Goal: Task Accomplishment & Management: Use online tool/utility

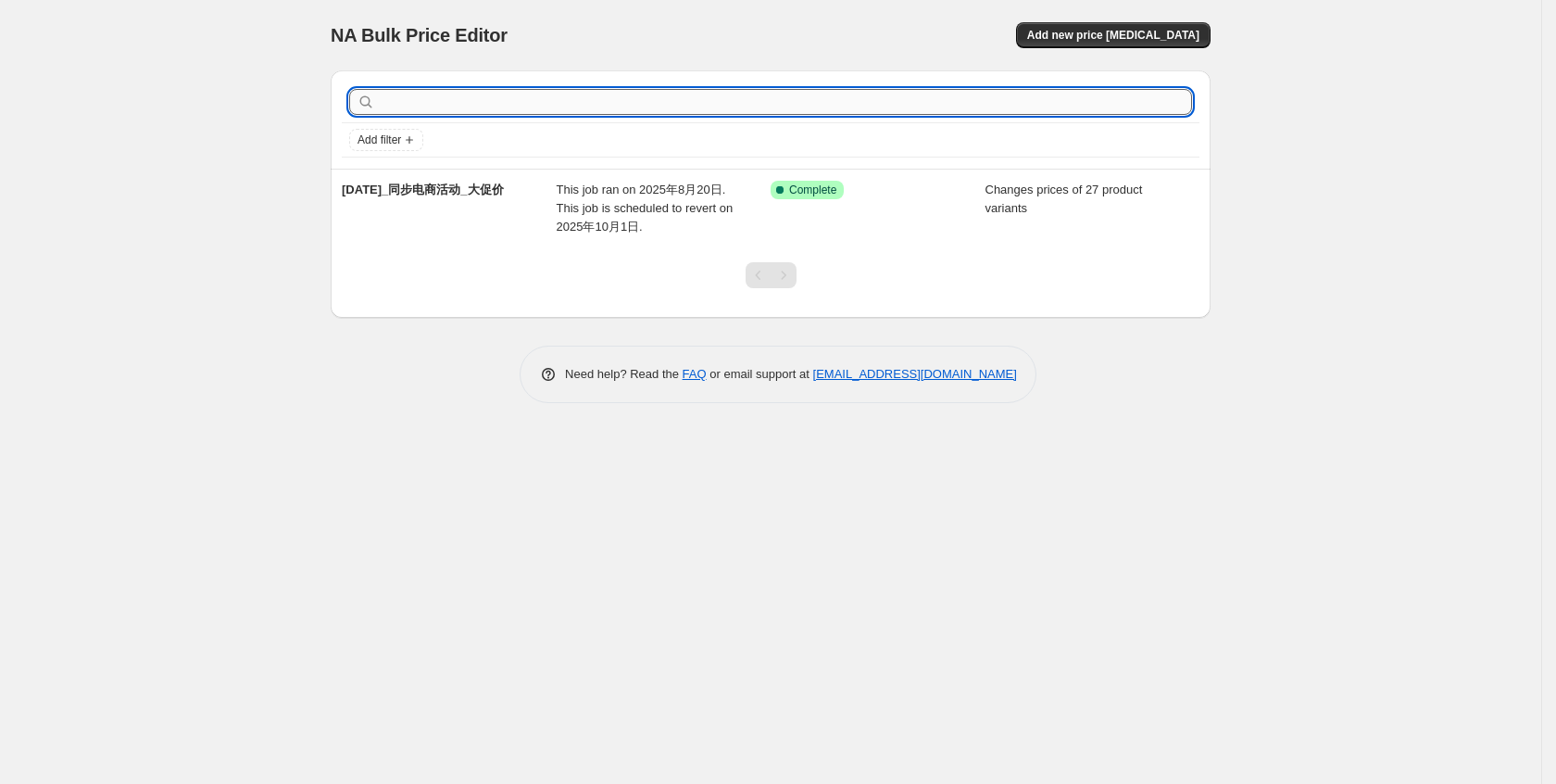
click at [1081, 103] on input "text" at bounding box center [785, 102] width 813 height 26
click at [1138, 22] on button "Add new price [MEDICAL_DATA]" at bounding box center [1113, 35] width 195 height 26
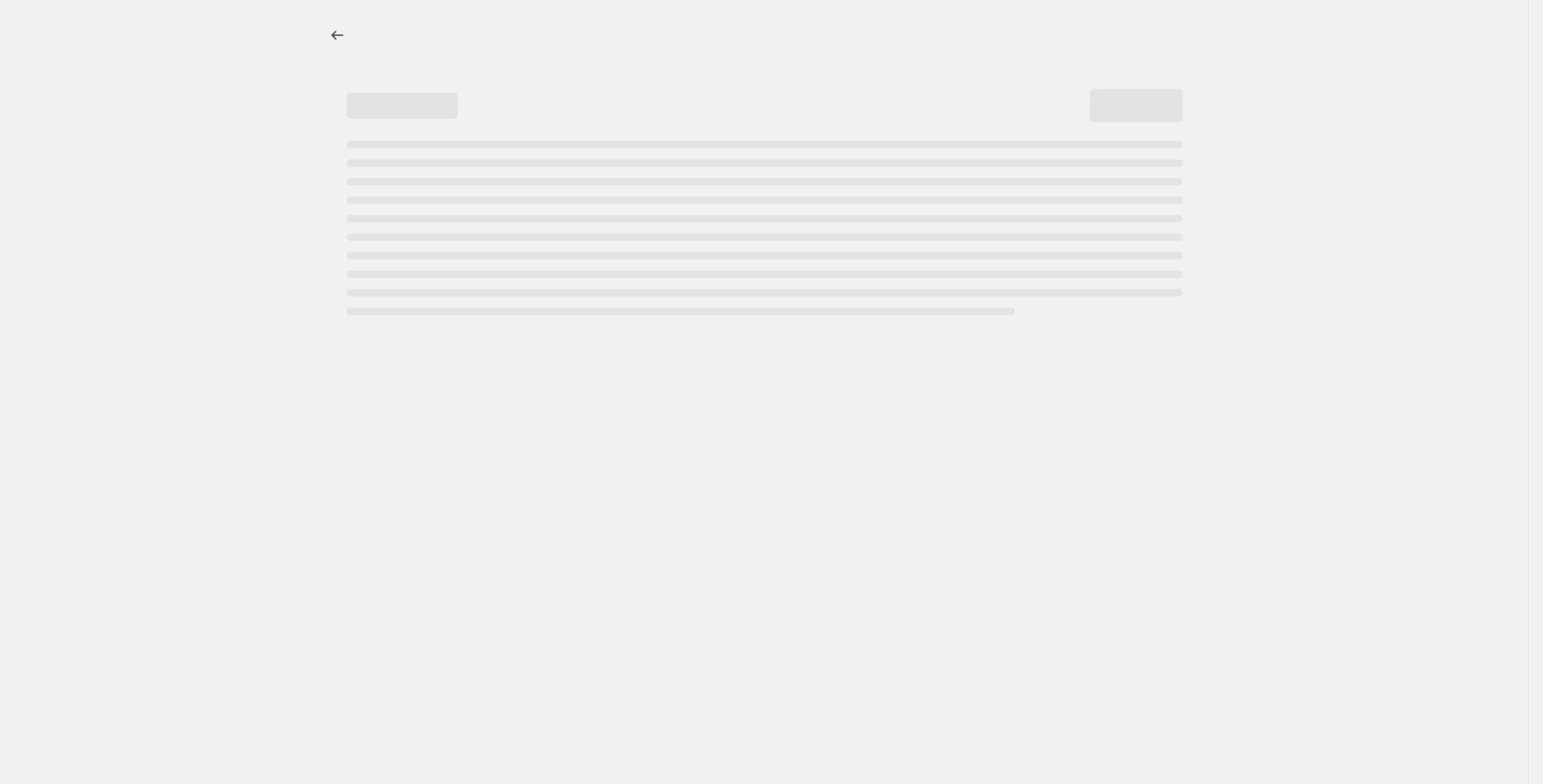
select select "percentage"
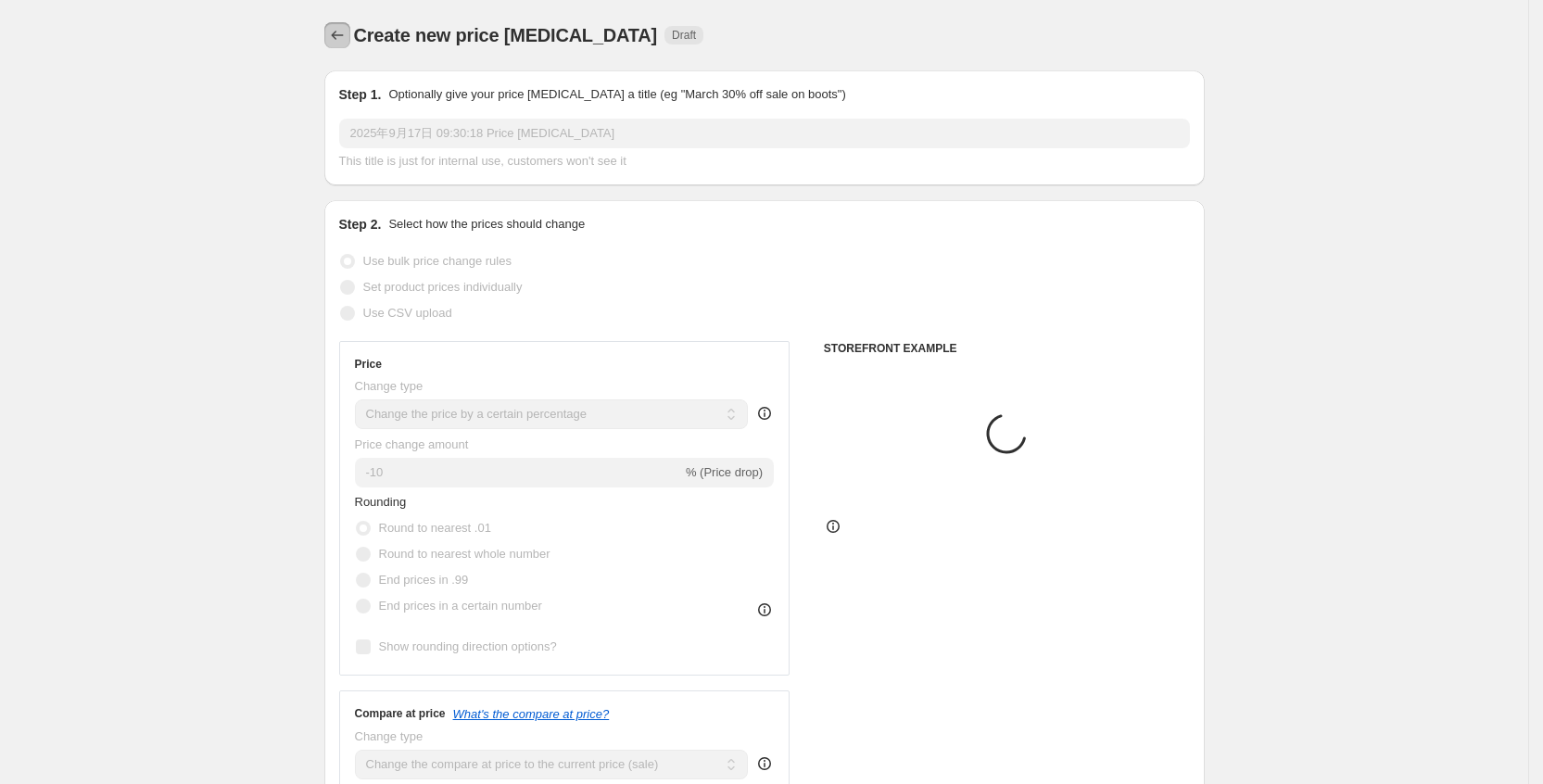
click at [341, 29] on icon "Price change jobs" at bounding box center [337, 35] width 19 height 19
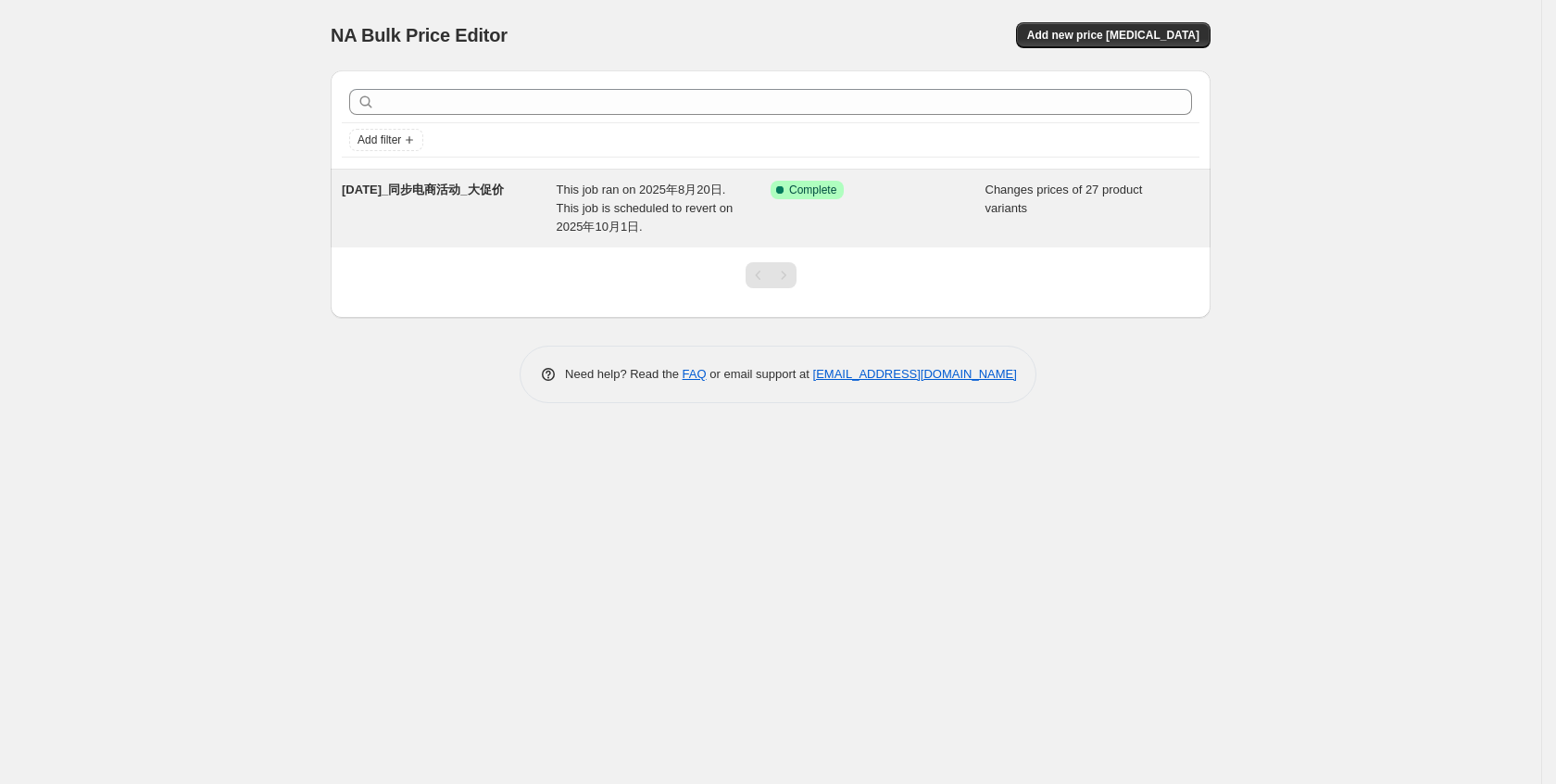
click at [839, 222] on div "Success Complete Complete" at bounding box center [879, 209] width 215 height 56
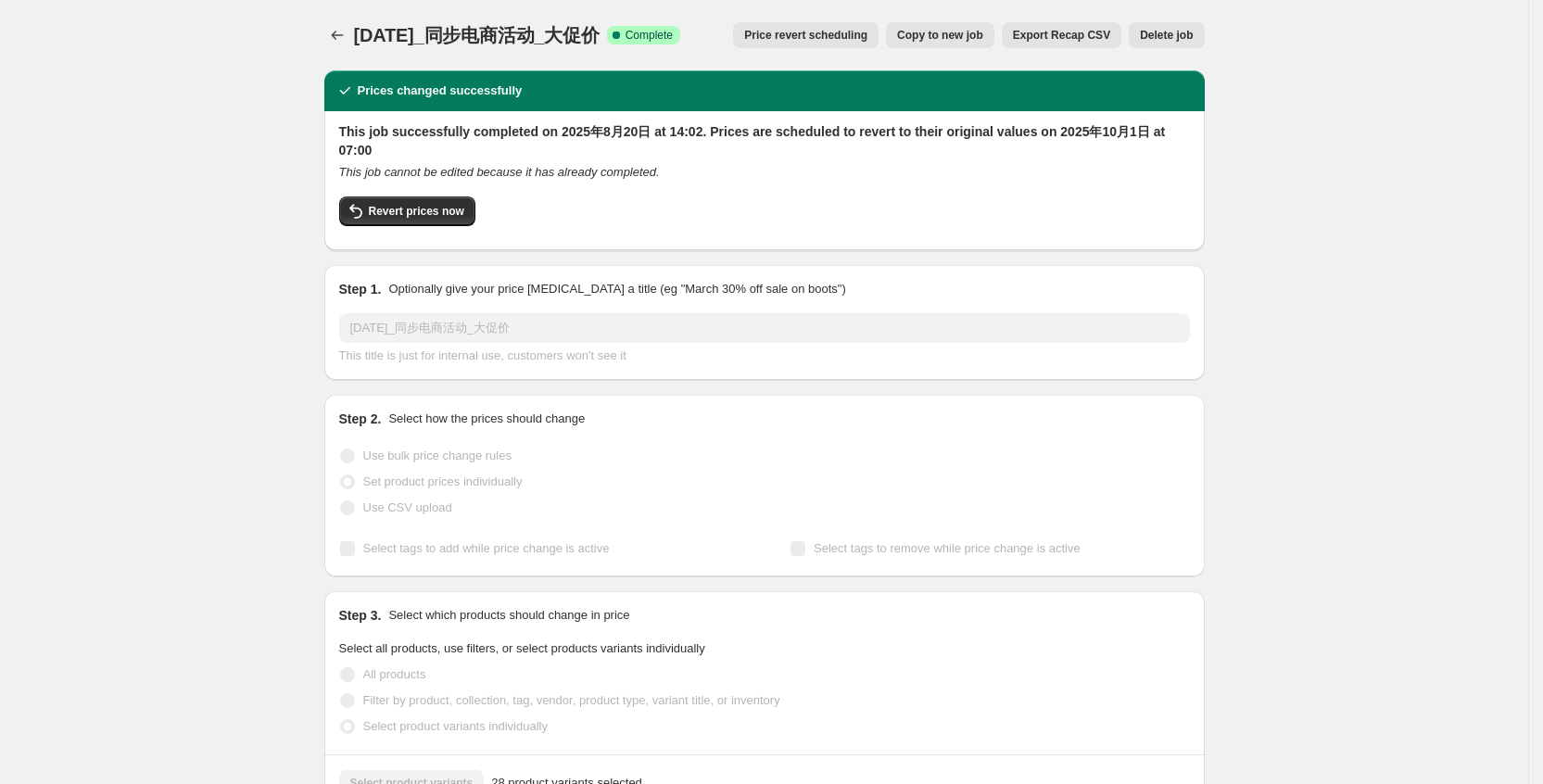
click at [983, 32] on span "Copy to new job" at bounding box center [940, 35] width 86 height 15
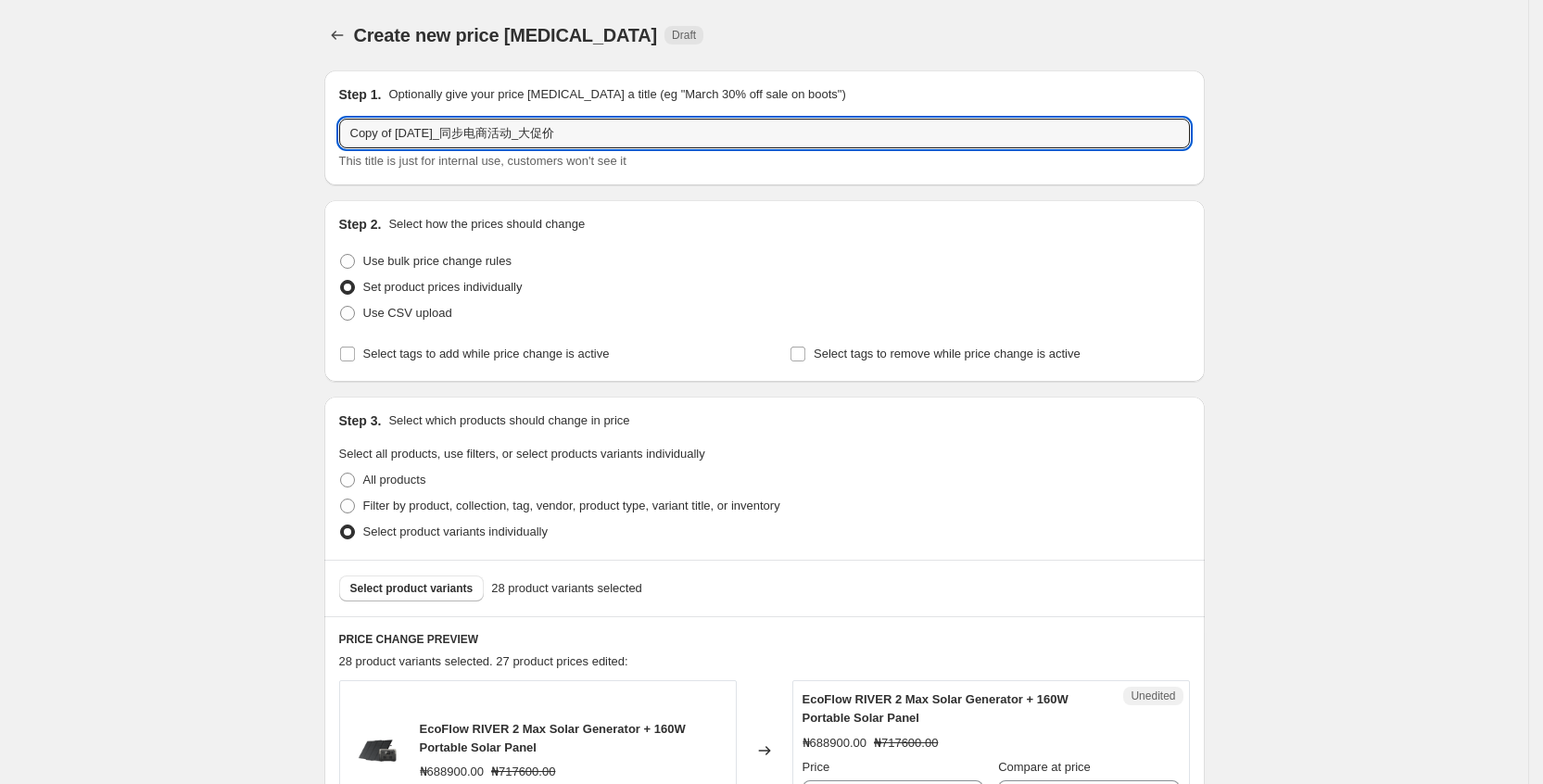
drag, startPoint x: 406, startPoint y: 134, endPoint x: 61, endPoint y: 146, distance: 345.2
drag, startPoint x: 535, startPoint y: 138, endPoint x: 509, endPoint y: 144, distance: 26.7
click at [416, 134] on input "[DATE]_同步电商活动_大促价" at bounding box center [764, 134] width 850 height 30
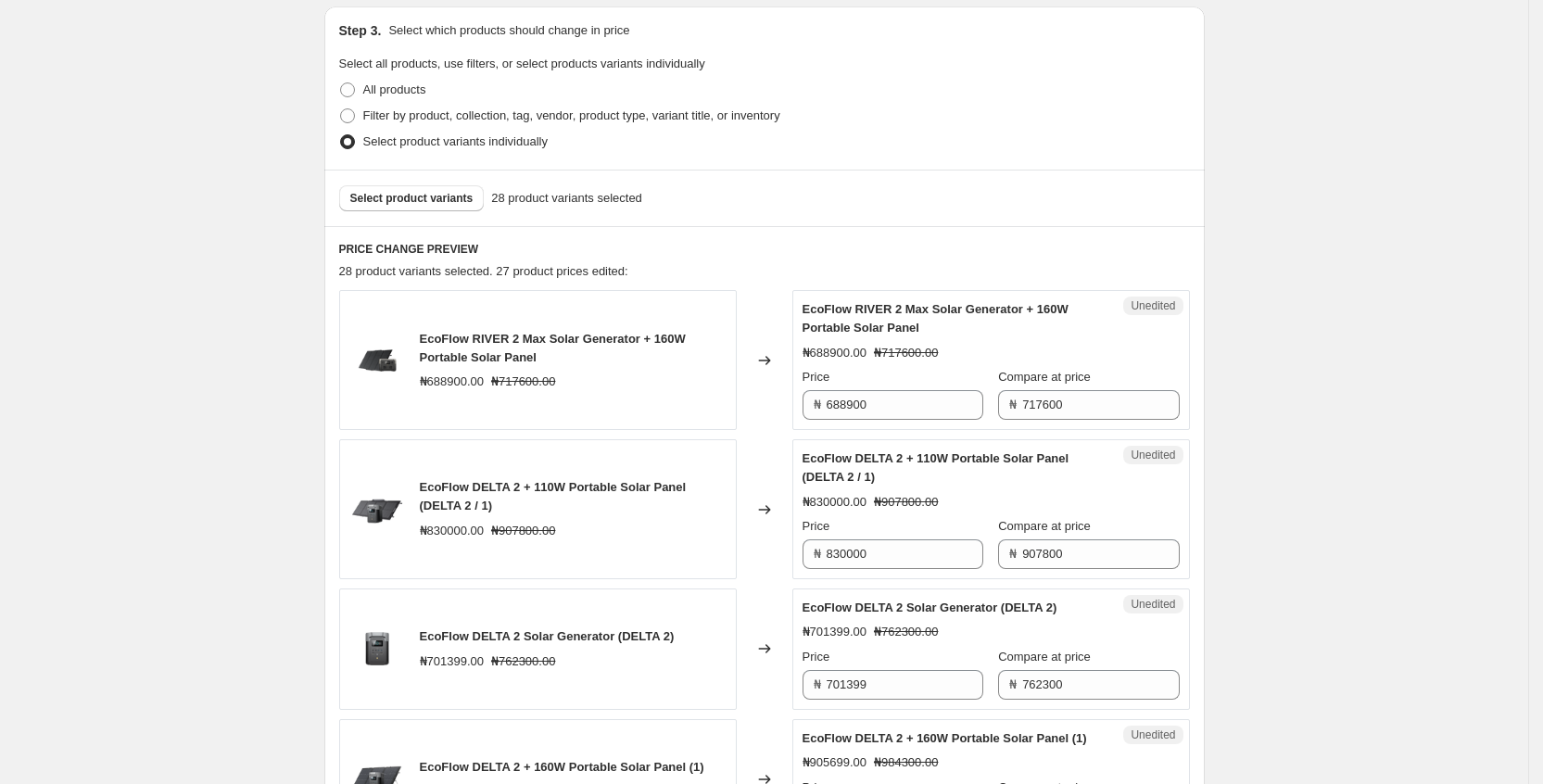
scroll to position [417, 0]
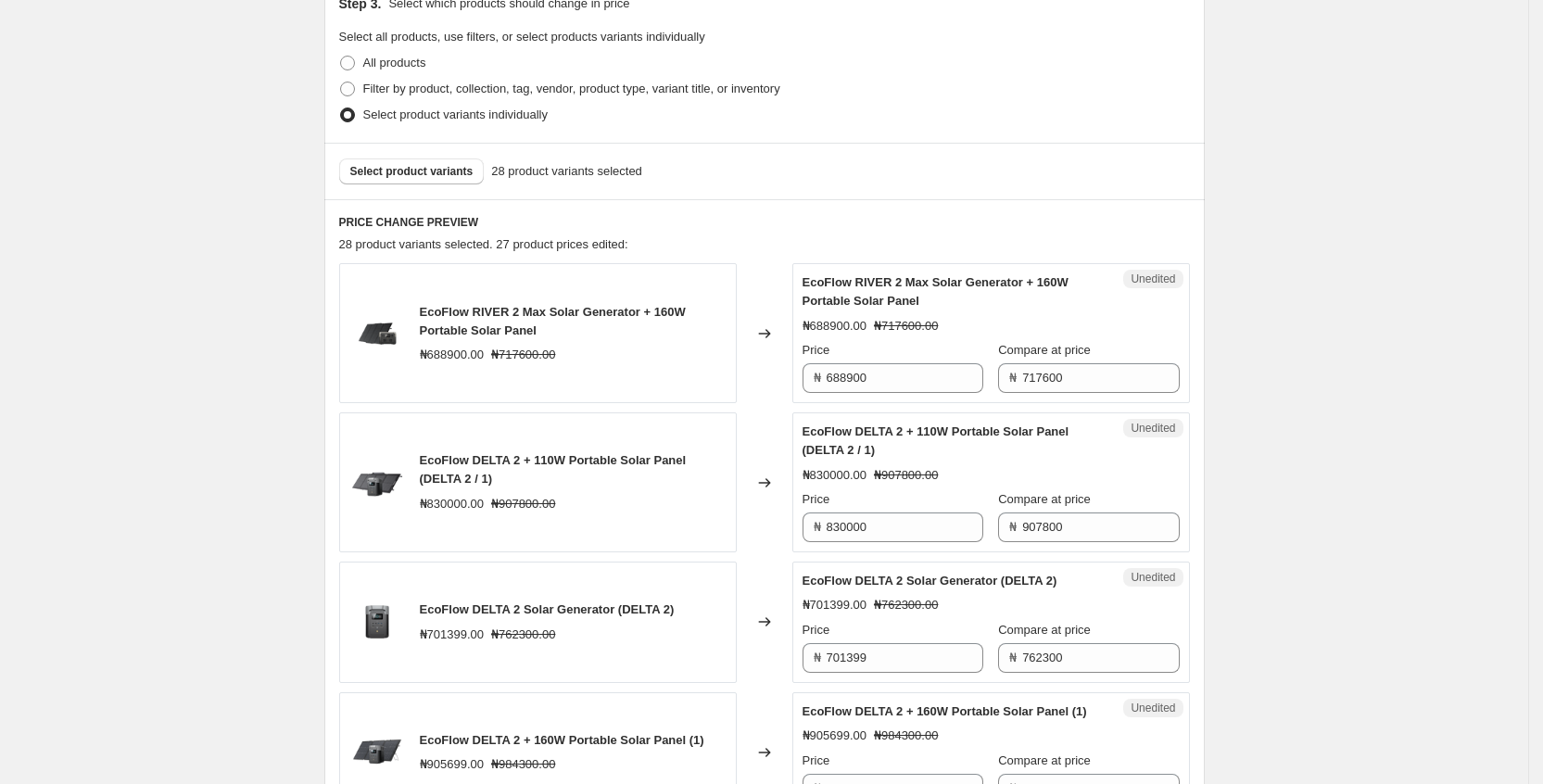
type input "[DATE]_新价格体系_大促价"
drag, startPoint x: 1135, startPoint y: 385, endPoint x: 883, endPoint y: 384, distance: 252.0
click at [883, 384] on div "Price ₦ 688900 Compare at price ₦ 717600" at bounding box center [991, 366] width 377 height 52
drag, startPoint x: 1103, startPoint y: 389, endPoint x: 959, endPoint y: 377, distance: 144.5
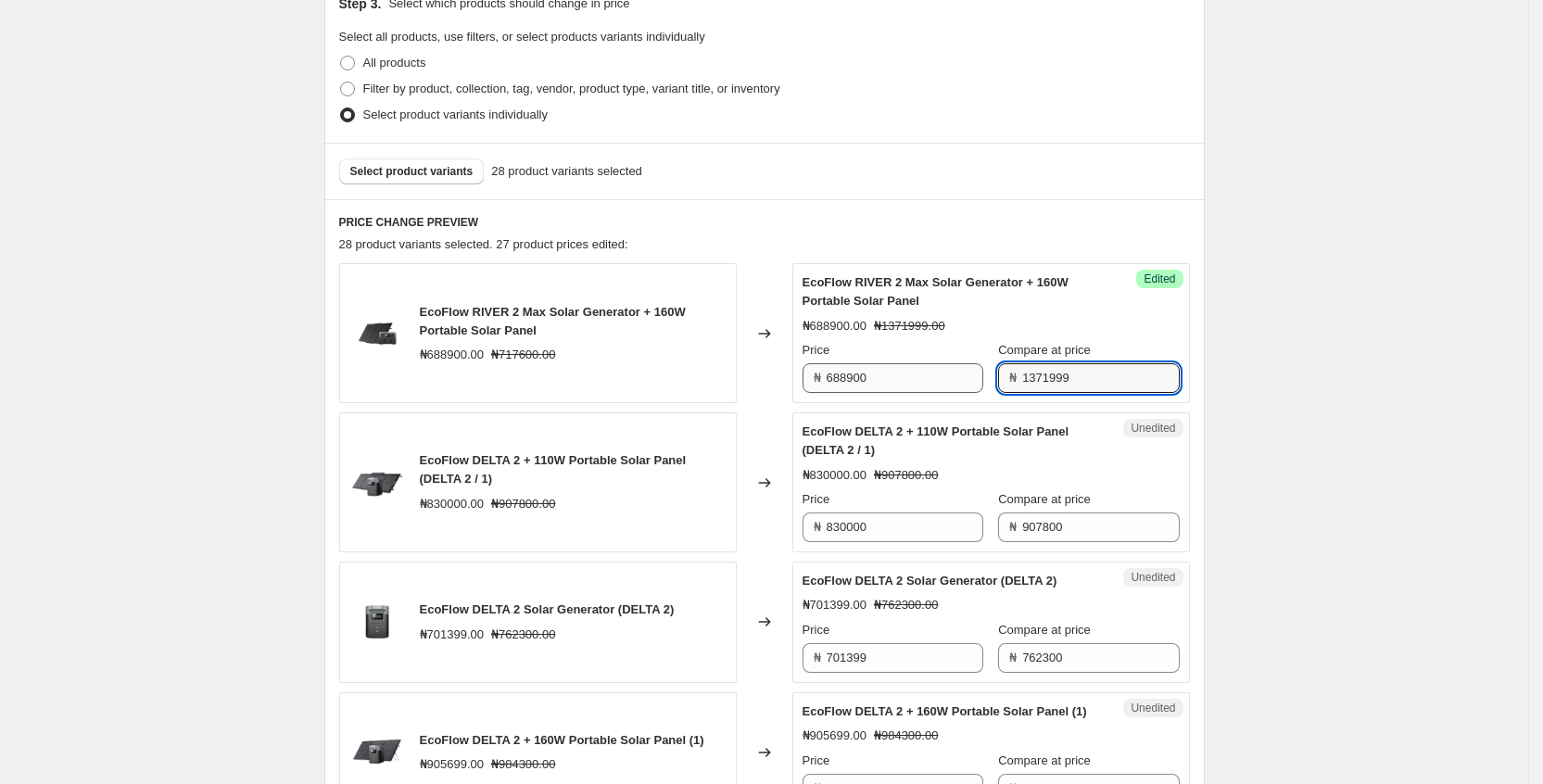
click at [959, 377] on div "Price ₦ 688900 Compare at price ₦ 1371999" at bounding box center [991, 366] width 377 height 52
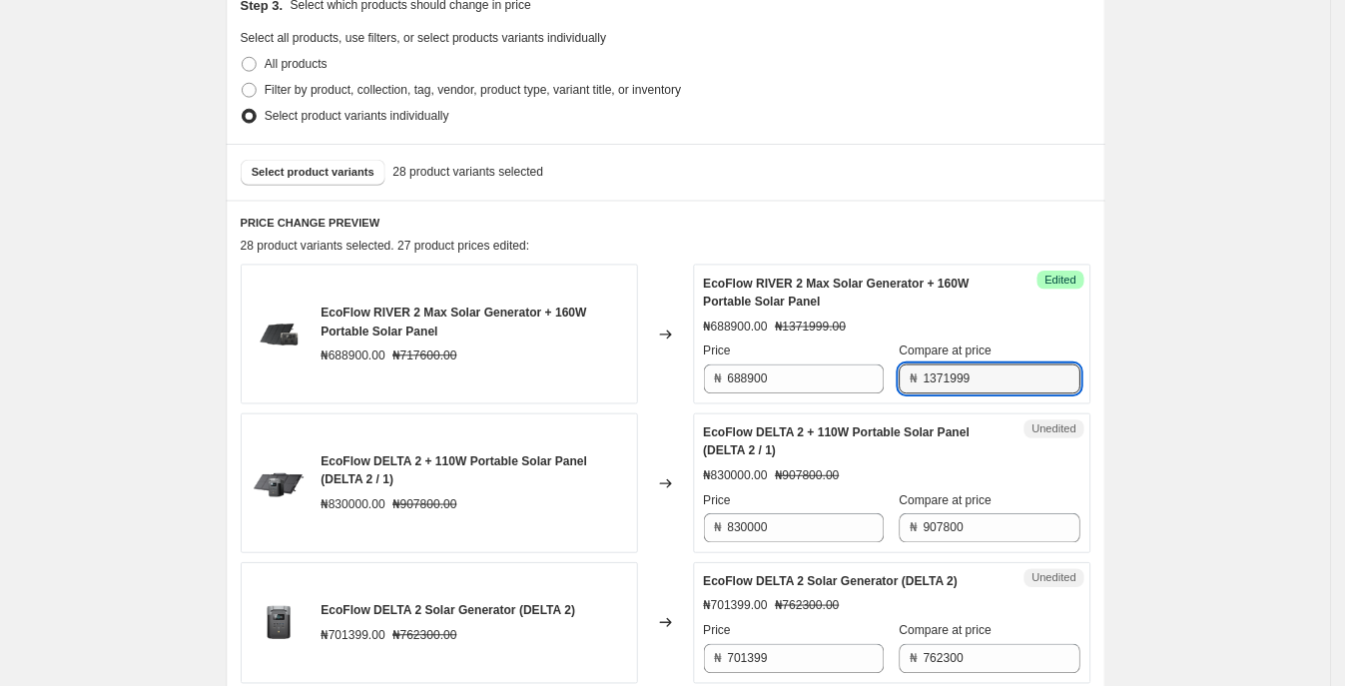
scroll to position [448, 0]
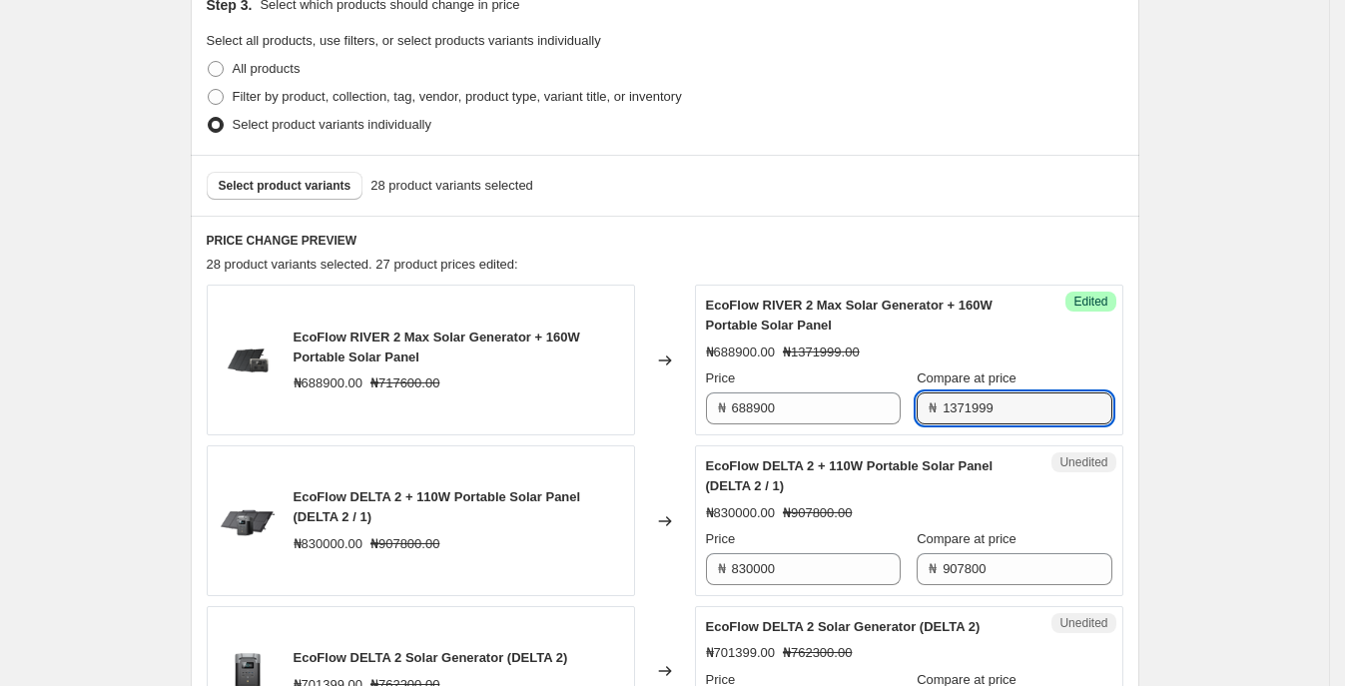
drag, startPoint x: 1621, startPoint y: 21, endPoint x: 663, endPoint y: 285, distance: 993.9
click at [663, 285] on div "Changed to" at bounding box center [665, 360] width 60 height 151
drag, startPoint x: 1053, startPoint y: 413, endPoint x: 873, endPoint y: 396, distance: 180.5
click at [840, 399] on div "Price ₦ 688900 Compare at price ₦ 1371999" at bounding box center [909, 396] width 406 height 56
type input "717600"
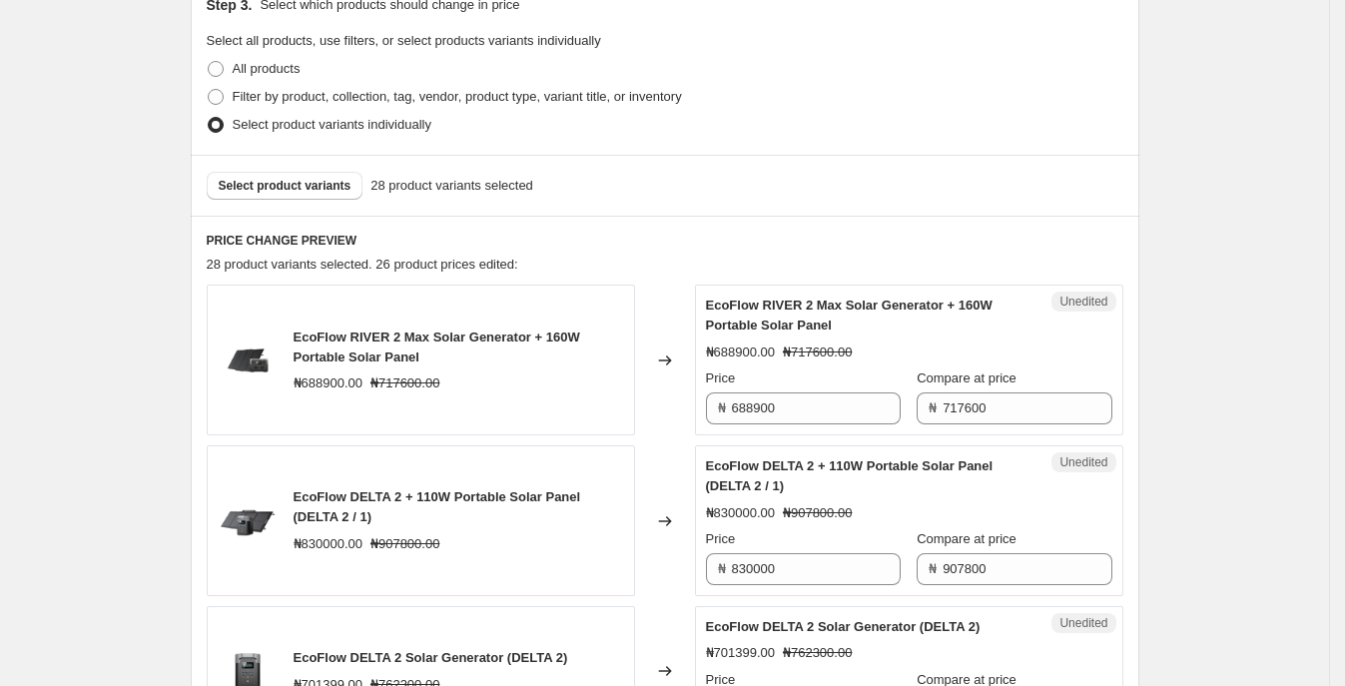
drag, startPoint x: 806, startPoint y: 401, endPoint x: 498, endPoint y: 393, distance: 307.6
click at [498, 393] on div "EcoFlow RIVER 2 Max Solar Generator + 160W Portable Solar Panel ₦688900.00 ₦717…" at bounding box center [665, 360] width 916 height 151
type input "675820"
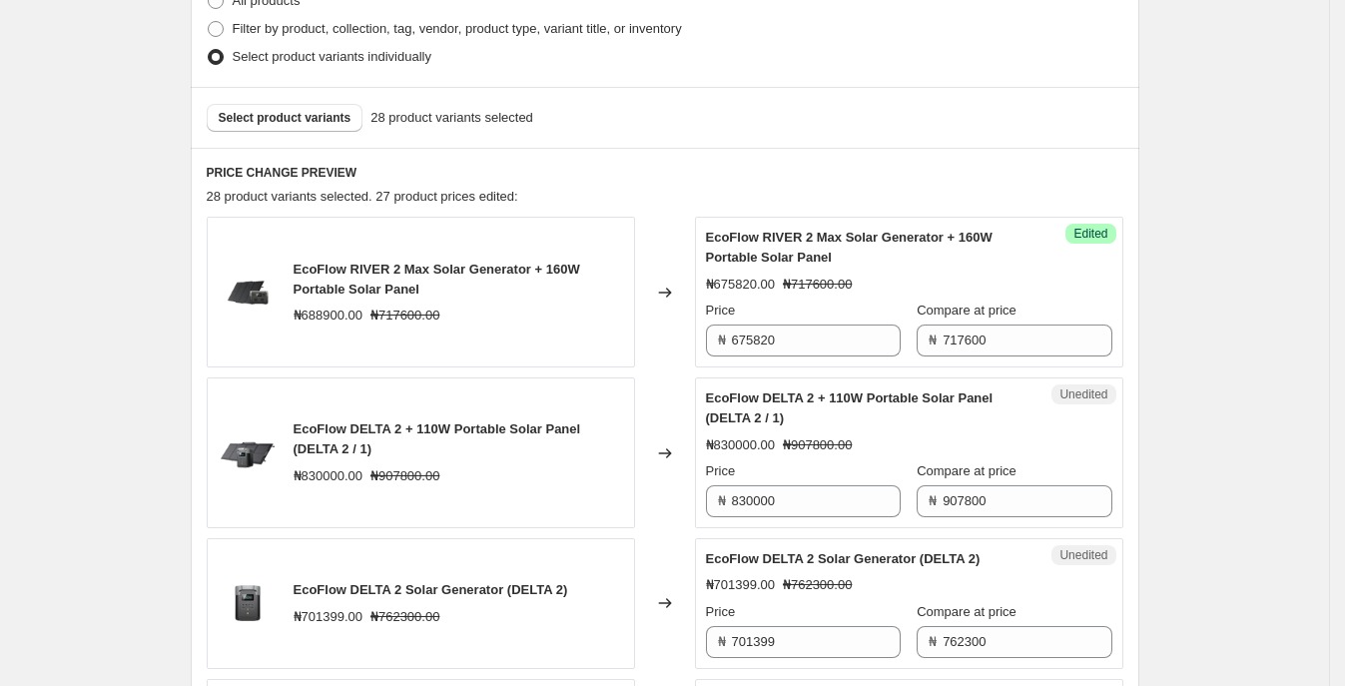
scroll to position [574, 0]
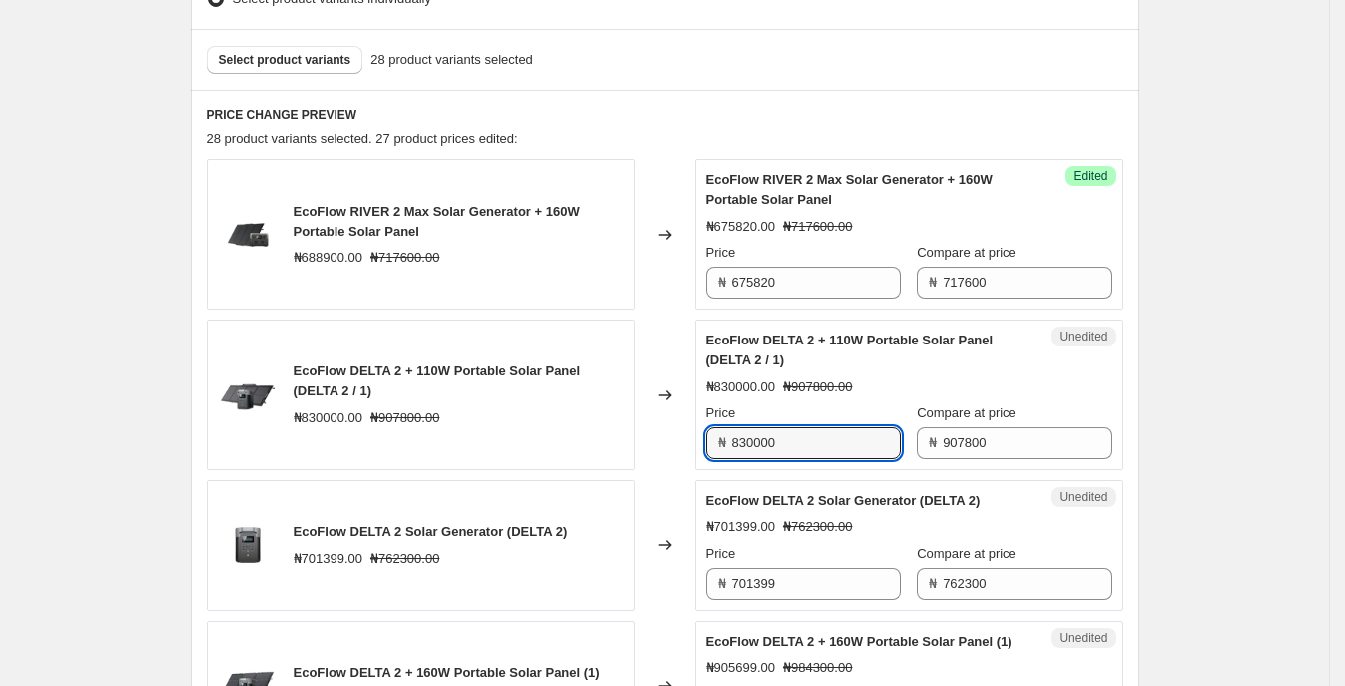
drag, startPoint x: 842, startPoint y: 431, endPoint x: 586, endPoint y: 411, distance: 256.3
click at [585, 411] on div "EcoFlow DELTA 2 + 110W Portable Solar Panel (DELTA 2 / 1) ₦830000.00 ₦907800.00…" at bounding box center [665, 394] width 916 height 151
type input "829250"
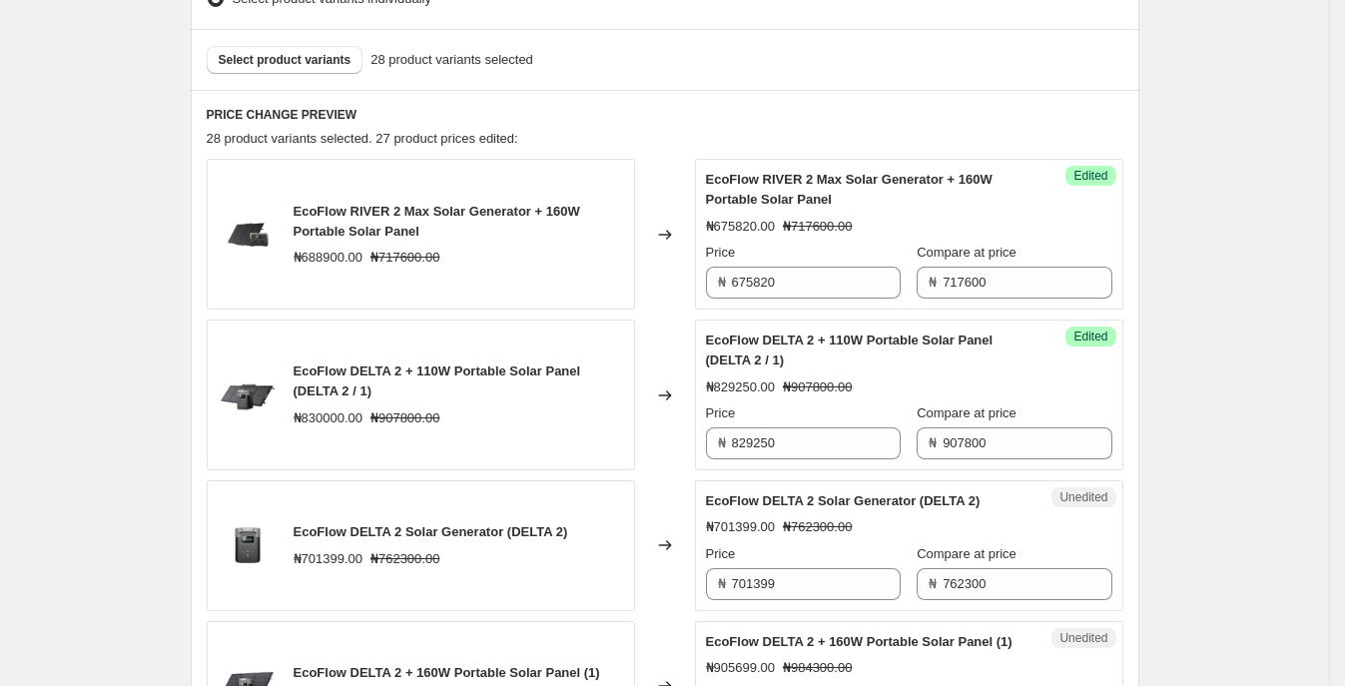
scroll to position [699, 0]
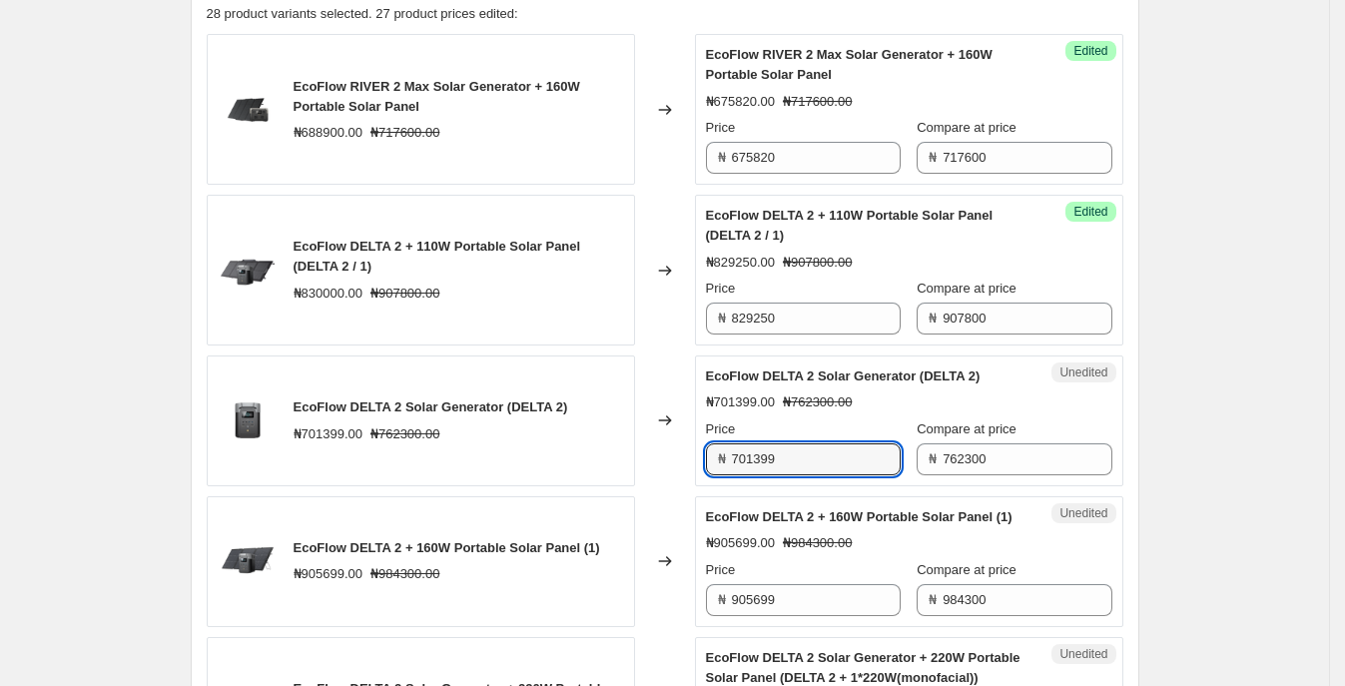
drag, startPoint x: 794, startPoint y: 458, endPoint x: 639, endPoint y: 457, distance: 154.7
click at [639, 457] on div "EcoFlow DELTA 2 Solar Generator (DELTA 2) ₦701399.00 ₦762300.00 Changed to Uned…" at bounding box center [665, 420] width 916 height 131
type input "697500"
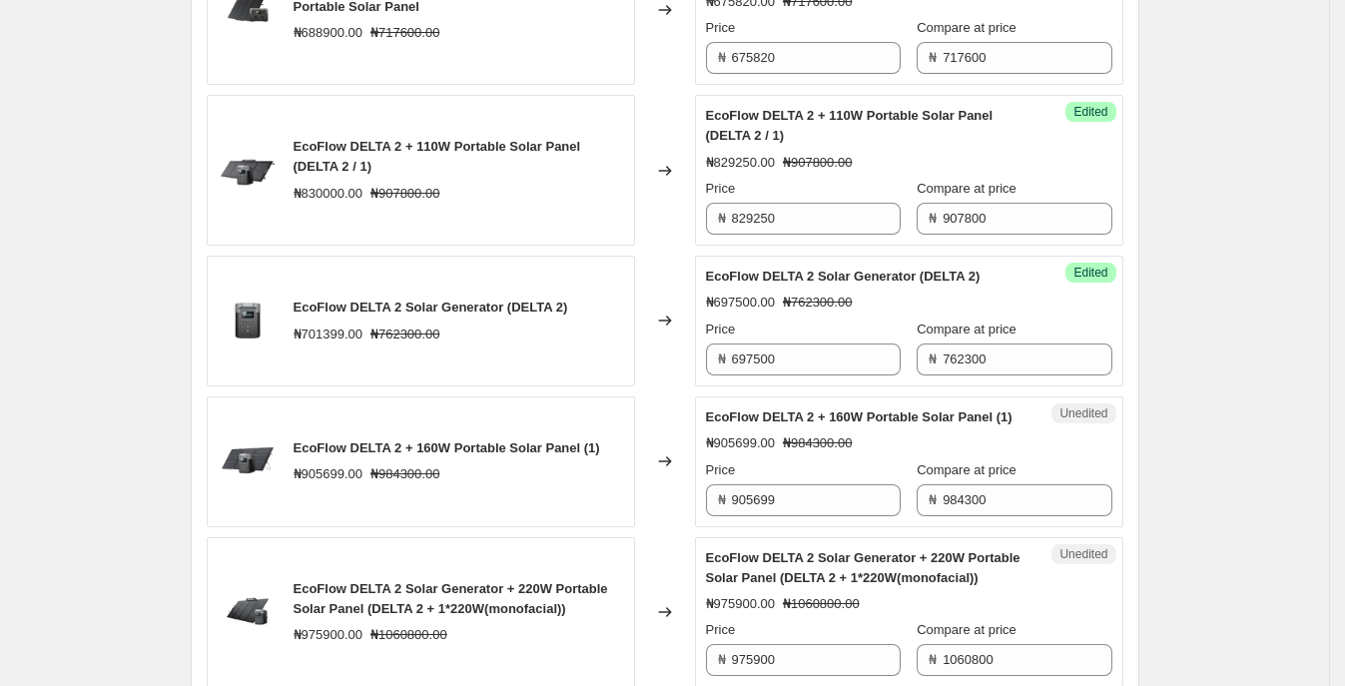
scroll to position [823, 0]
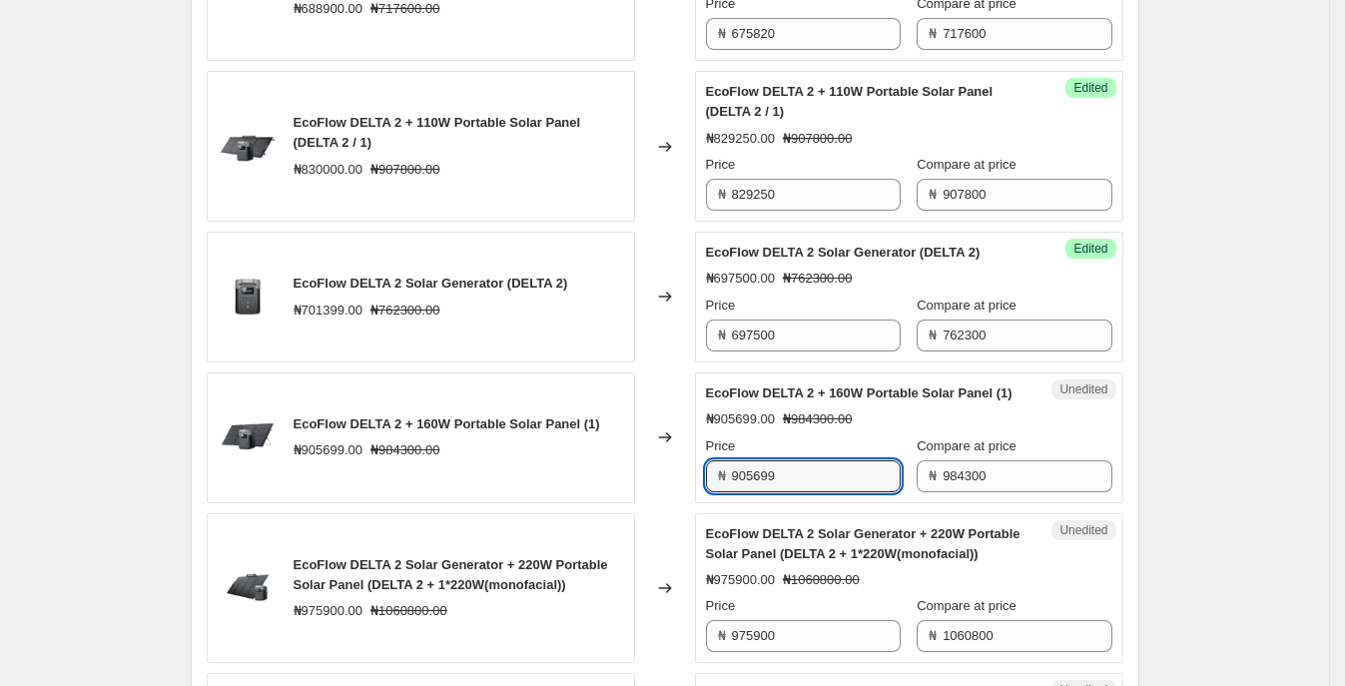
drag, startPoint x: 643, startPoint y: 490, endPoint x: 544, endPoint y: 490, distance: 98.8
click at [544, 490] on div "EcoFlow DELTA 2 + 160W Portable Solar Panel (1) ₦905699.00 ₦984300.00 Changed t…" at bounding box center [665, 437] width 916 height 131
type input "899000"
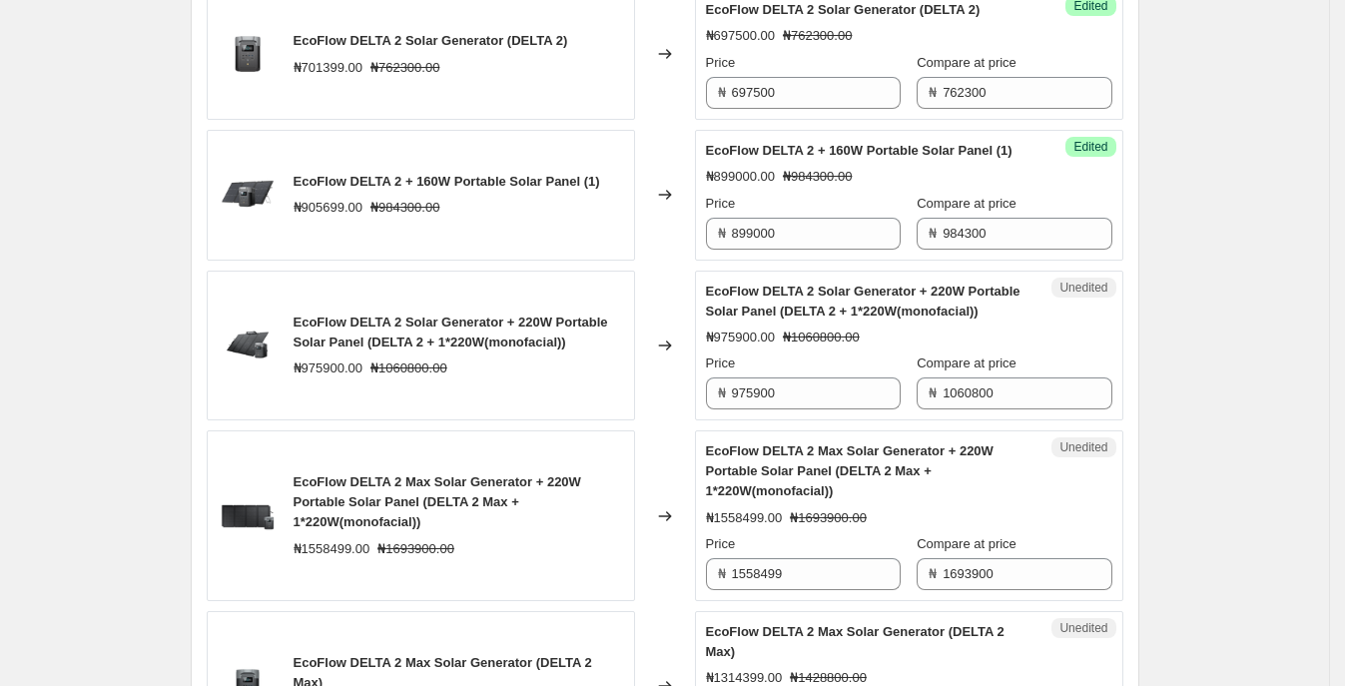
scroll to position [1073, 0]
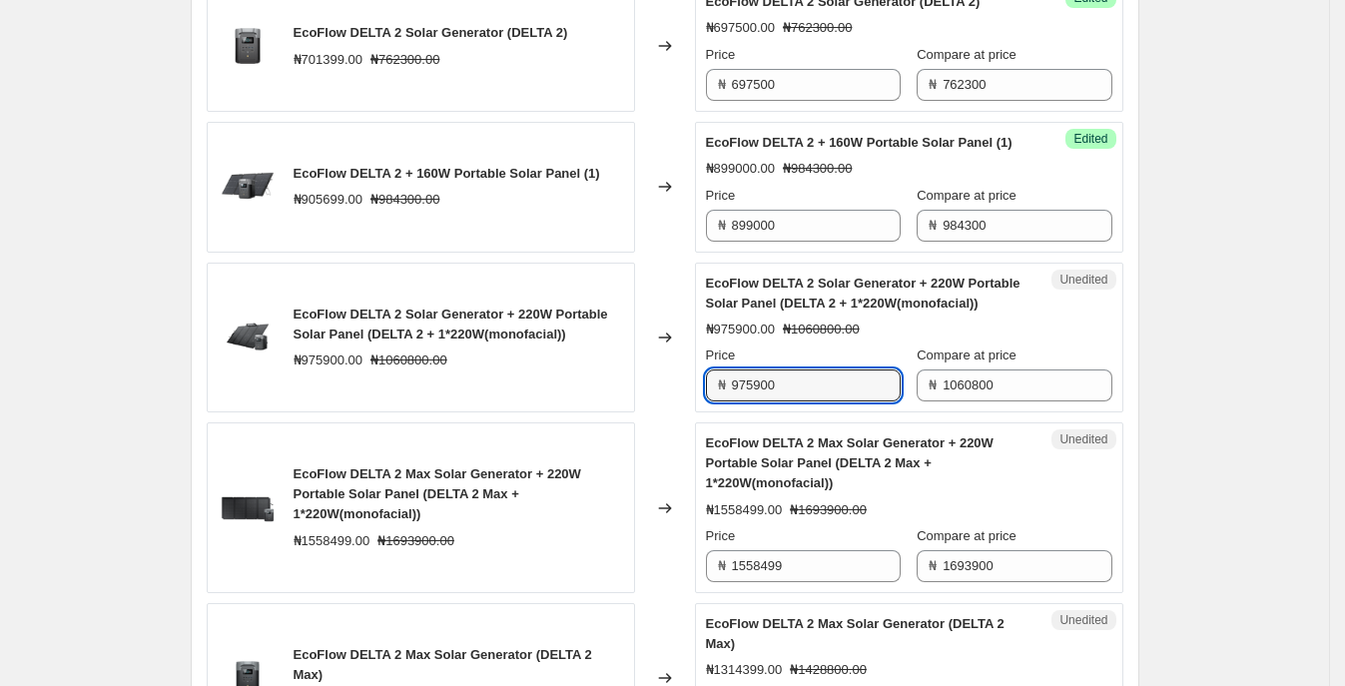
drag, startPoint x: 811, startPoint y: 404, endPoint x: 599, endPoint y: 379, distance: 213.1
click at [599, 380] on div "EcoFlow DELTA 2 Solar Generator + 220W Portable Solar Panel (DELTA 2 + 1*220W(m…" at bounding box center [665, 338] width 916 height 151
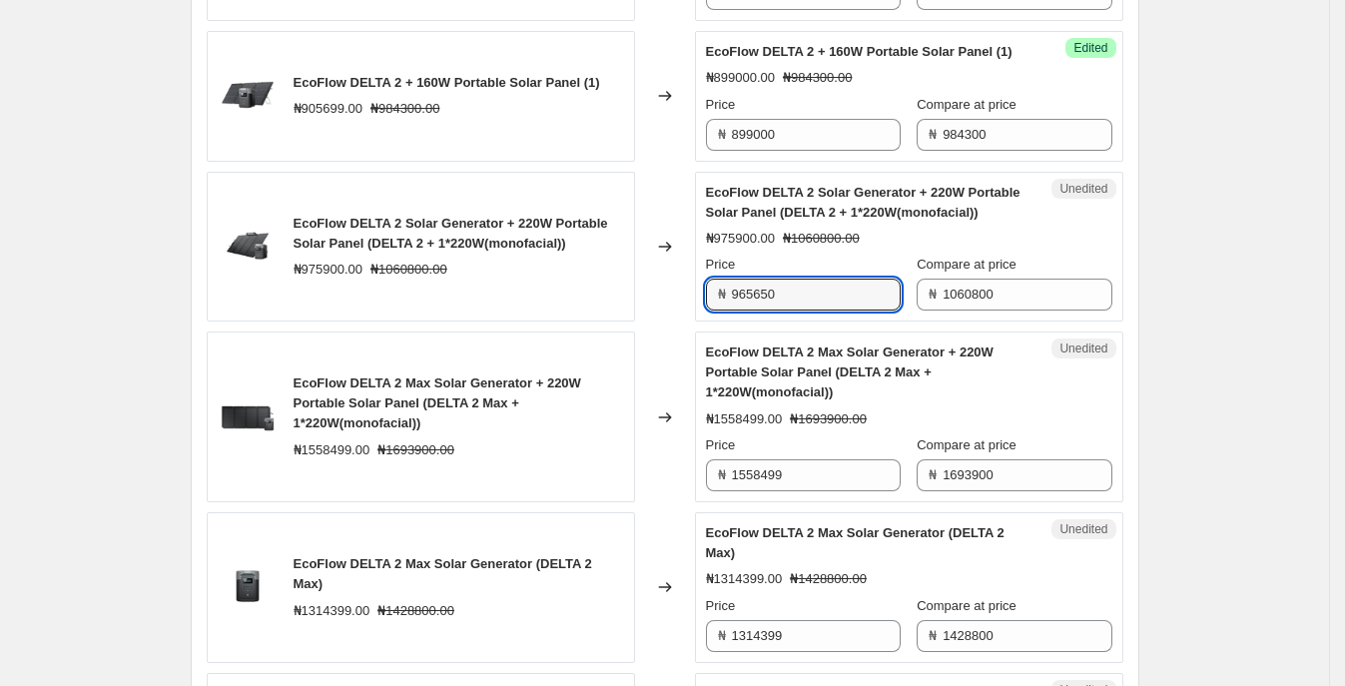
scroll to position [1198, 0]
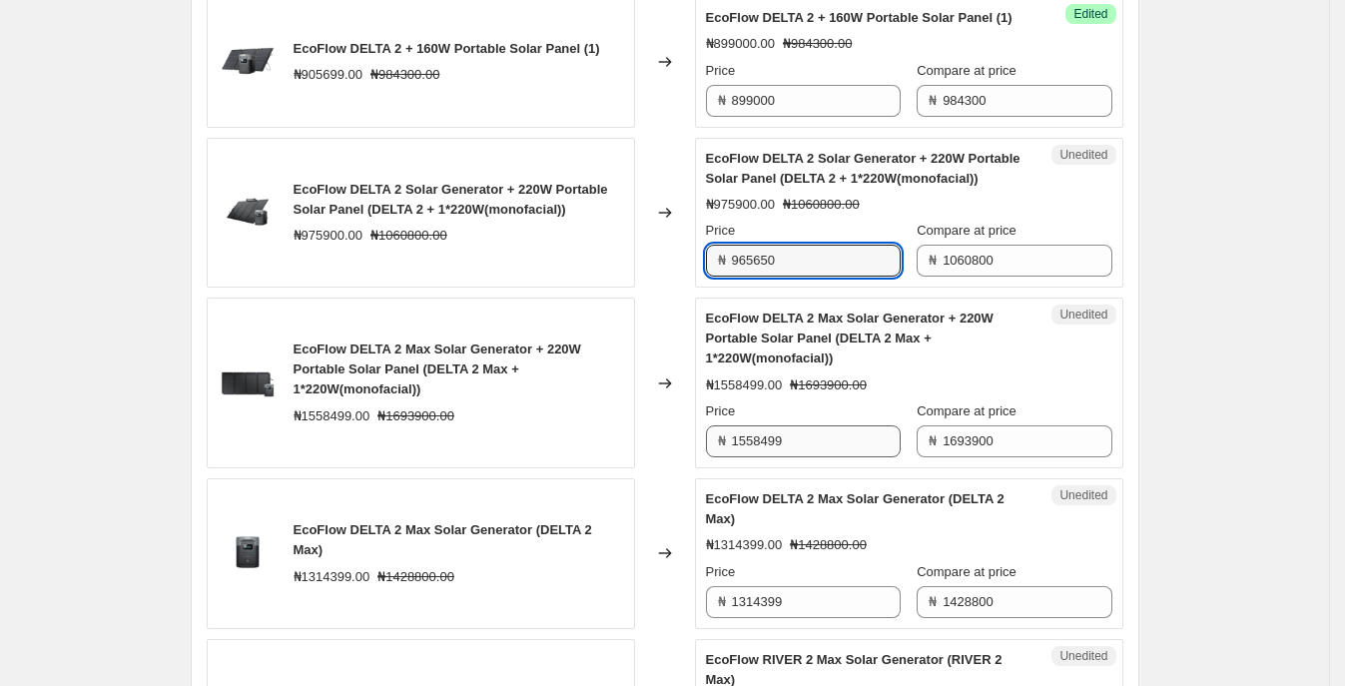
type input "965650"
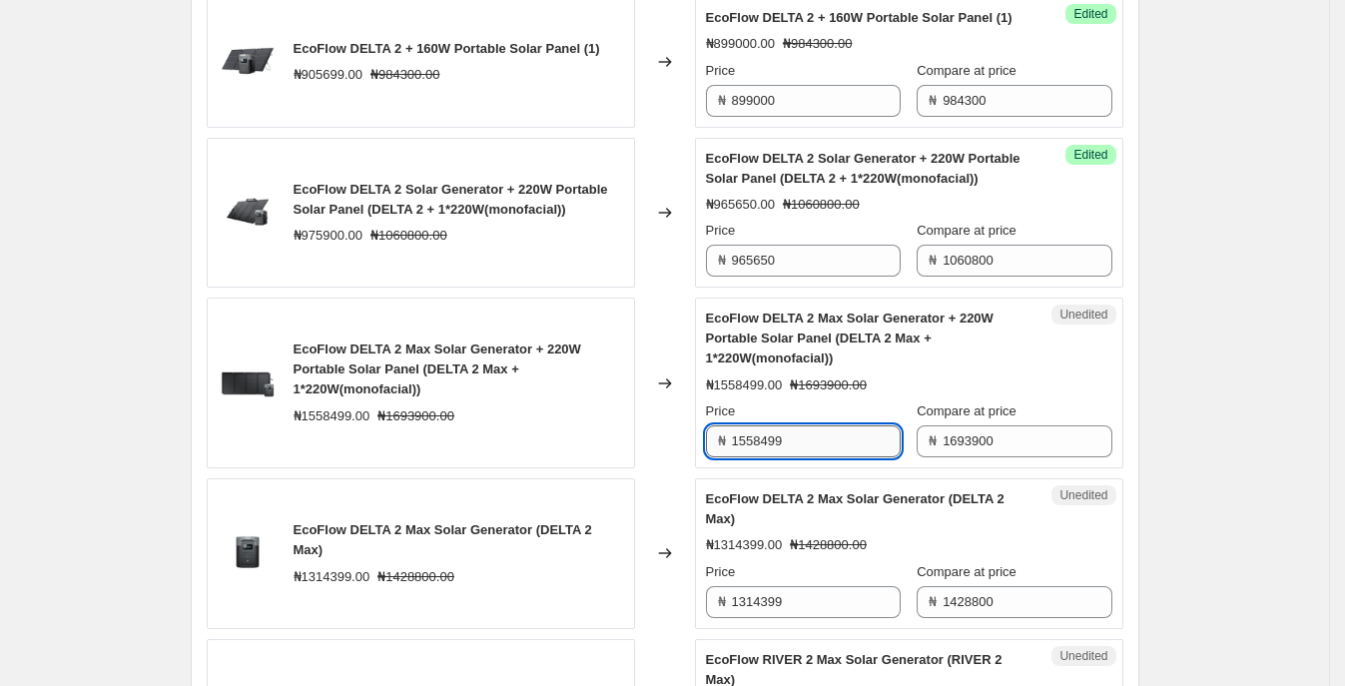
click at [844, 457] on input "1558499" at bounding box center [816, 441] width 169 height 32
drag, startPoint x: 759, startPoint y: 456, endPoint x: 564, endPoint y: 441, distance: 195.2
click at [564, 441] on div "EcoFlow DELTA 2 Max Solar Generator + 220W Portable Solar Panel (DELTA 2 Max + …" at bounding box center [665, 382] width 916 height 171
type input "1481800"
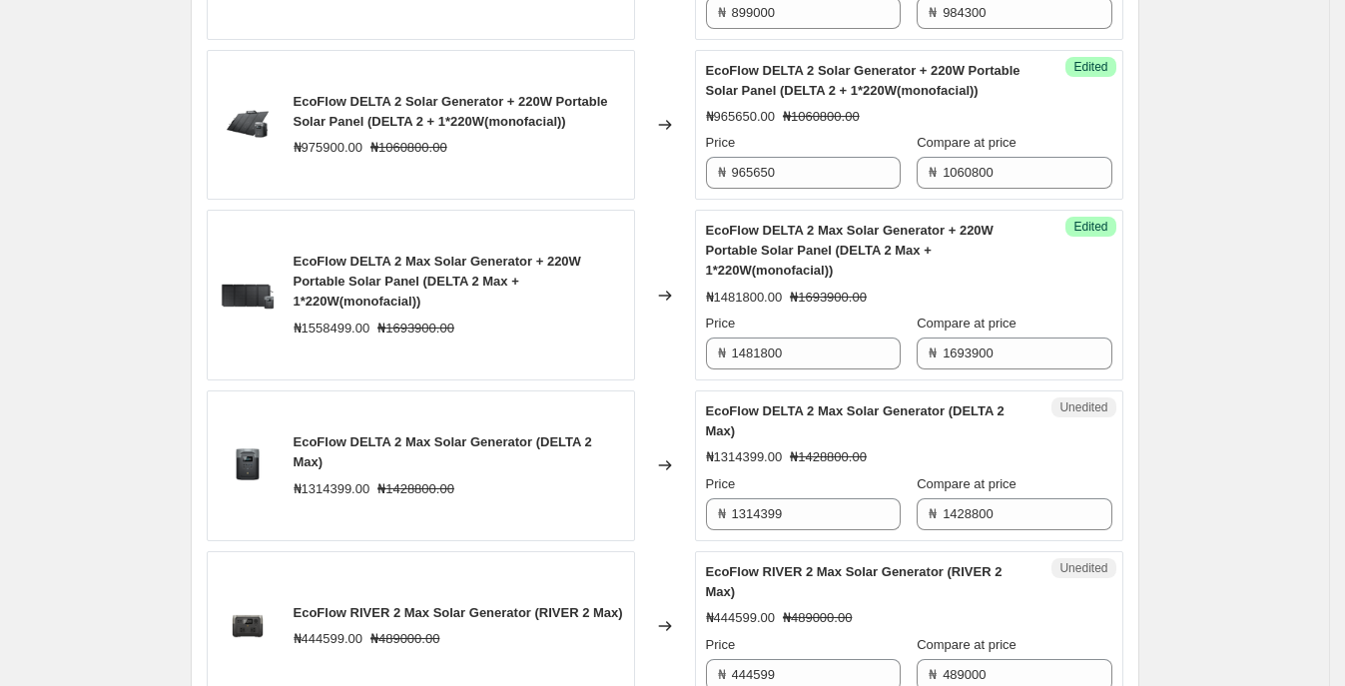
scroll to position [1323, 0]
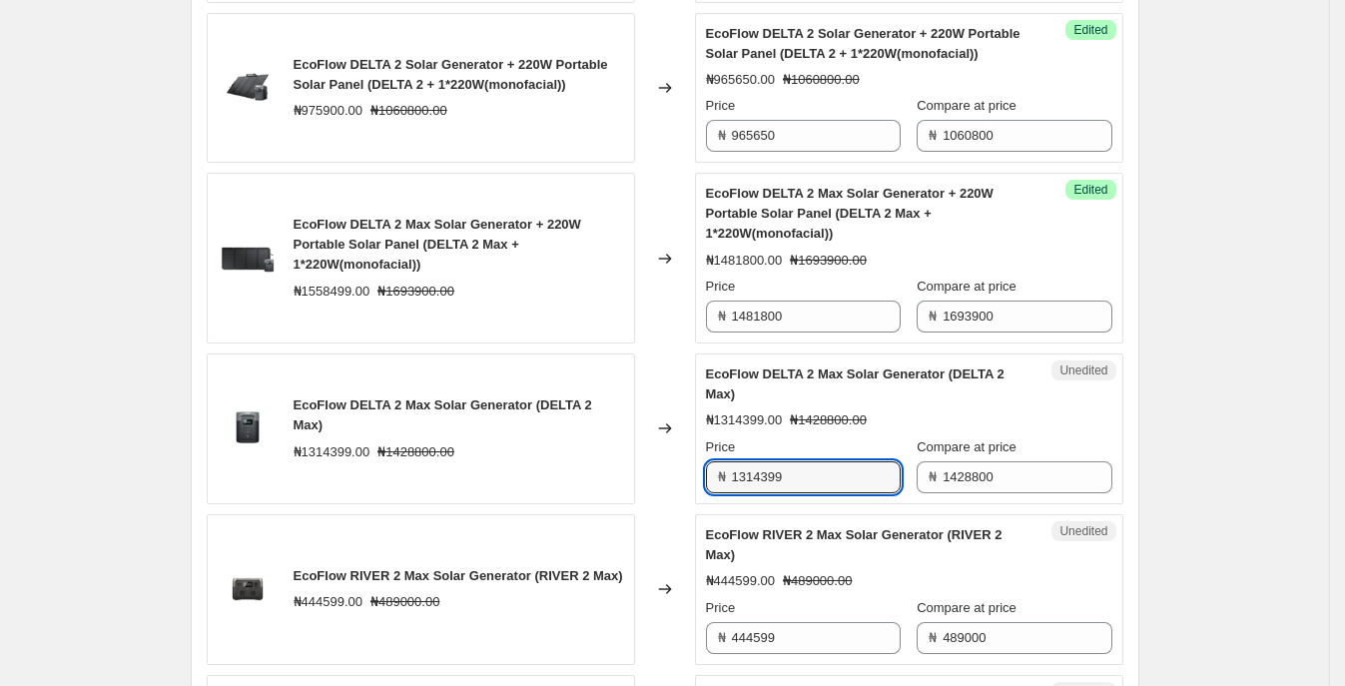
drag, startPoint x: 809, startPoint y: 501, endPoint x: 533, endPoint y: 469, distance: 277.4
click at [520, 471] on div "EcoFlow DELTA 2 Max Solar Generator (DELTA 2 Max) ₦1314399.00 ₦1428800.00 Chang…" at bounding box center [665, 428] width 916 height 151
type input "1240000"
click at [556, 482] on div "EcoFlow DELTA 2 Max Solar Generator (DELTA 2 Max) ₦1314399.00 ₦1428800.00" at bounding box center [421, 428] width 428 height 151
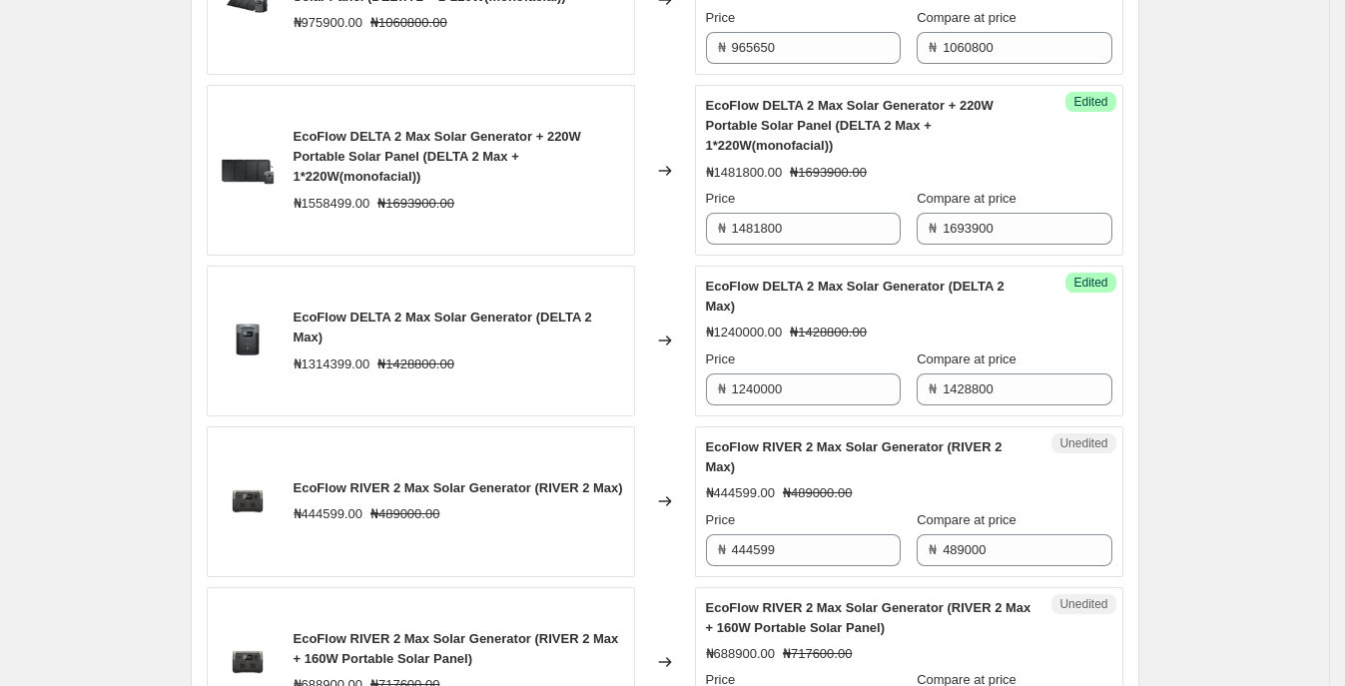
scroll to position [1447, 0]
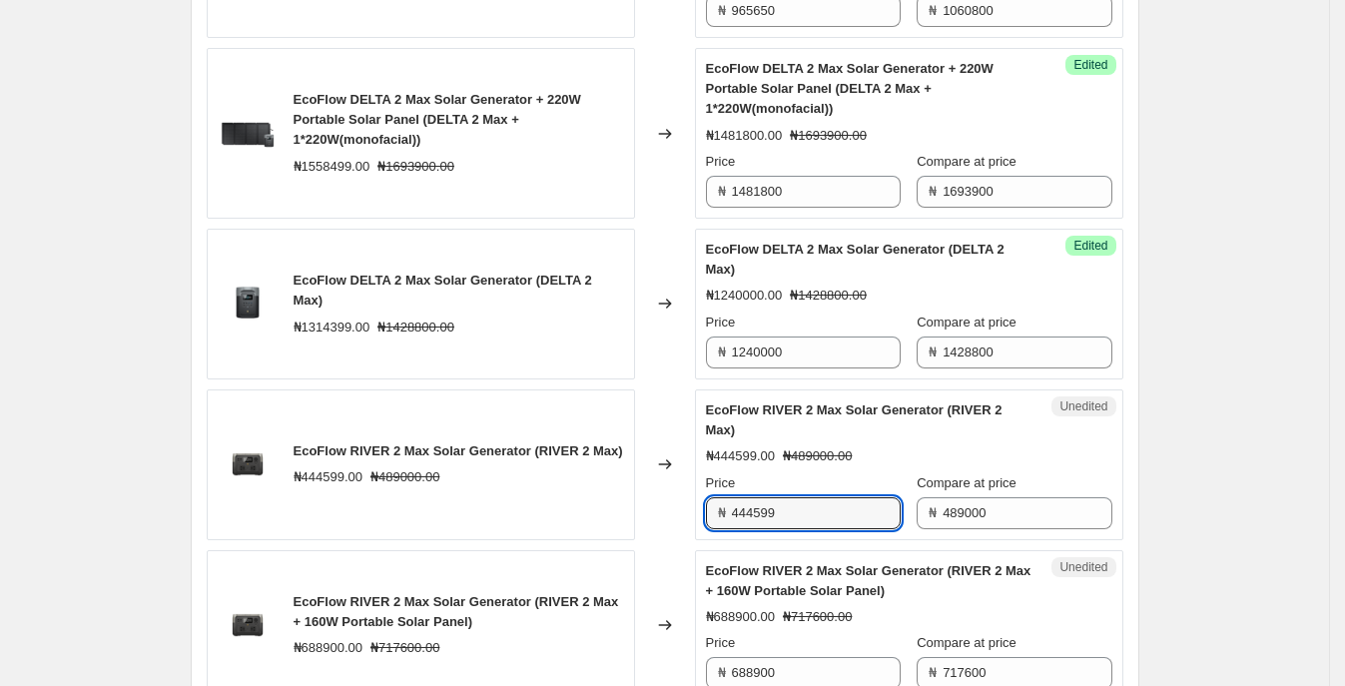
drag, startPoint x: 816, startPoint y: 527, endPoint x: 602, endPoint y: 516, distance: 213.9
click at [602, 516] on div "EcoFlow RIVER 2 Max Solar Generator (RIVER 2 Max) ₦444599.00 ₦489000.00 Changed…" at bounding box center [665, 464] width 916 height 151
type input "436157"
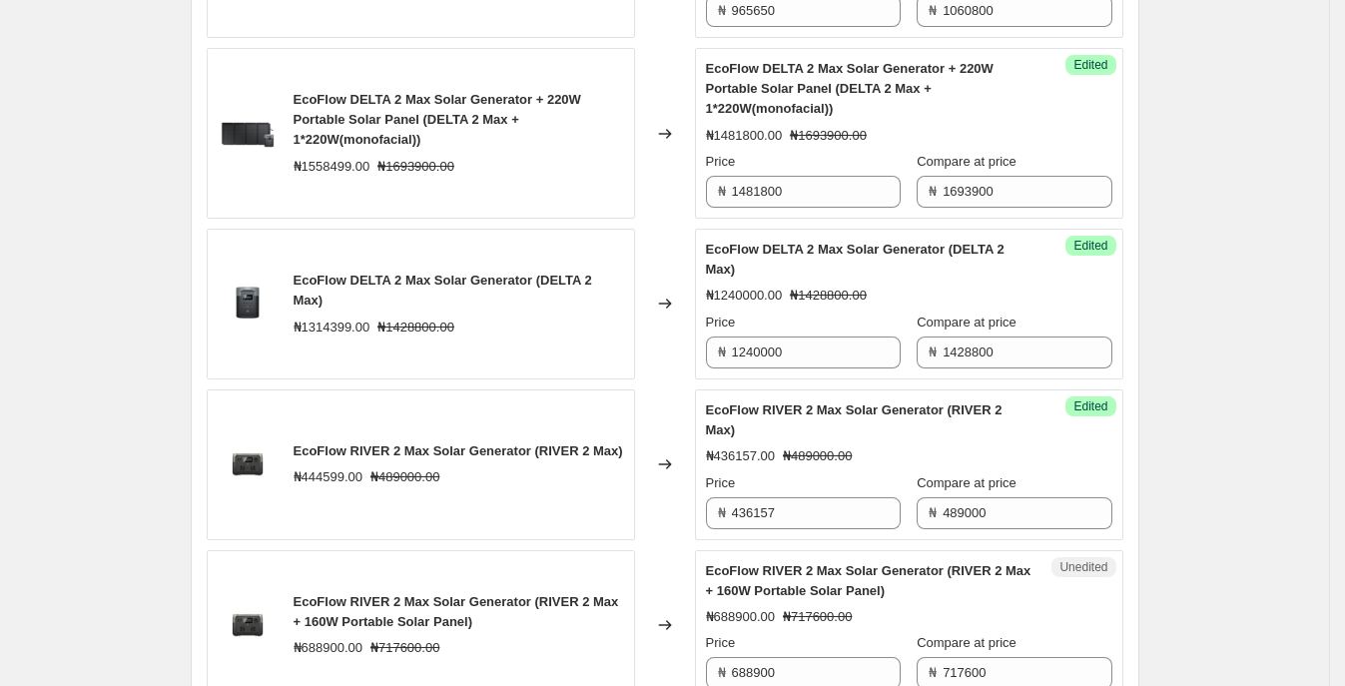
click at [601, 516] on div "EcoFlow RIVER 2 Max Solar Generator (RIVER 2 Max) ₦444599.00 ₦489000.00" at bounding box center [421, 464] width 428 height 151
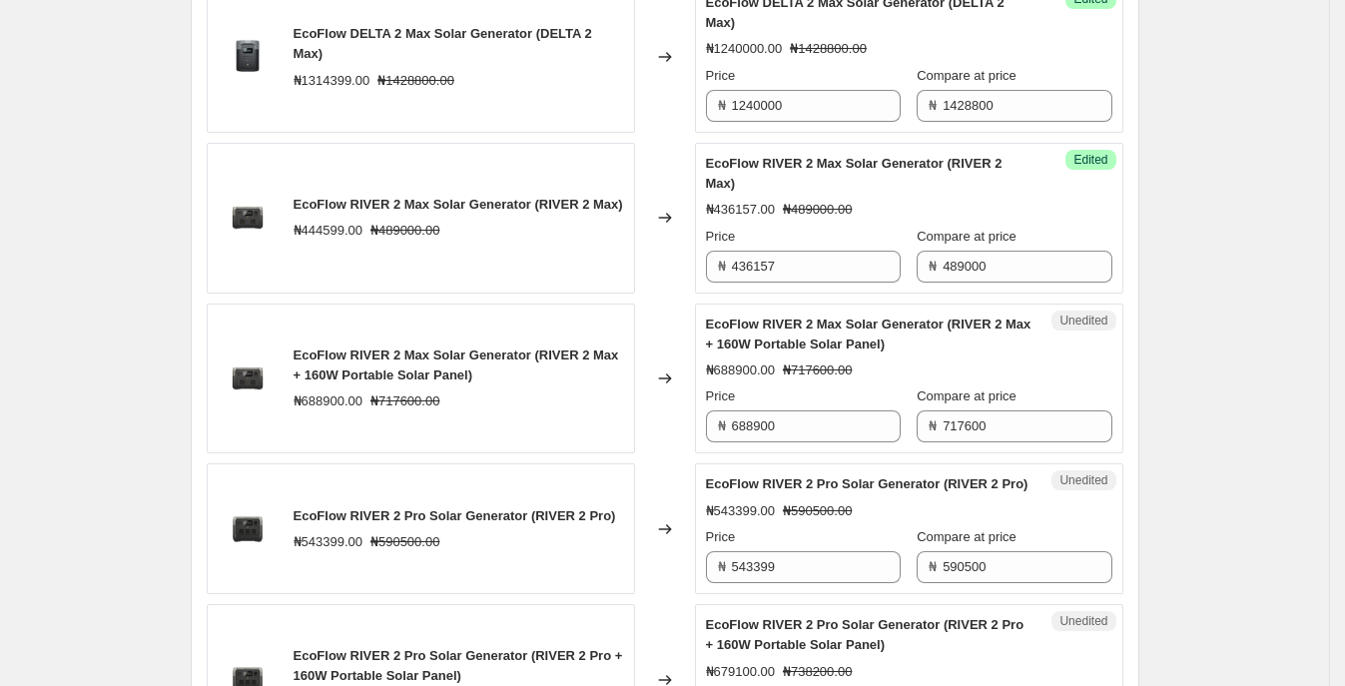
scroll to position [1696, 0]
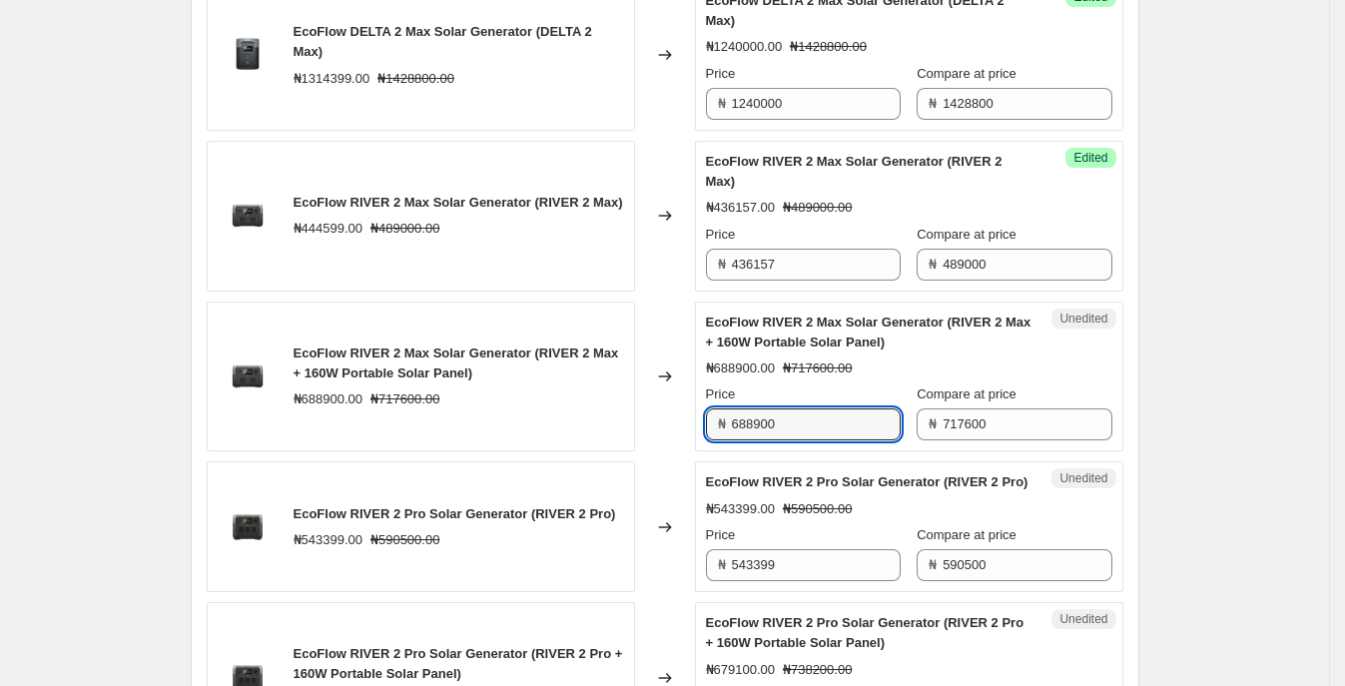
drag, startPoint x: 852, startPoint y: 453, endPoint x: 589, endPoint y: 444, distance: 262.7
click at [572, 446] on div "EcoFlow RIVER 2 Max Solar Generator (RIVER 2 Max + 160W Portable Solar Panel) ₦…" at bounding box center [665, 376] width 916 height 151
type input "675820"
click at [598, 447] on div "EcoFlow RIVER 2 Max Solar Generator (RIVER 2 Max + 160W Portable Solar Panel) ₦…" at bounding box center [421, 376] width 428 height 151
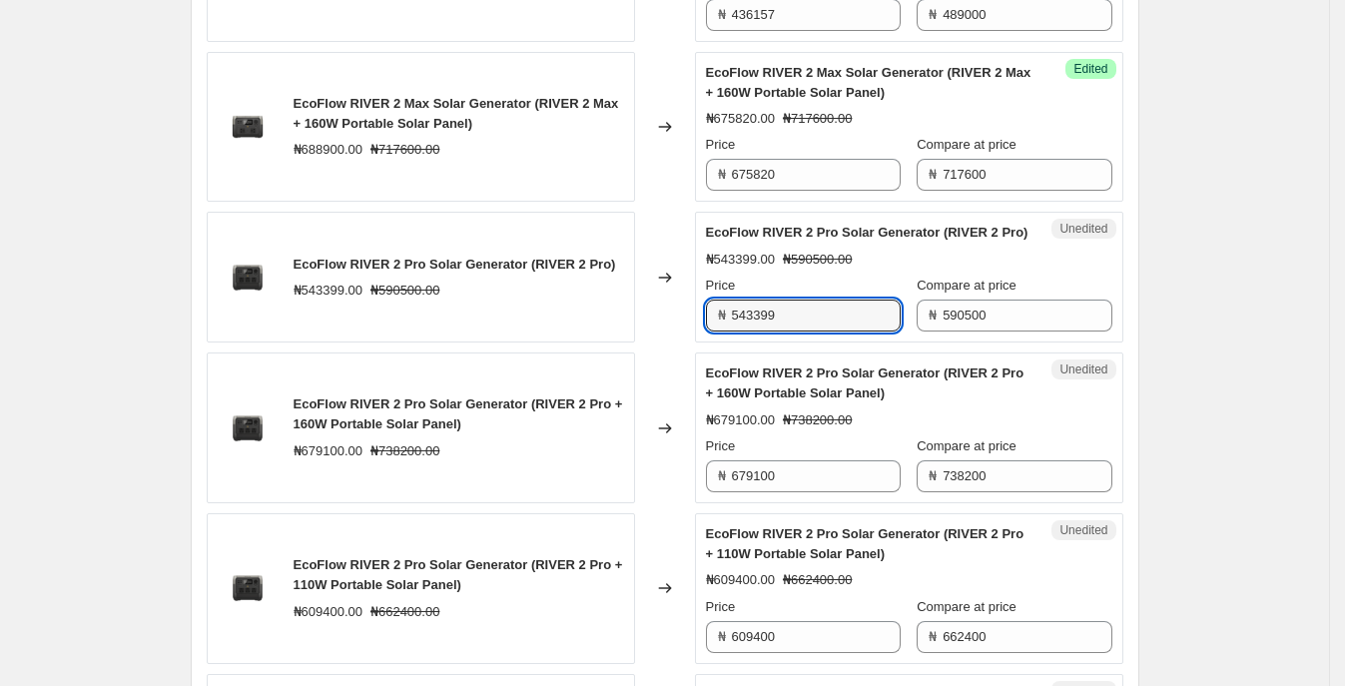
drag, startPoint x: 816, startPoint y: 351, endPoint x: 484, endPoint y: 329, distance: 332.1
click at [484, 330] on div "EcoFlow RIVER 2 Pro Solar Generator (RIVER 2 Pro) ₦543399.00 ₦590500.00 Changed…" at bounding box center [665, 277] width 916 height 131
type input "539400"
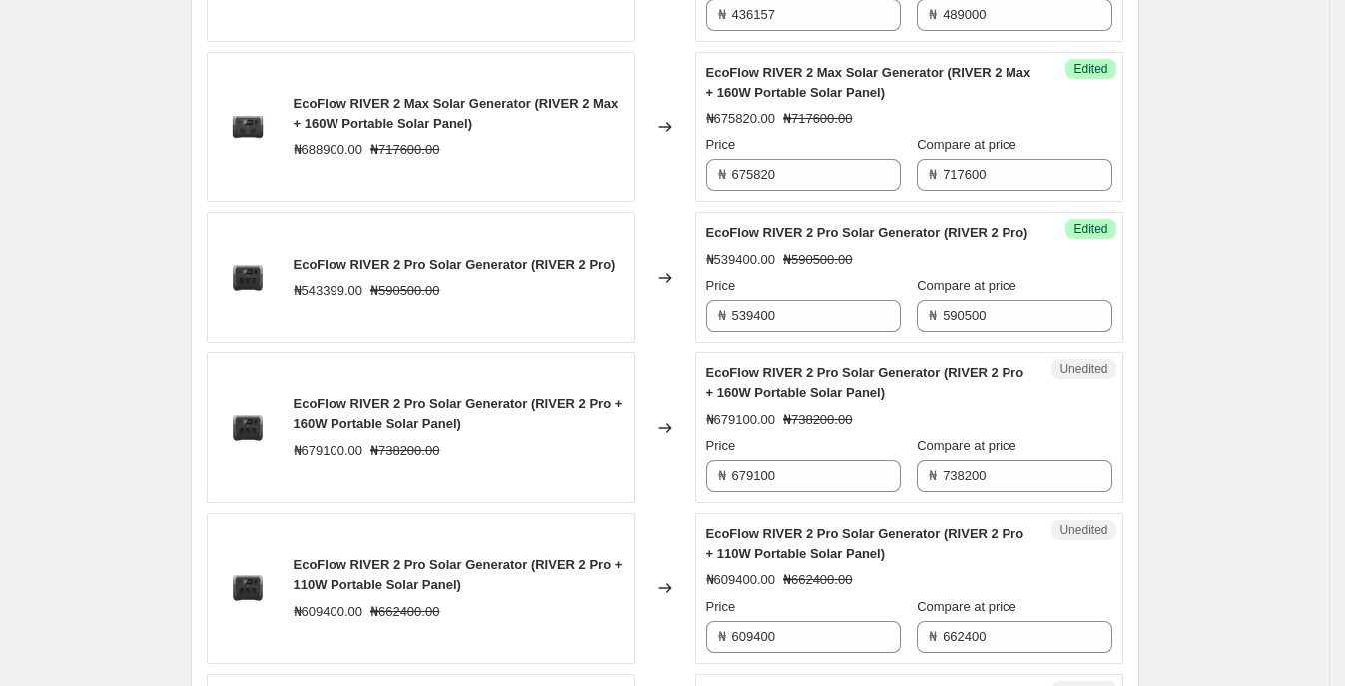
click at [479, 329] on div "EcoFlow RIVER 2 Pro Solar Generator (RIVER 2 Pro) ₦543399.00 ₦590500.00" at bounding box center [421, 277] width 428 height 131
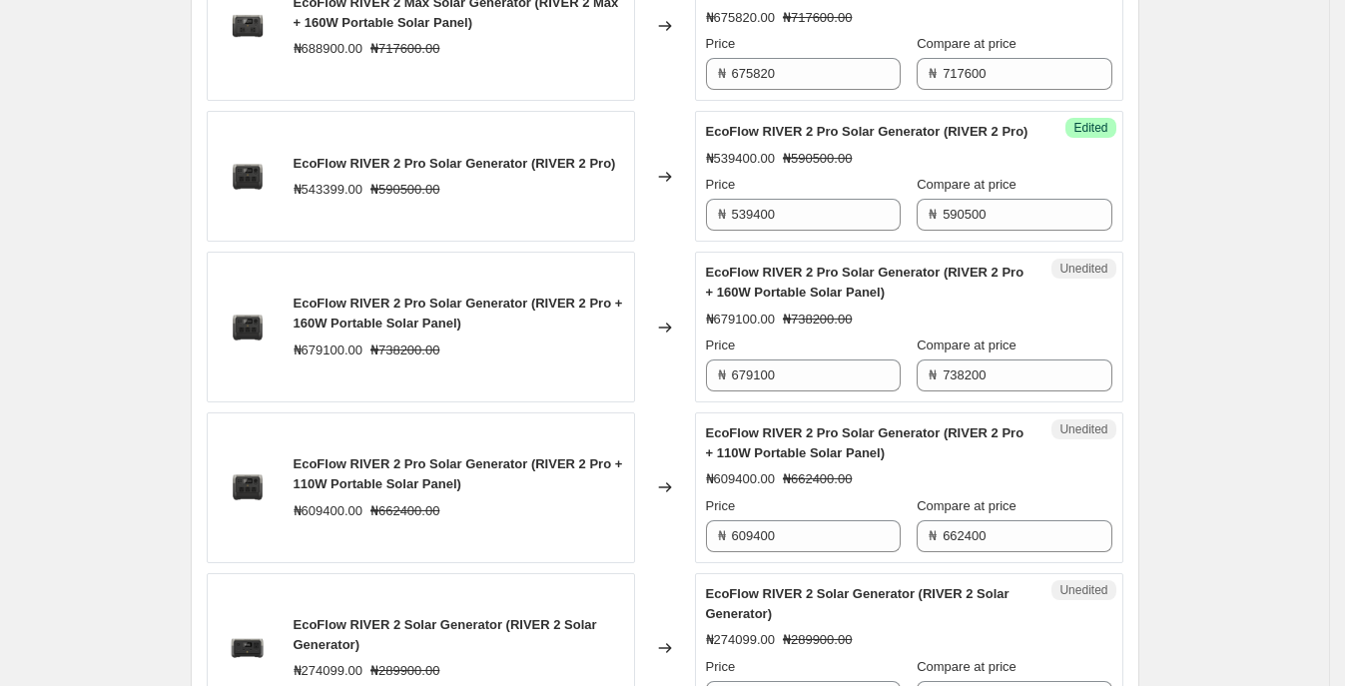
scroll to position [2071, 0]
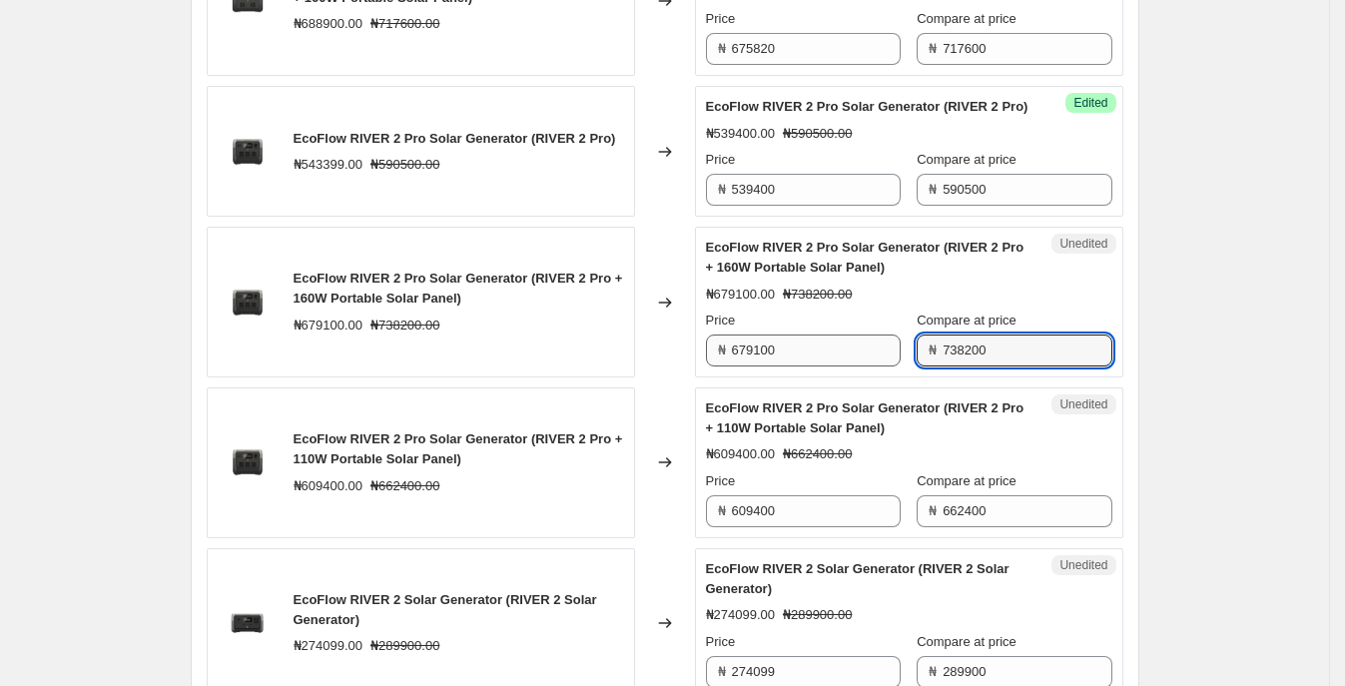
drag, startPoint x: 1033, startPoint y: 385, endPoint x: 878, endPoint y: 389, distance: 154.8
click at [868, 366] on div "Price ₦ 679100 Compare at price ₦ 738200" at bounding box center [909, 338] width 406 height 56
type input "799999"
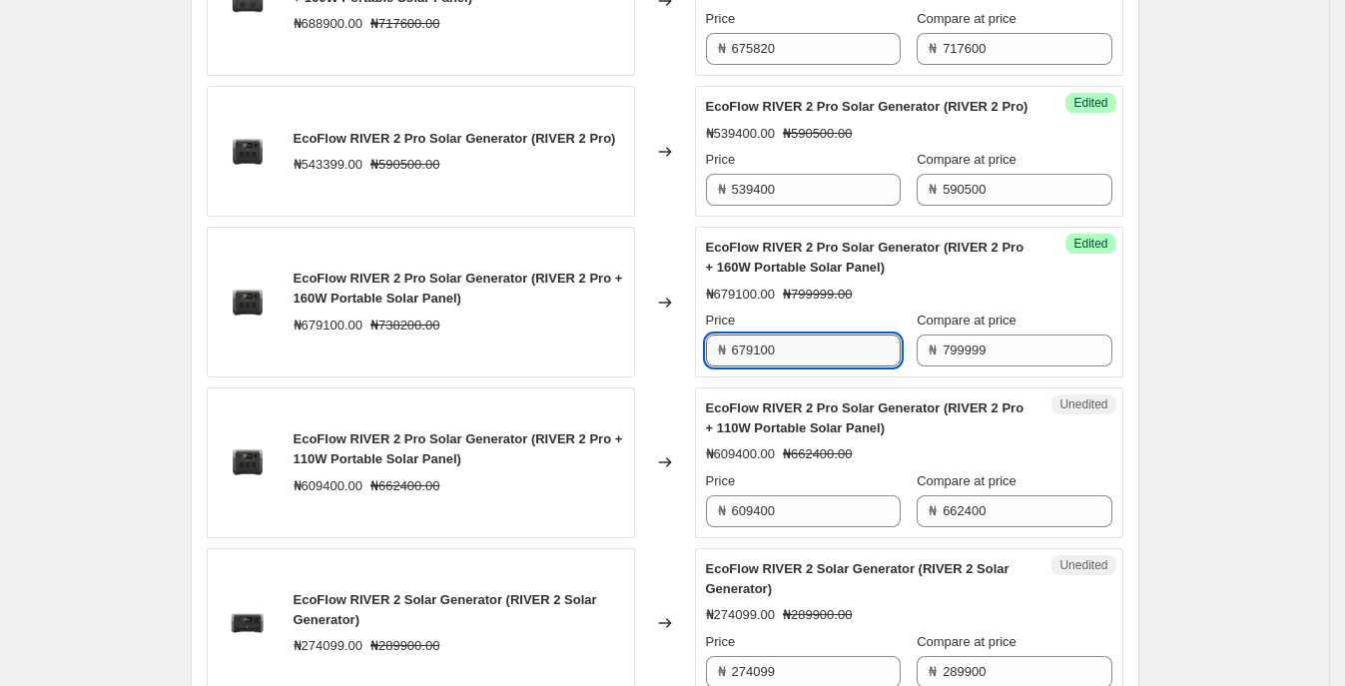
click at [885, 366] on input "679100" at bounding box center [816, 350] width 169 height 32
drag, startPoint x: 853, startPoint y: 386, endPoint x: 630, endPoint y: 371, distance: 223.1
click at [599, 374] on div "EcoFlow RIVER 2 Pro Solar Generator (RIVER 2 Pro + 160W Portable Solar Panel) ₦…" at bounding box center [665, 302] width 916 height 151
type input "725400"
click at [1243, 362] on div "Create new price [MEDICAL_DATA]. This page is ready Create new price [MEDICAL_D…" at bounding box center [664, 50] width 1329 height 4243
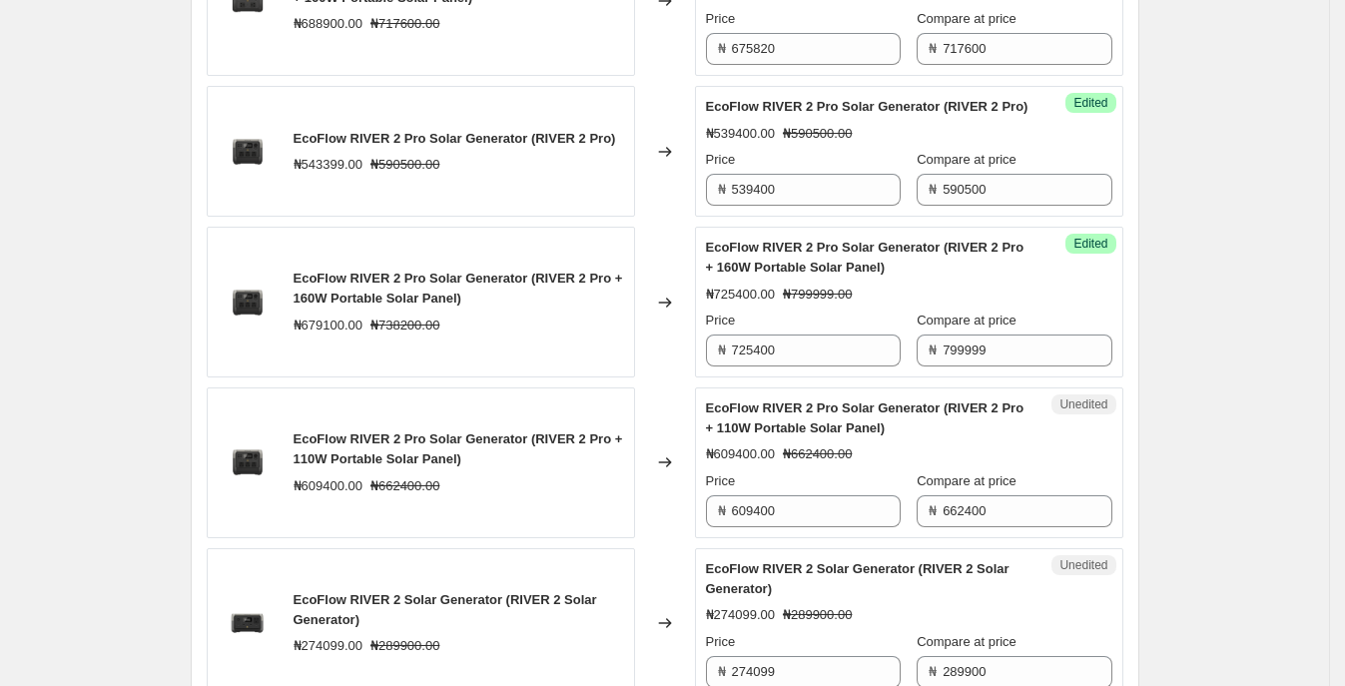
scroll to position [2196, 0]
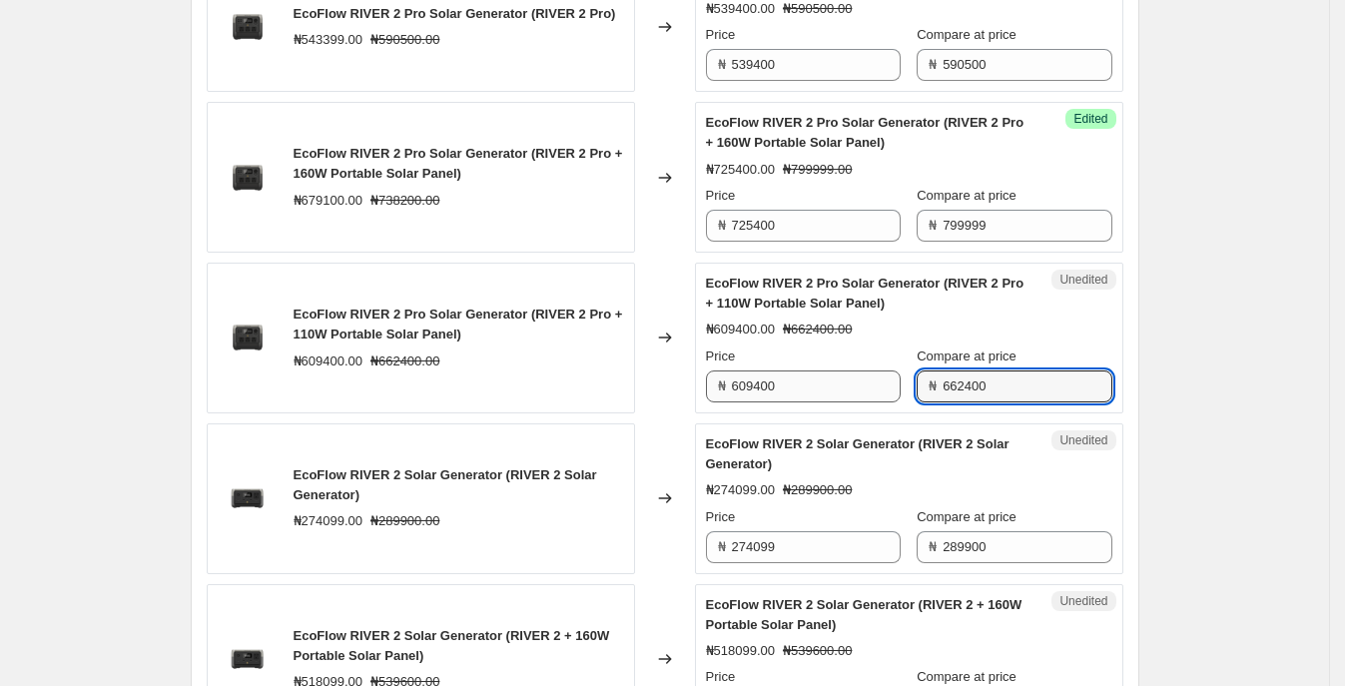
drag, startPoint x: 1037, startPoint y: 423, endPoint x: 814, endPoint y: 426, distance: 223.6
click at [814, 402] on div "Price ₦ 609400 Compare at price ₦ 662400" at bounding box center [909, 374] width 406 height 56
type input "699999"
drag, startPoint x: 910, startPoint y: 404, endPoint x: 953, endPoint y: 401, distance: 43.0
click at [912, 402] on div "Price ₦ 609400 Compare at price ₦ 699999" at bounding box center [909, 374] width 406 height 56
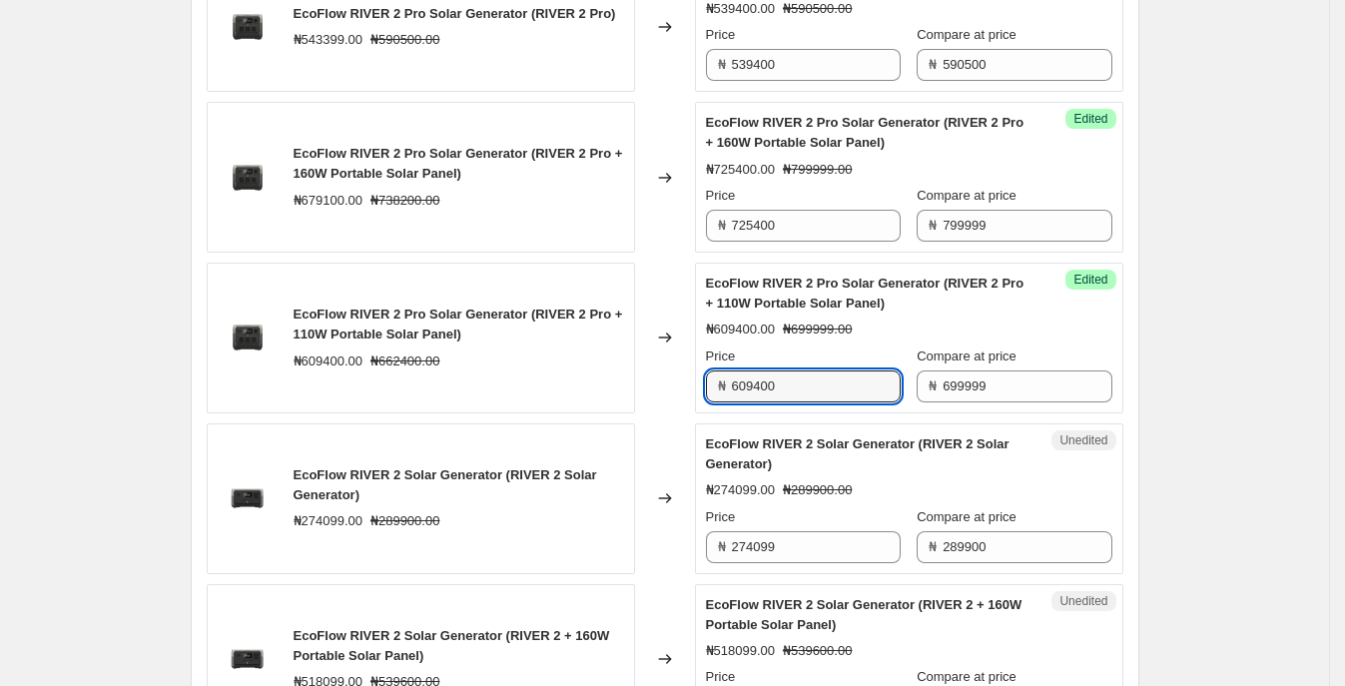
drag, startPoint x: 809, startPoint y: 417, endPoint x: 287, endPoint y: 404, distance: 521.2
click at [287, 404] on div "EcoFlow RIVER 2 Pro Solar Generator (RIVER 2 Pro + 110W Portable Solar Panel) ₦…" at bounding box center [665, 338] width 916 height 151
type input "657200"
click at [364, 450] on div "EcoFlow RIVER 2 Max Solar Generator + 160W Portable Solar Panel ₦688900.00 ₦717…" at bounding box center [665, 107] width 916 height 3140
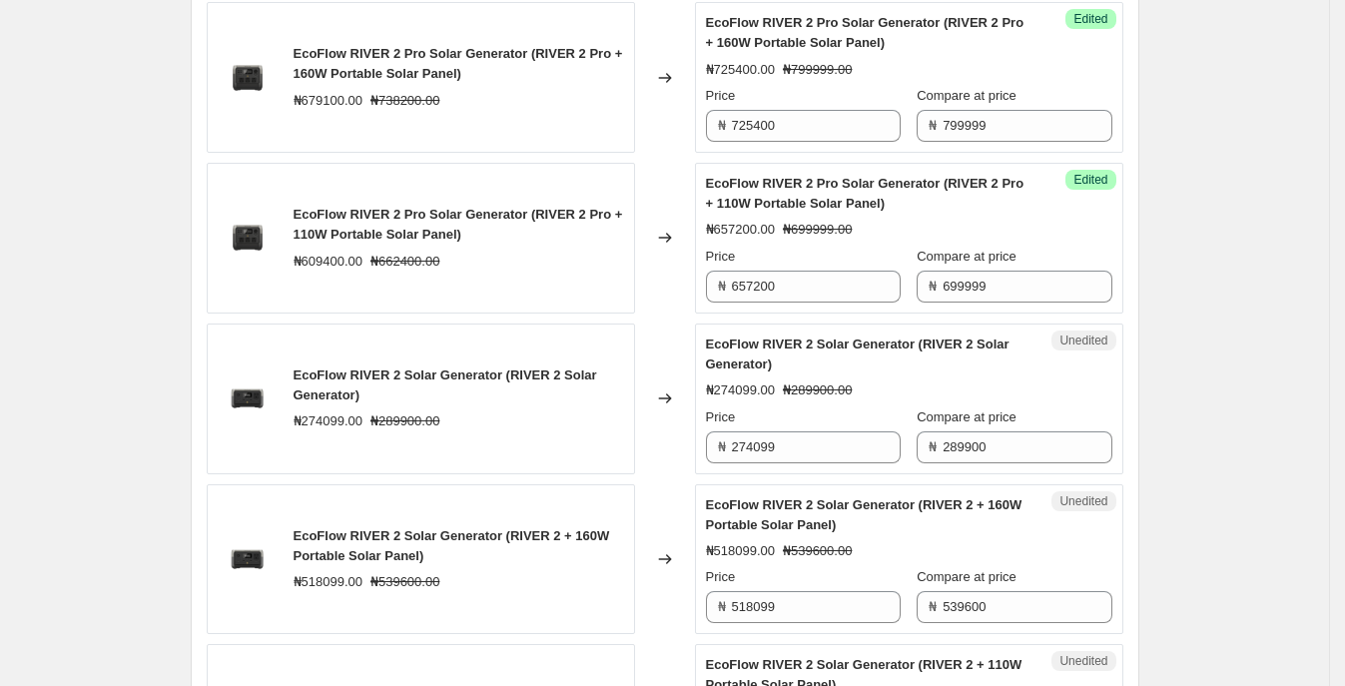
scroll to position [2321, 0]
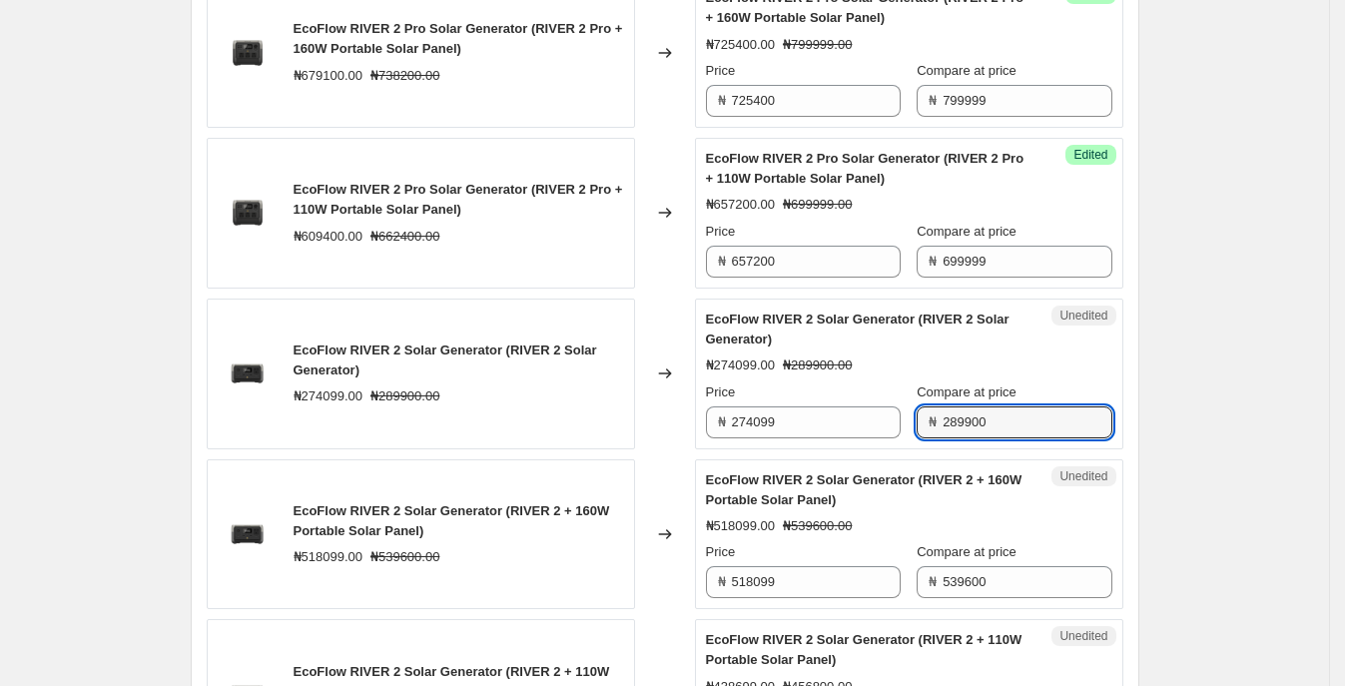
drag, startPoint x: 1018, startPoint y: 454, endPoint x: 712, endPoint y: 443, distance: 306.7
click at [712, 438] on div "Price ₦ 274099 Compare at price ₦ 289900" at bounding box center [909, 410] width 406 height 56
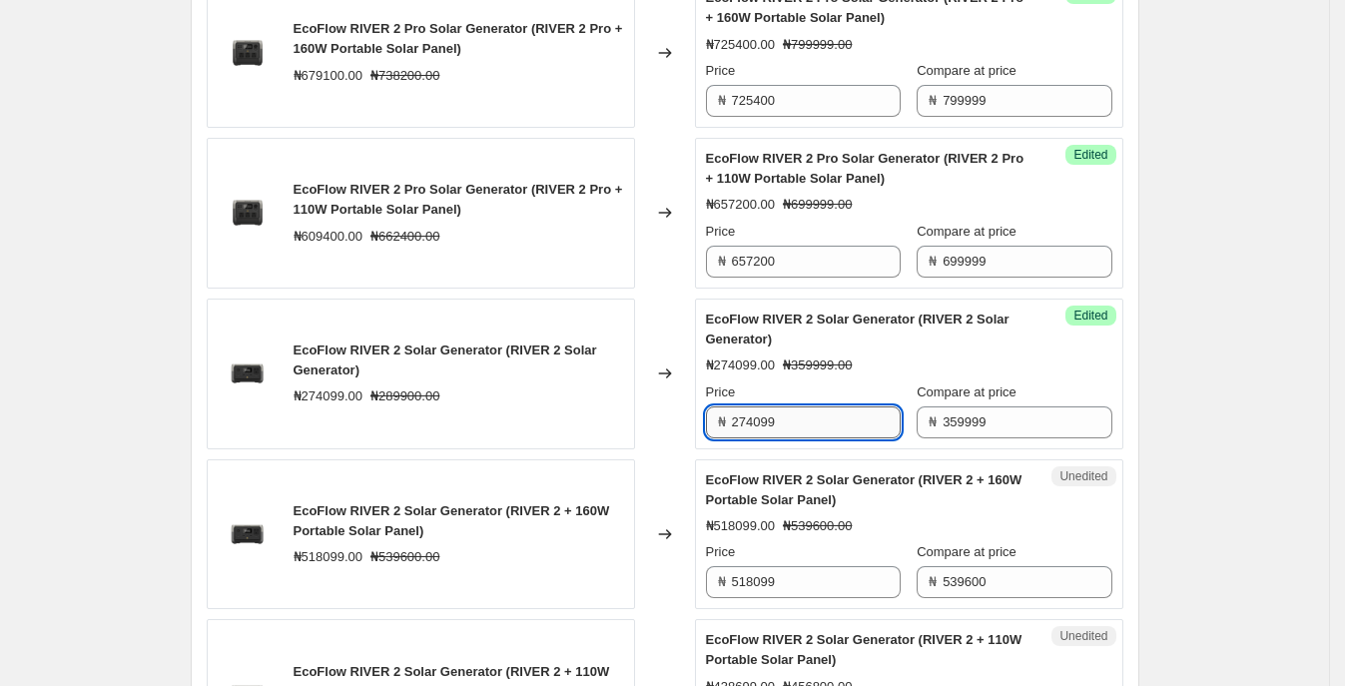
click at [839, 438] on input "274099" at bounding box center [816, 422] width 169 height 32
click at [942, 438] on input "359999" at bounding box center [1026, 422] width 169 height 32
click at [849, 438] on input "274099" at bounding box center [816, 422] width 169 height 32
click at [944, 438] on input "339999" at bounding box center [1026, 422] width 169 height 32
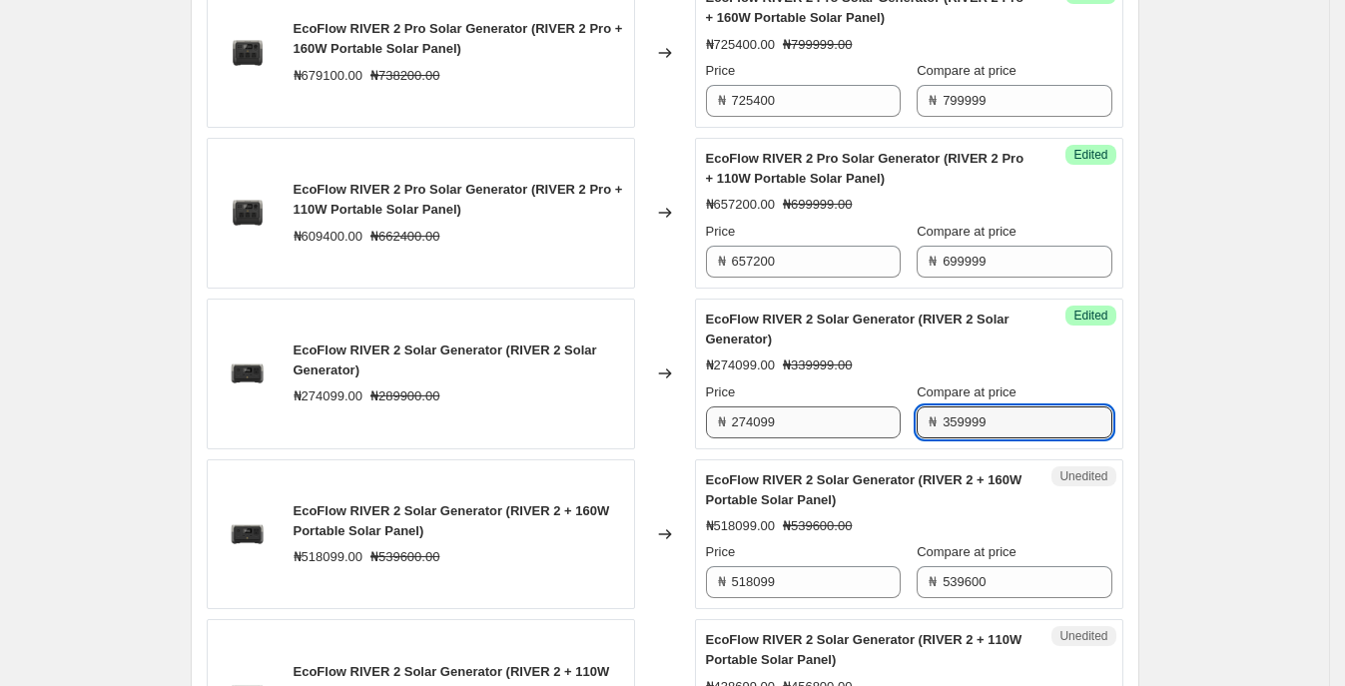
type input "359999"
click at [805, 438] on input "274099" at bounding box center [816, 422] width 169 height 32
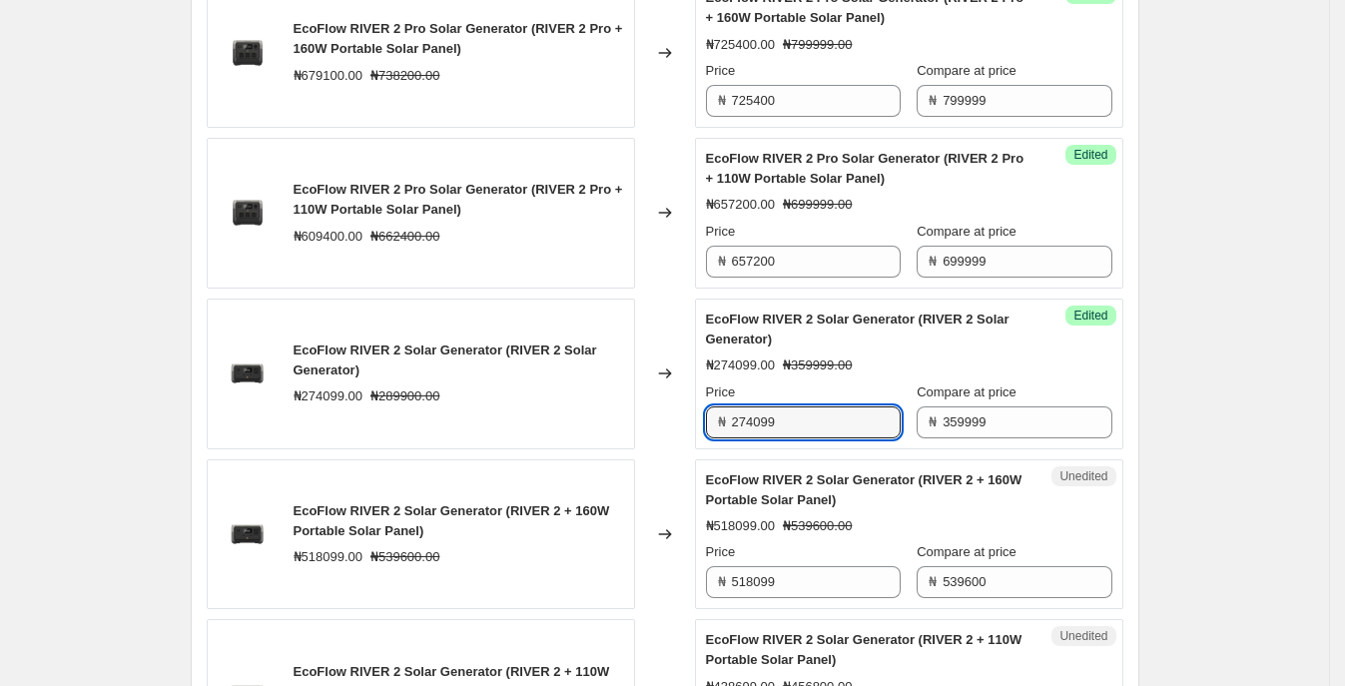
drag, startPoint x: 819, startPoint y: 446, endPoint x: 563, endPoint y: 434, distance: 255.8
click at [545, 437] on div "EcoFlow RIVER 2 Solar Generator (RIVER 2 Solar Generator) ₦274099.00 ₦289900.00…" at bounding box center [665, 373] width 916 height 151
type input "274350"
click at [537, 406] on div "₦274099.00 ₦289900.00" at bounding box center [458, 396] width 330 height 20
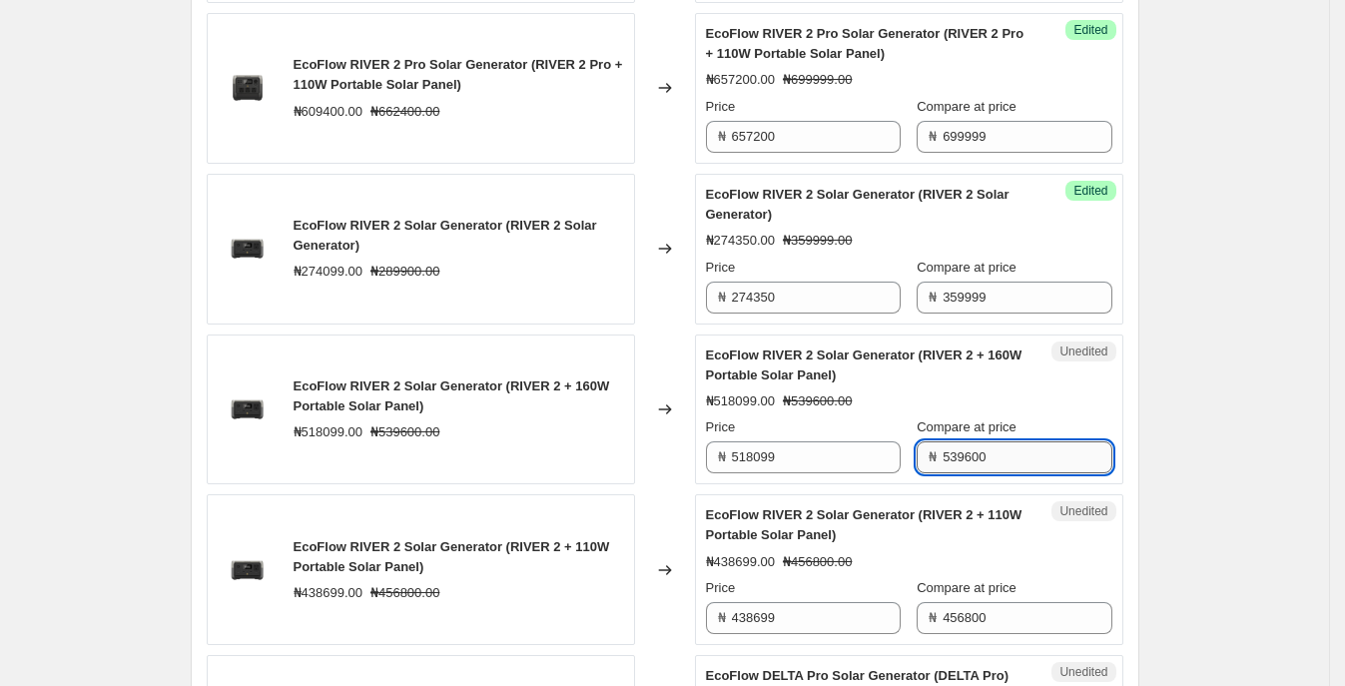
click at [1017, 473] on input "539600" at bounding box center [1026, 457] width 169 height 32
type input "539999"
click at [1025, 485] on div "Success Edited EcoFlow RIVER 2 Solar Generator (RIVER 2 + 160W Portable Solar P…" at bounding box center [909, 409] width 428 height 151
click at [971, 473] on input "539999" at bounding box center [1026, 457] width 169 height 32
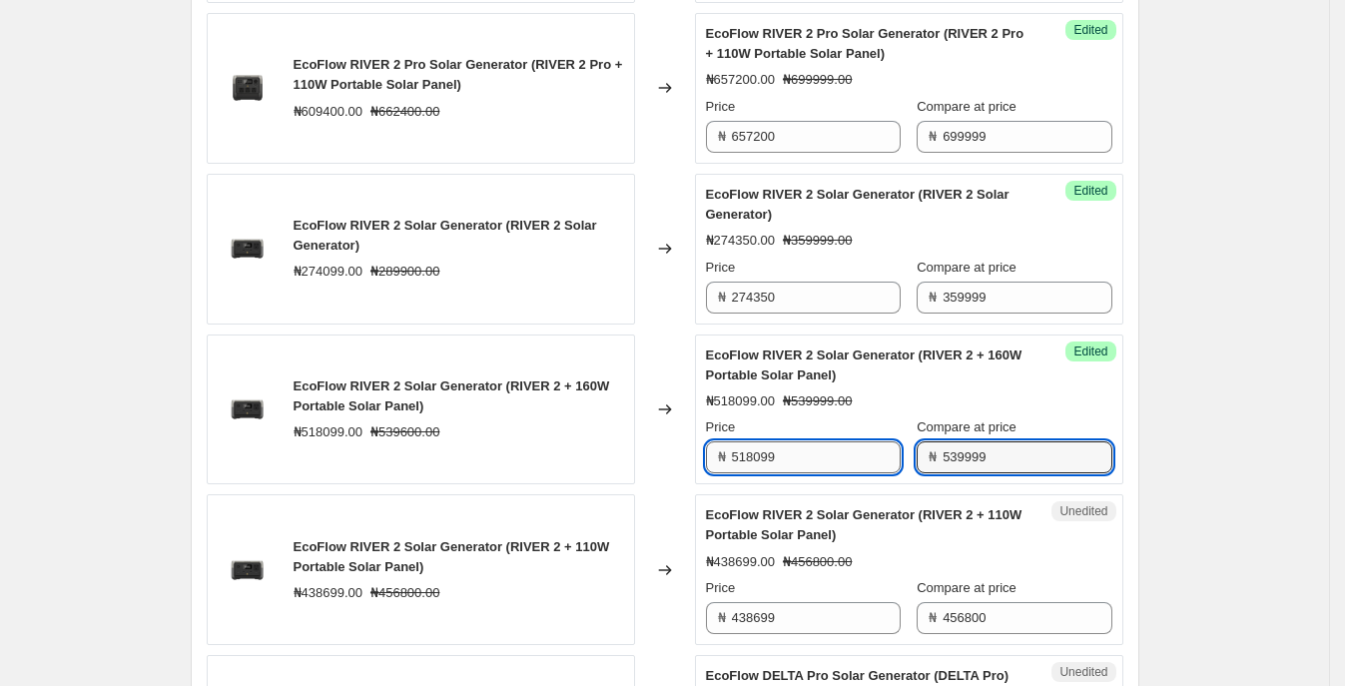
click at [853, 473] on input "518099" at bounding box center [816, 457] width 169 height 32
drag, startPoint x: 800, startPoint y: 491, endPoint x: 659, endPoint y: 472, distance: 142.0
click at [639, 472] on div "EcoFlow RIVER 2 Solar Generator (RIVER 2 + 160W Portable Solar Panel) ₦518099.0…" at bounding box center [665, 409] width 916 height 151
type input "508262"
drag, startPoint x: 943, startPoint y: 544, endPoint x: 988, endPoint y: 527, distance: 48.0
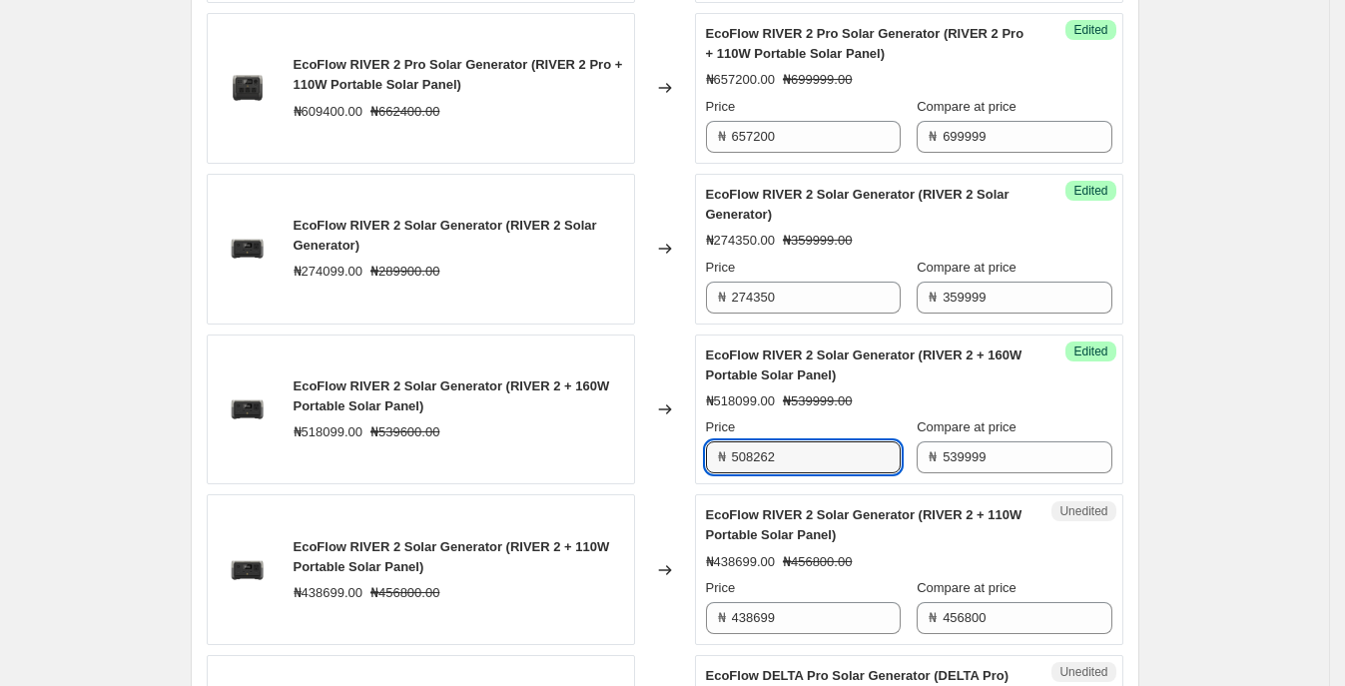
click at [944, 542] on span "EcoFlow RIVER 2 Solar Generator (RIVER 2 + 110W Portable Solar Panel)" at bounding box center [864, 524] width 316 height 35
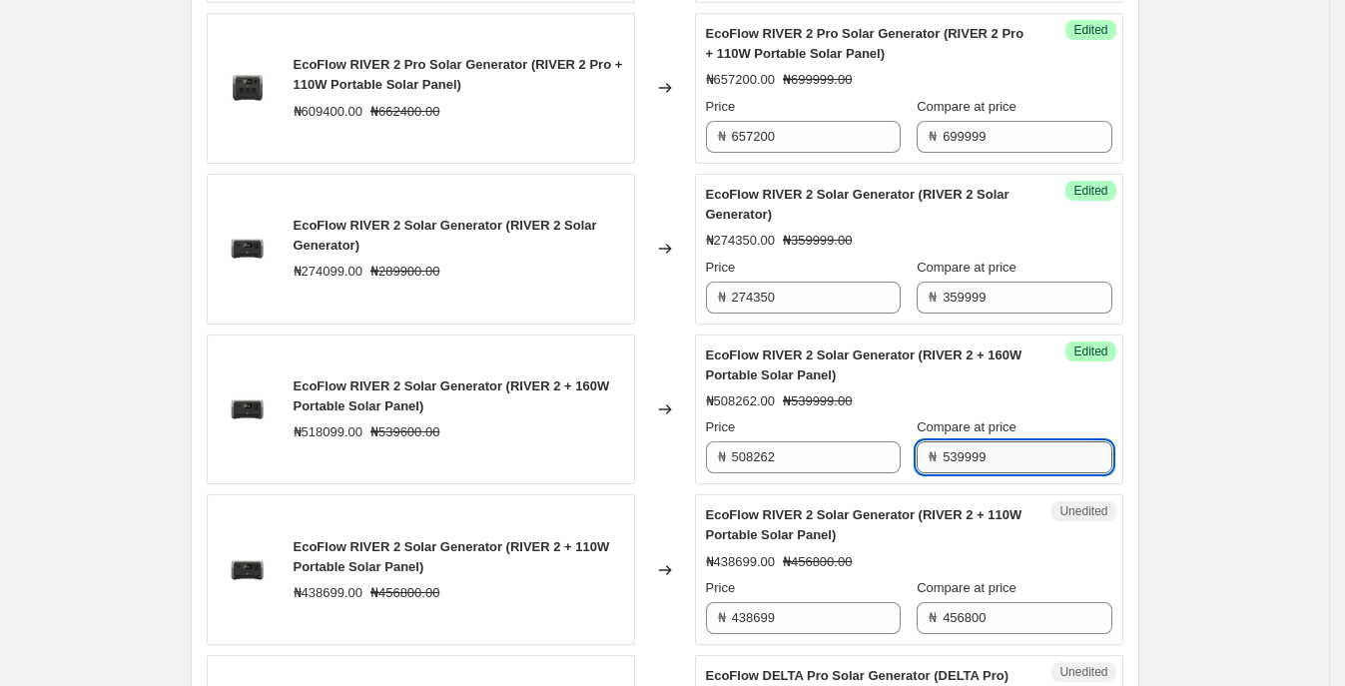
click at [1035, 473] on input "539999" at bounding box center [1026, 457] width 169 height 32
type input "559999"
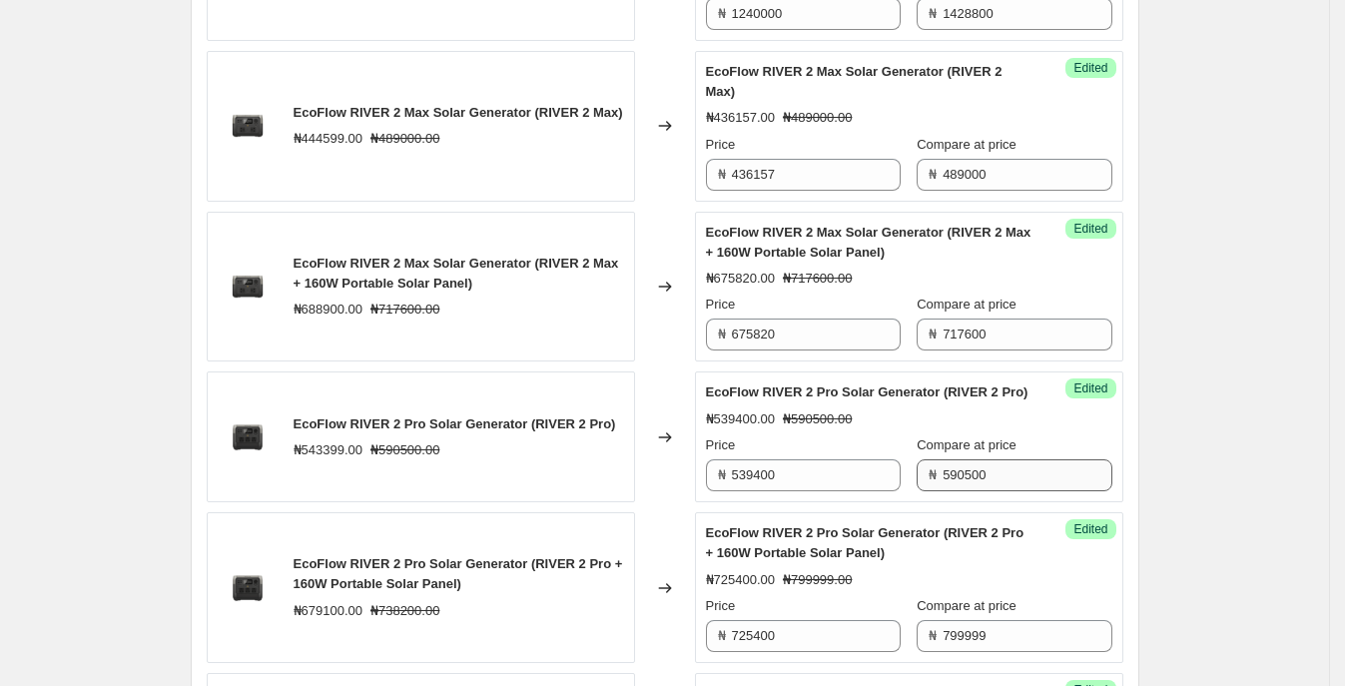
scroll to position [1821, 0]
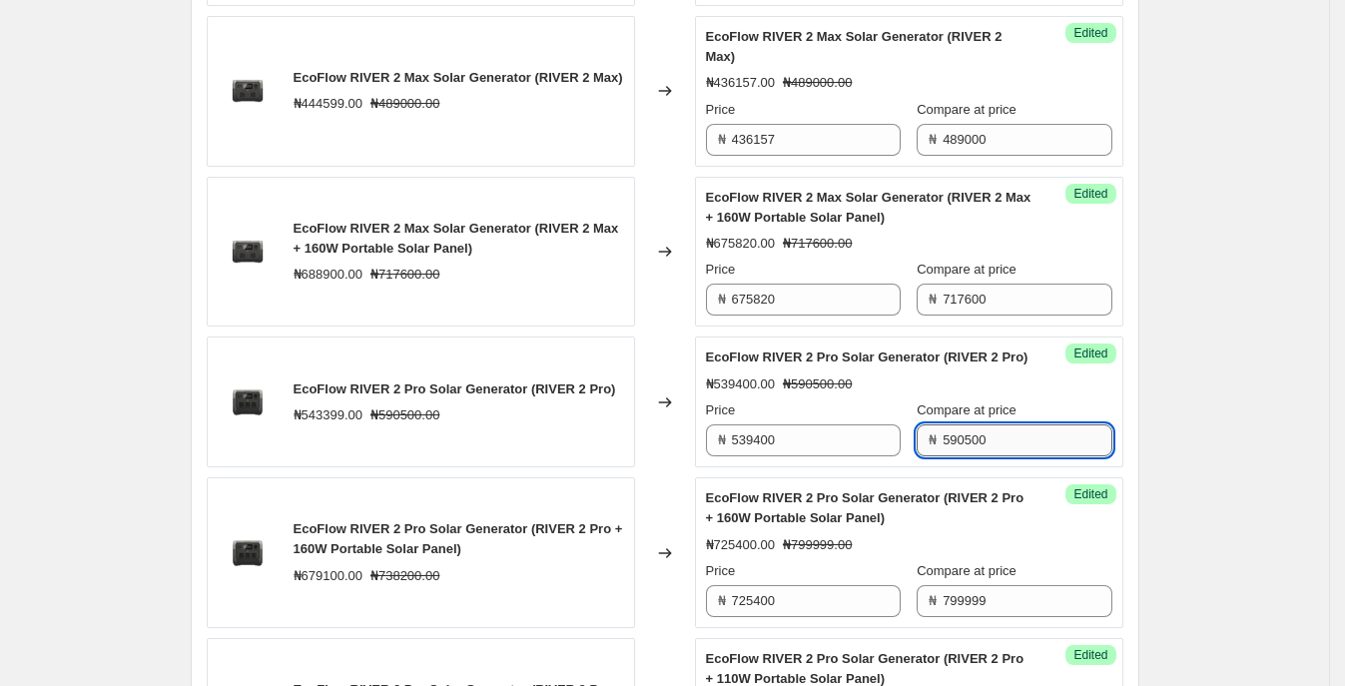
click at [1016, 456] on input "590500" at bounding box center [1026, 440] width 169 height 32
type input "5"
type input "609999"
click at [1197, 502] on div "Create new price [MEDICAL_DATA]. This page is ready Create new price [MEDICAL_D…" at bounding box center [664, 300] width 1329 height 4243
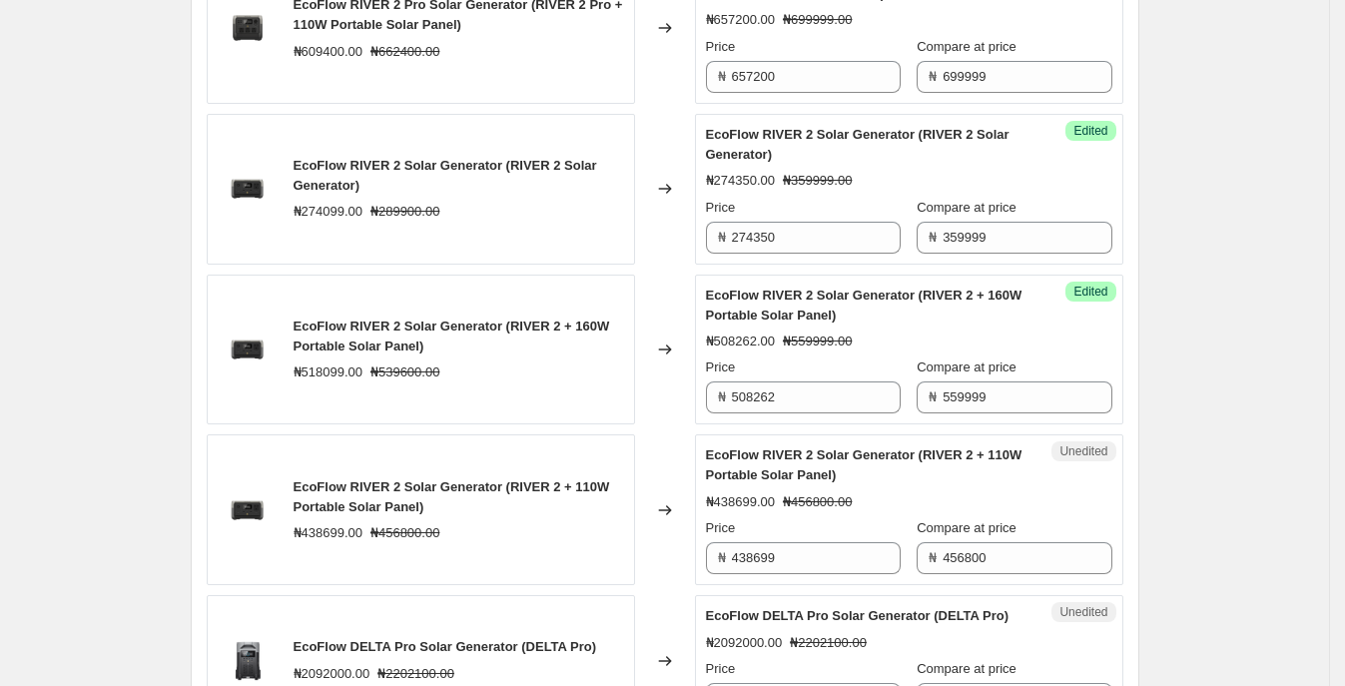
scroll to position [2695, 0]
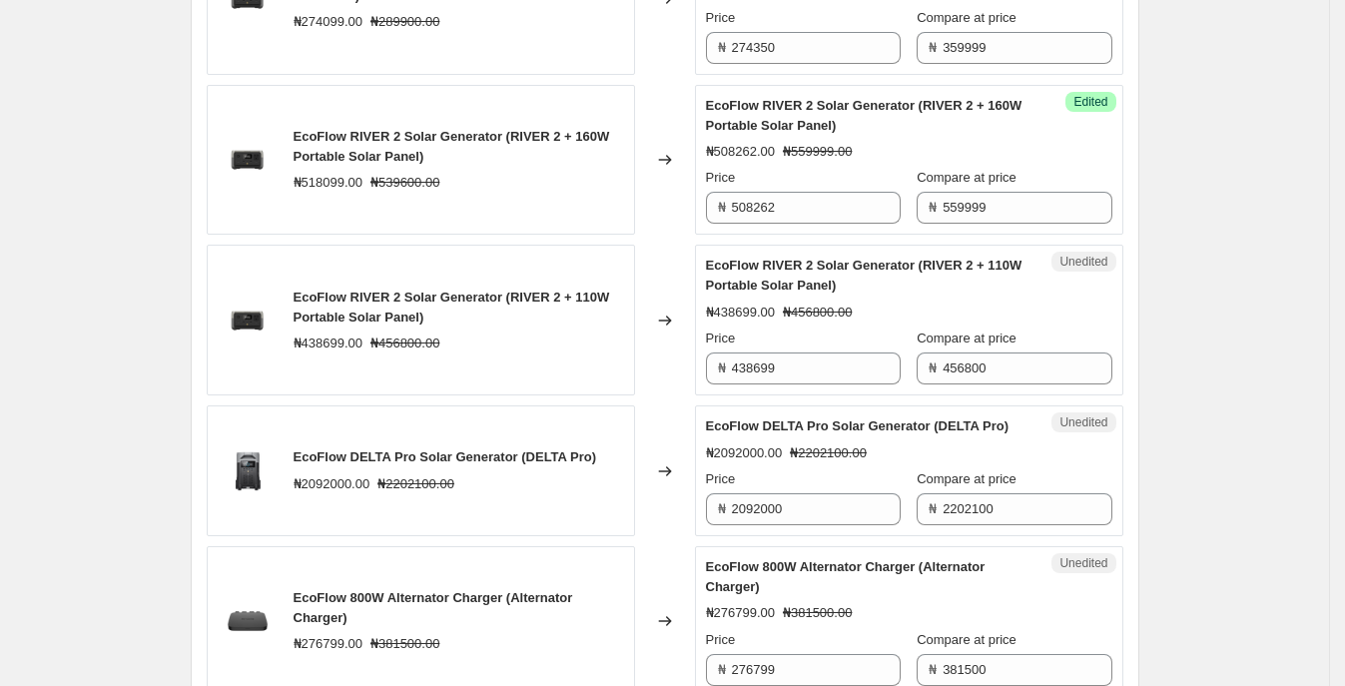
click at [1043, 322] on div "₦438699.00 ₦456800.00" at bounding box center [909, 312] width 406 height 20
click at [824, 384] on input "438699" at bounding box center [816, 368] width 169 height 32
drag, startPoint x: 1022, startPoint y: 397, endPoint x: 893, endPoint y: 378, distance: 130.2
click at [893, 378] on div "Price ₦ 438699 Compare at price ₦ 456800" at bounding box center [909, 356] width 406 height 56
type input "2"
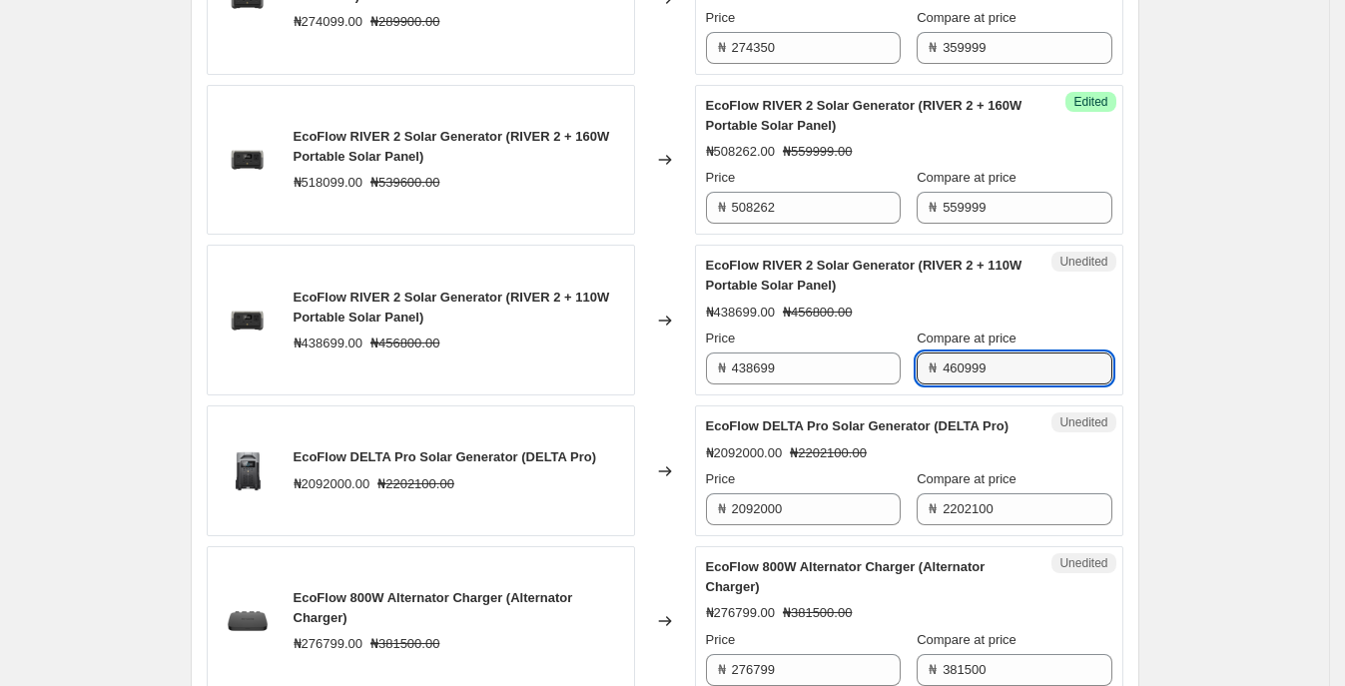
type input "460999"
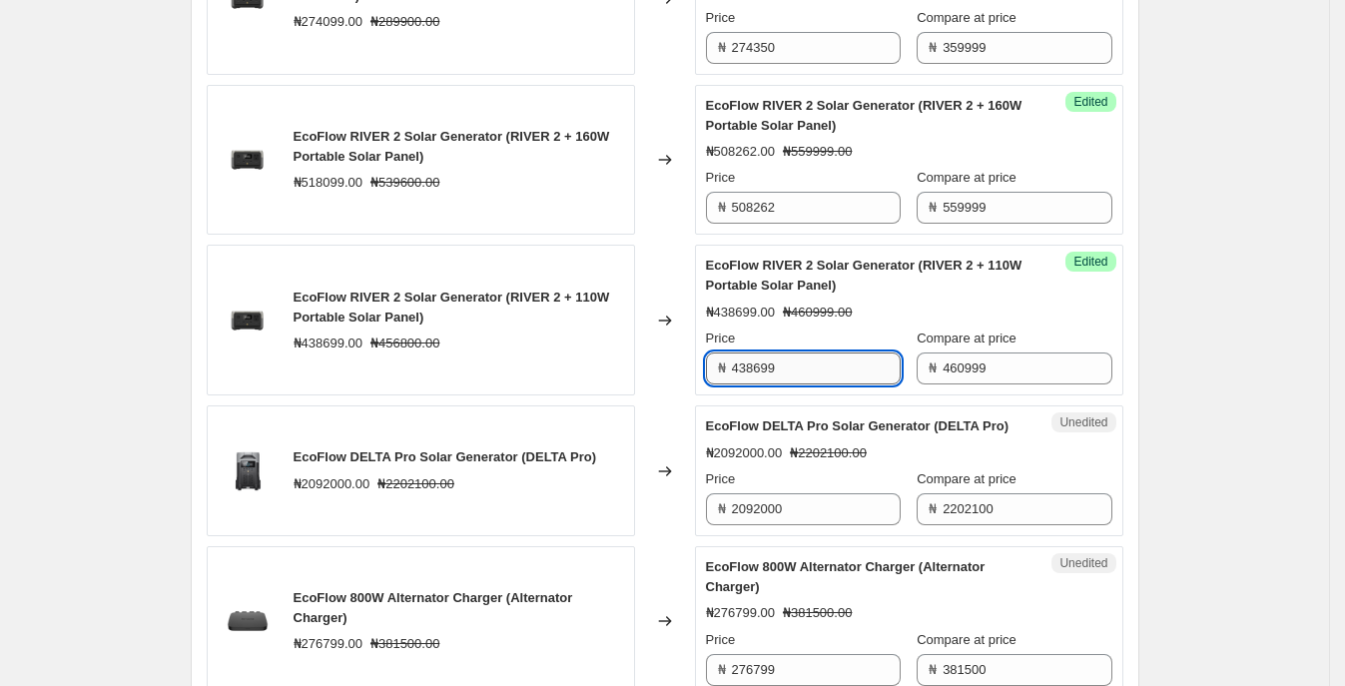
click at [816, 384] on input "438699" at bounding box center [816, 368] width 169 height 32
drag, startPoint x: 835, startPoint y: 406, endPoint x: 691, endPoint y: 414, distance: 144.0
click at [691, 395] on div "EcoFlow RIVER 2 Solar Generator (RIVER 2 + 110W Portable Solar Panel) ₦438699.0…" at bounding box center [665, 320] width 916 height 151
type input "427800"
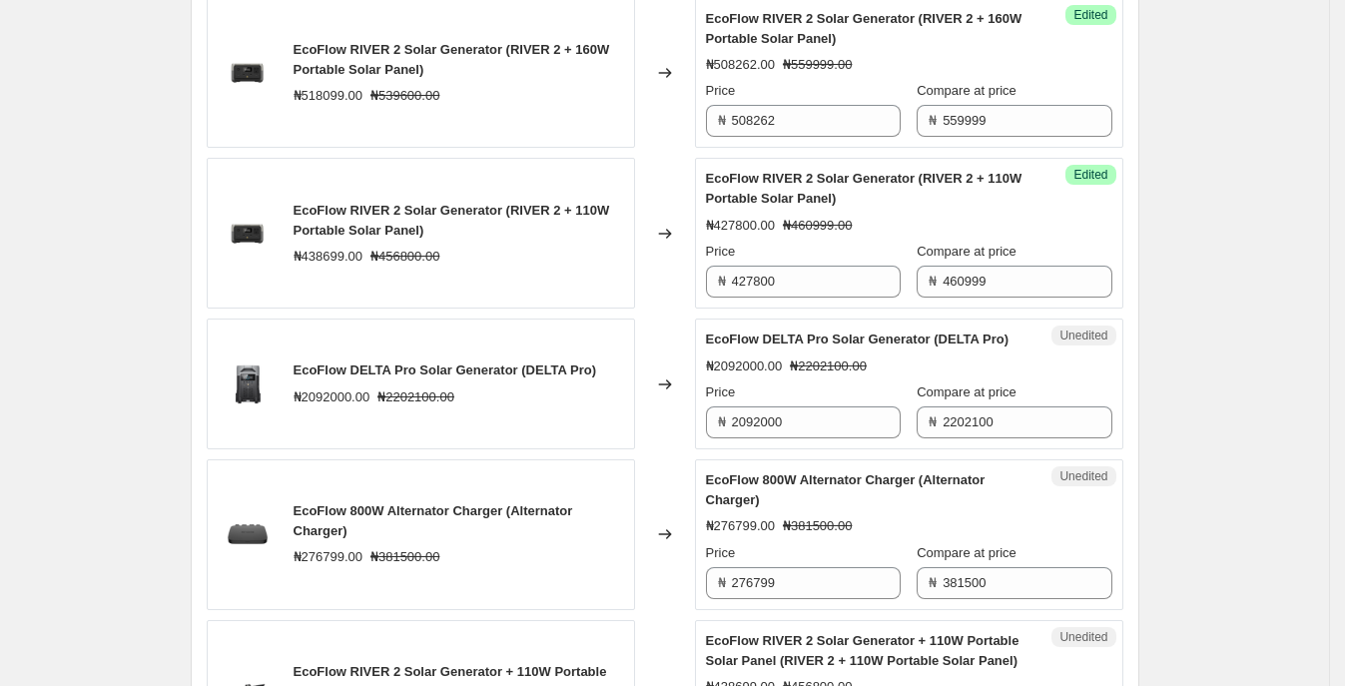
scroll to position [2820, 0]
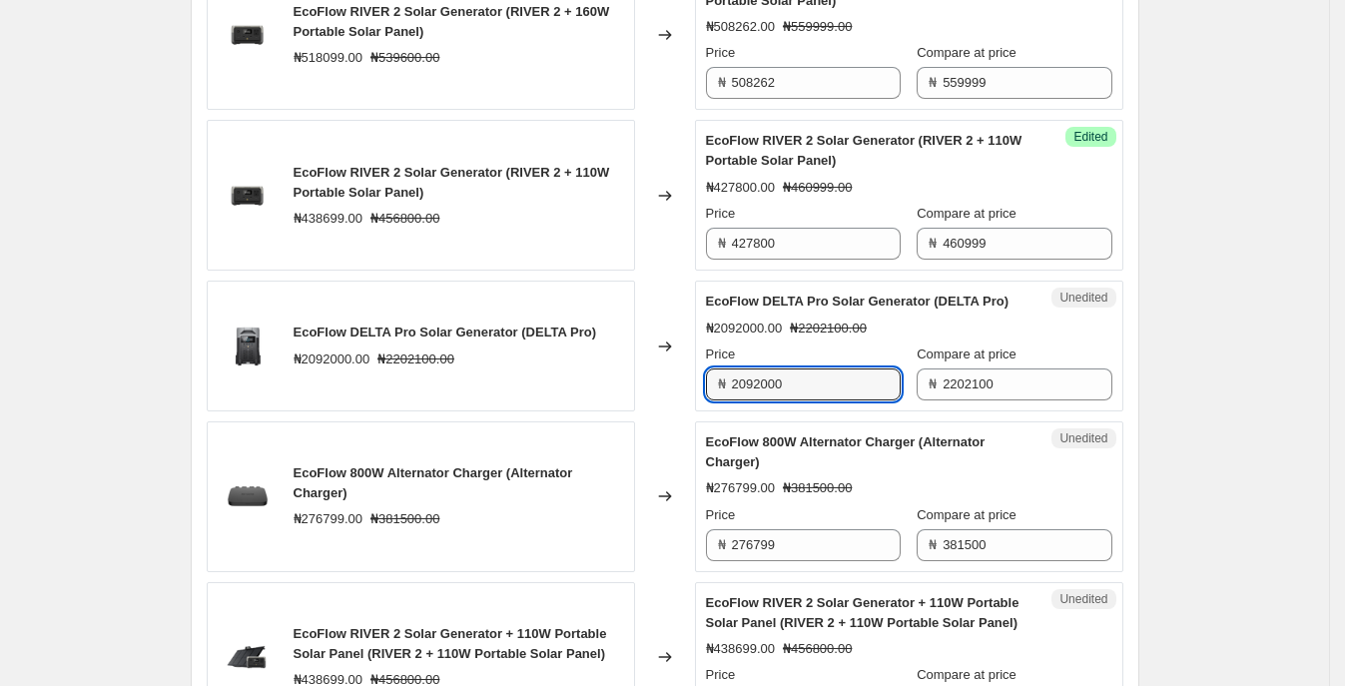
drag, startPoint x: 844, startPoint y: 448, endPoint x: 655, endPoint y: 434, distance: 189.2
click at [655, 411] on div "EcoFlow DELTA Pro Solar Generator (DELTA Pro) ₦2092000.00 ₦2202100.00 Changed t…" at bounding box center [665, 346] width 916 height 131
type input "2052278"
click at [655, 411] on div "Changed to" at bounding box center [665, 346] width 60 height 131
click at [767, 400] on input "2052278" at bounding box center [816, 384] width 169 height 32
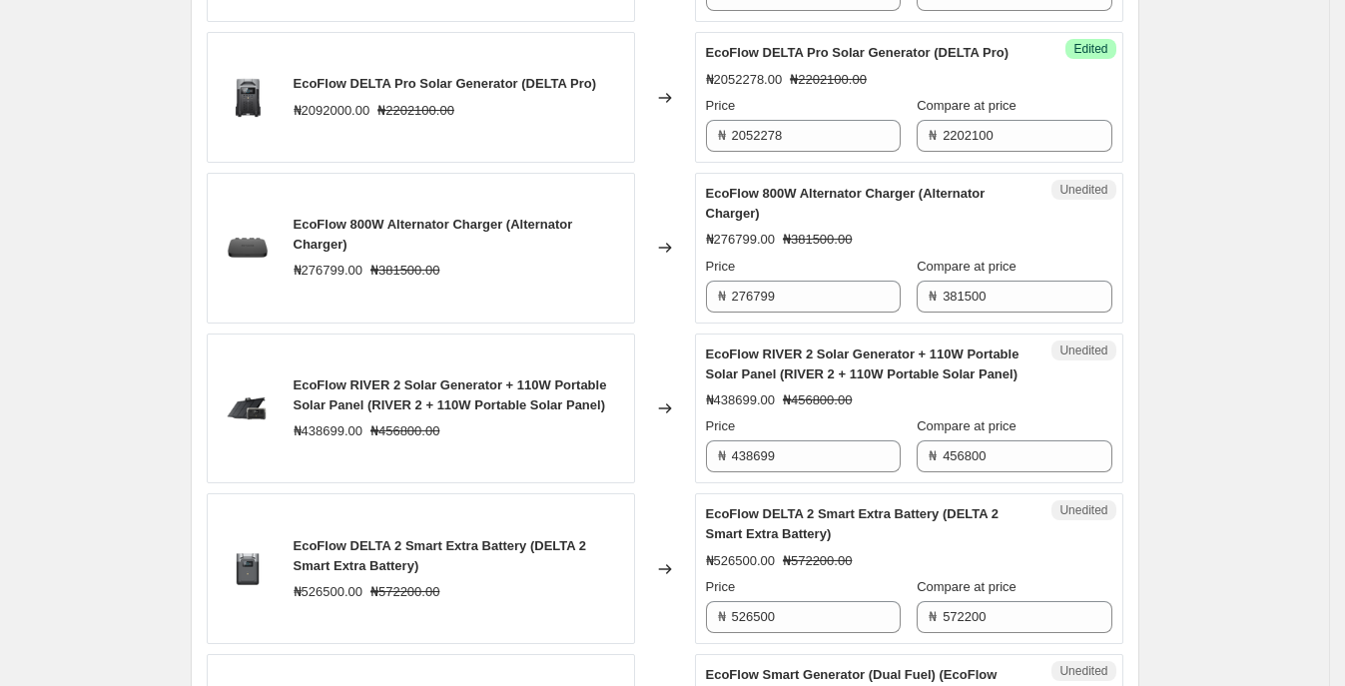
scroll to position [3069, 0]
drag, startPoint x: 1003, startPoint y: 349, endPoint x: 875, endPoint y: 346, distance: 127.8
click at [875, 312] on div "Price ₦ 276799 Compare at price ₦ 381500" at bounding box center [909, 285] width 406 height 56
type input "450999"
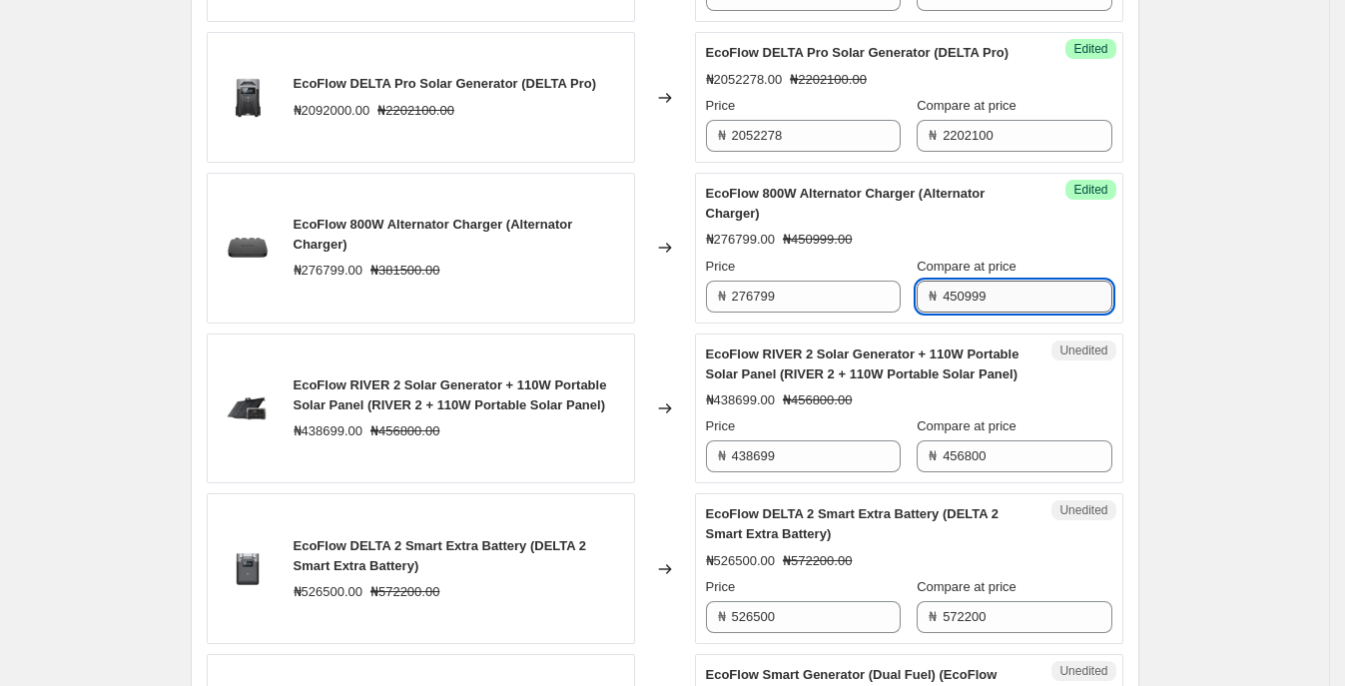
click at [946, 312] on input "450999" at bounding box center [1026, 297] width 169 height 32
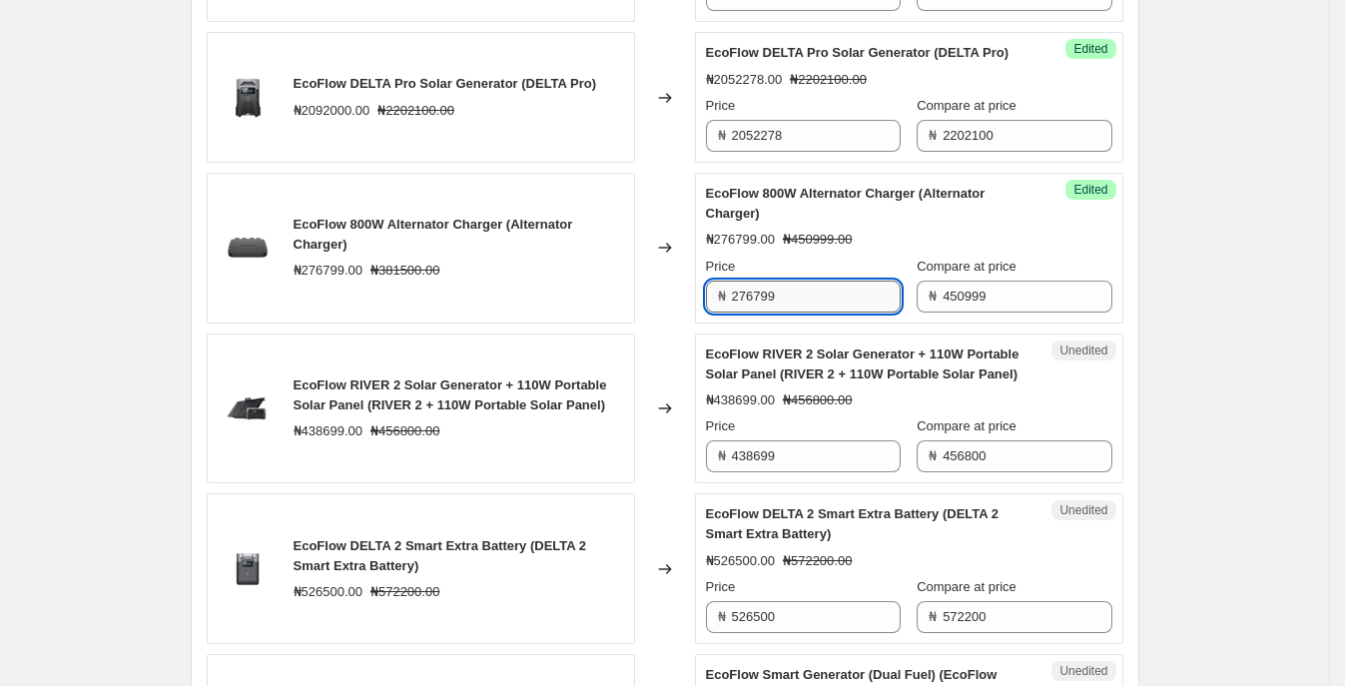
click at [801, 312] on input "276799" at bounding box center [816, 297] width 169 height 32
type input "2"
type input "387500"
click at [666, 323] on div "Changed to" at bounding box center [665, 248] width 60 height 151
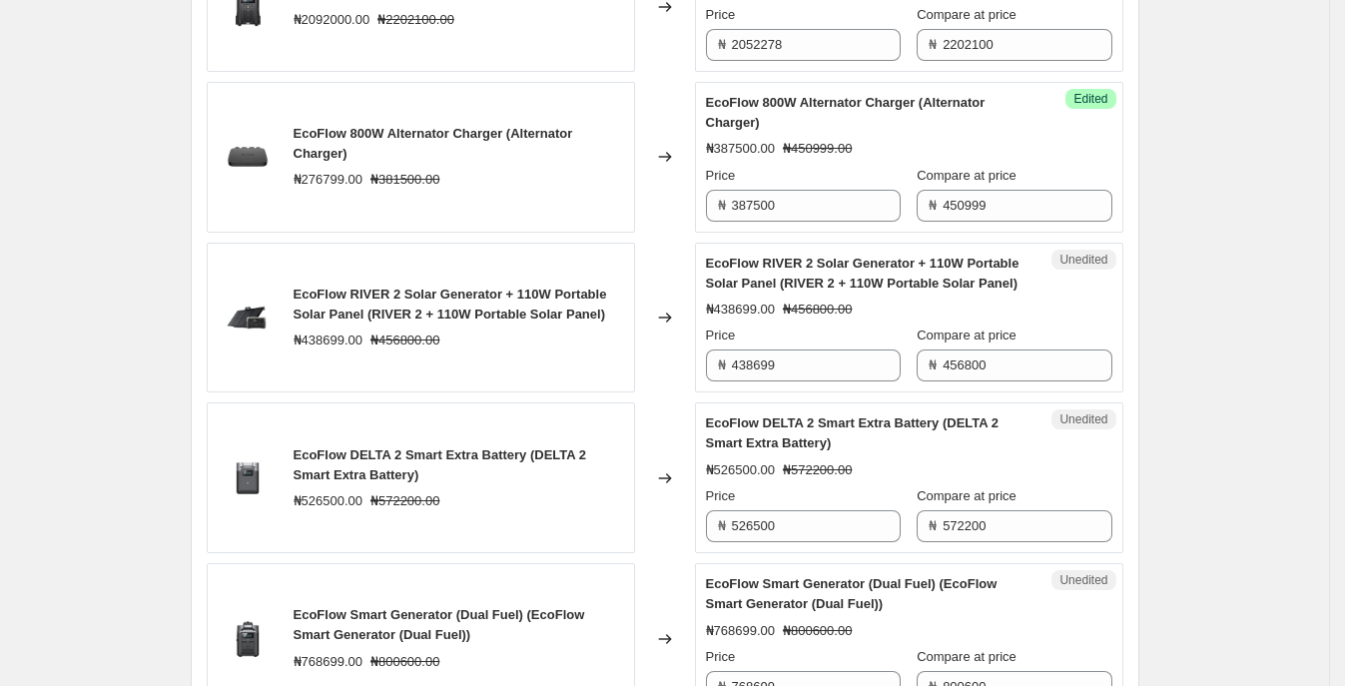
scroll to position [3193, 0]
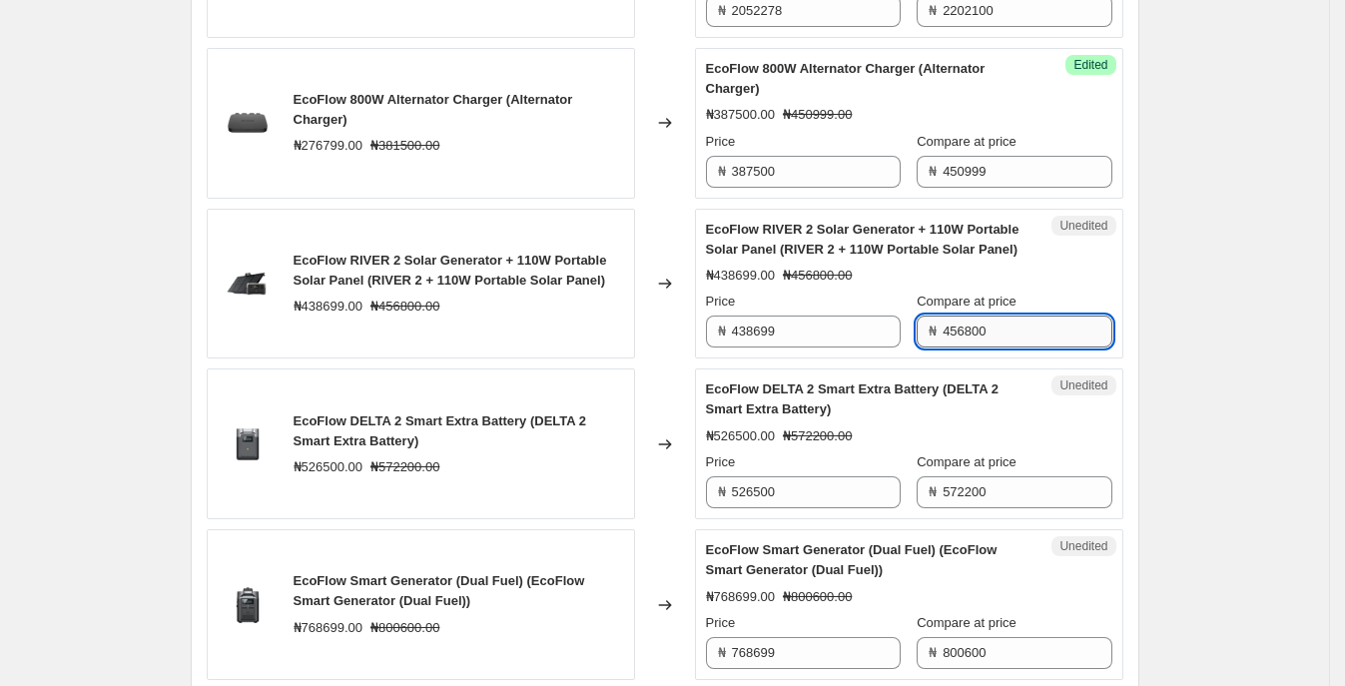
click at [1020, 347] on input "456800" at bounding box center [1026, 331] width 169 height 32
type input "460999"
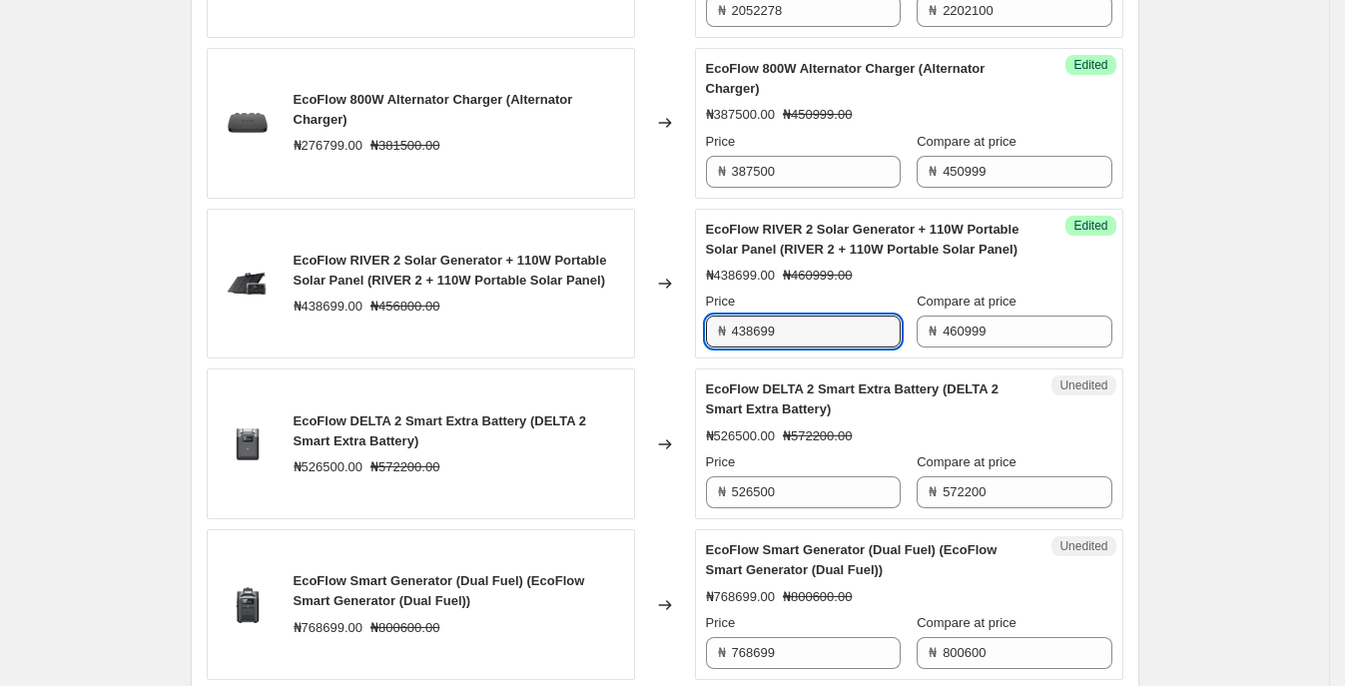
drag, startPoint x: 805, startPoint y: 383, endPoint x: 573, endPoint y: 371, distance: 231.9
click at [573, 359] on div "EcoFlow RIVER 2 Solar Generator + 110W Portable Solar Panel (RIVER 2 + 110W Por…" at bounding box center [665, 284] width 916 height 151
type input "427800"
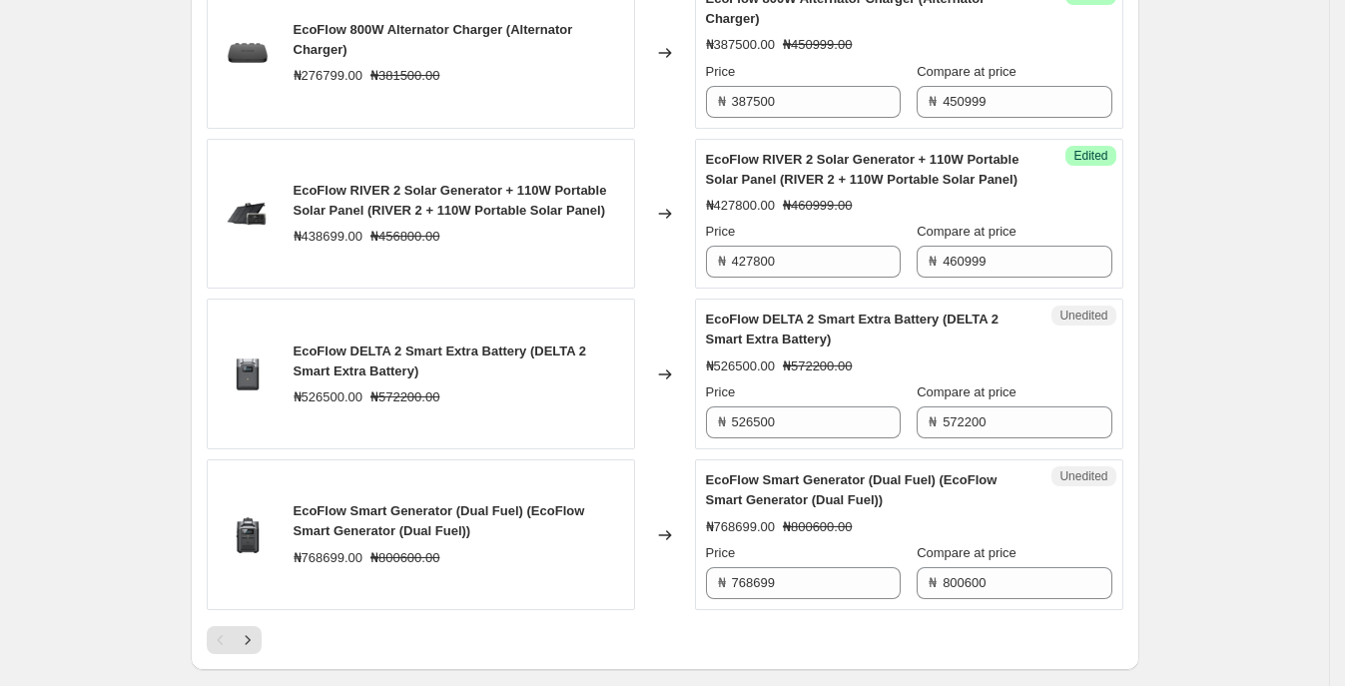
scroll to position [3318, 0]
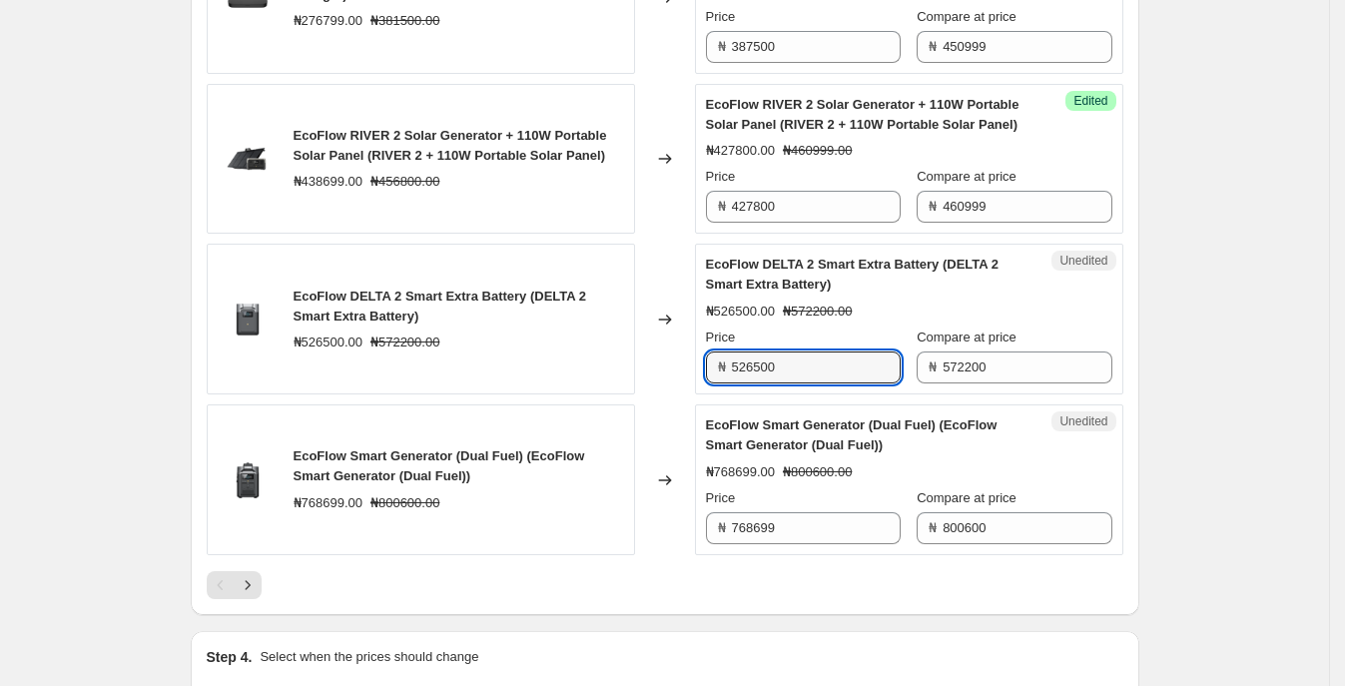
drag, startPoint x: 812, startPoint y: 423, endPoint x: 506, endPoint y: 414, distance: 305.6
click at [506, 394] on div "EcoFlow DELTA 2 Smart Extra Battery (DELTA 2 Smart Extra Battery) ₦526500.00 ₦5…" at bounding box center [665, 319] width 916 height 151
type input "434000"
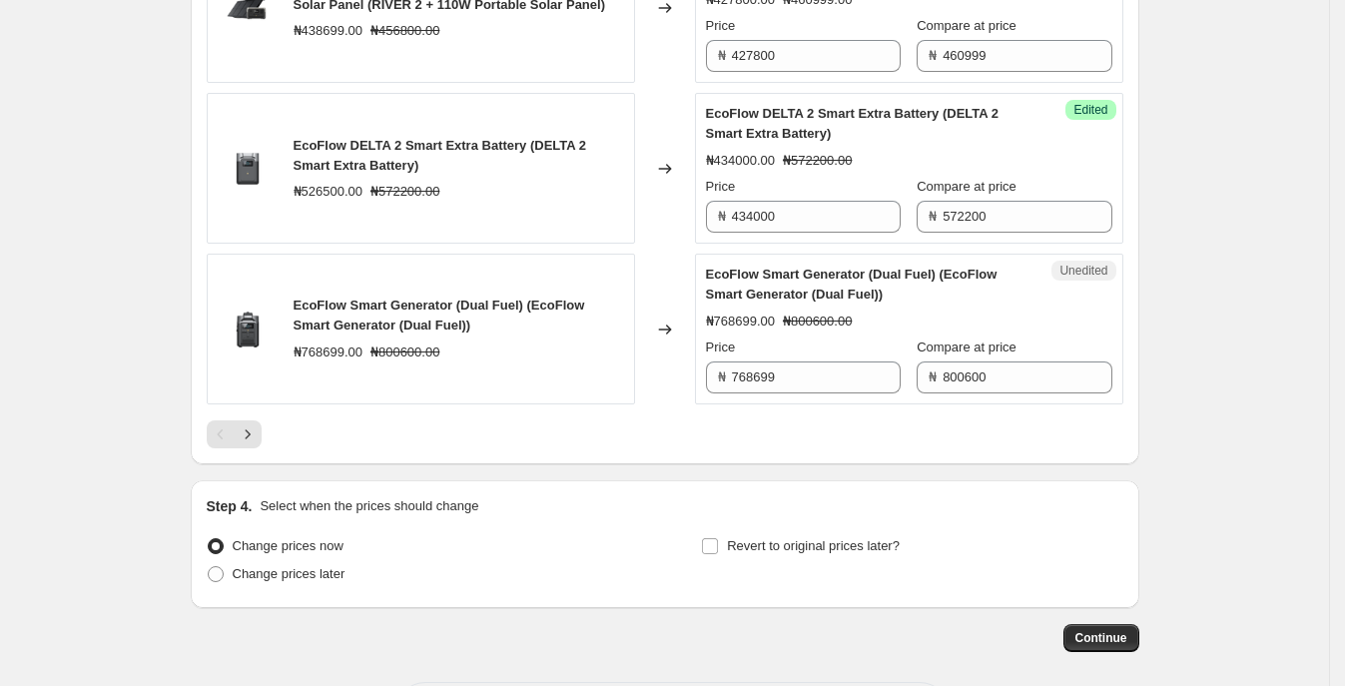
scroll to position [3609, 0]
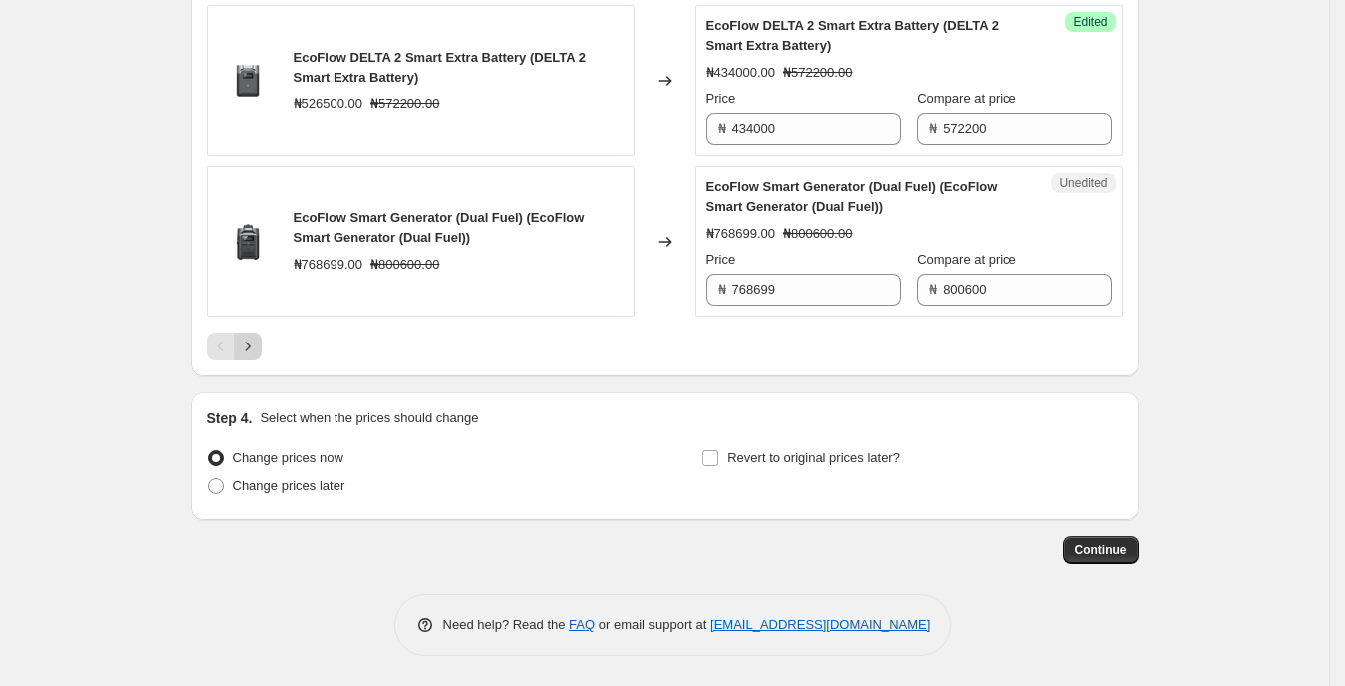
click at [253, 344] on icon "Next" at bounding box center [248, 346] width 20 height 20
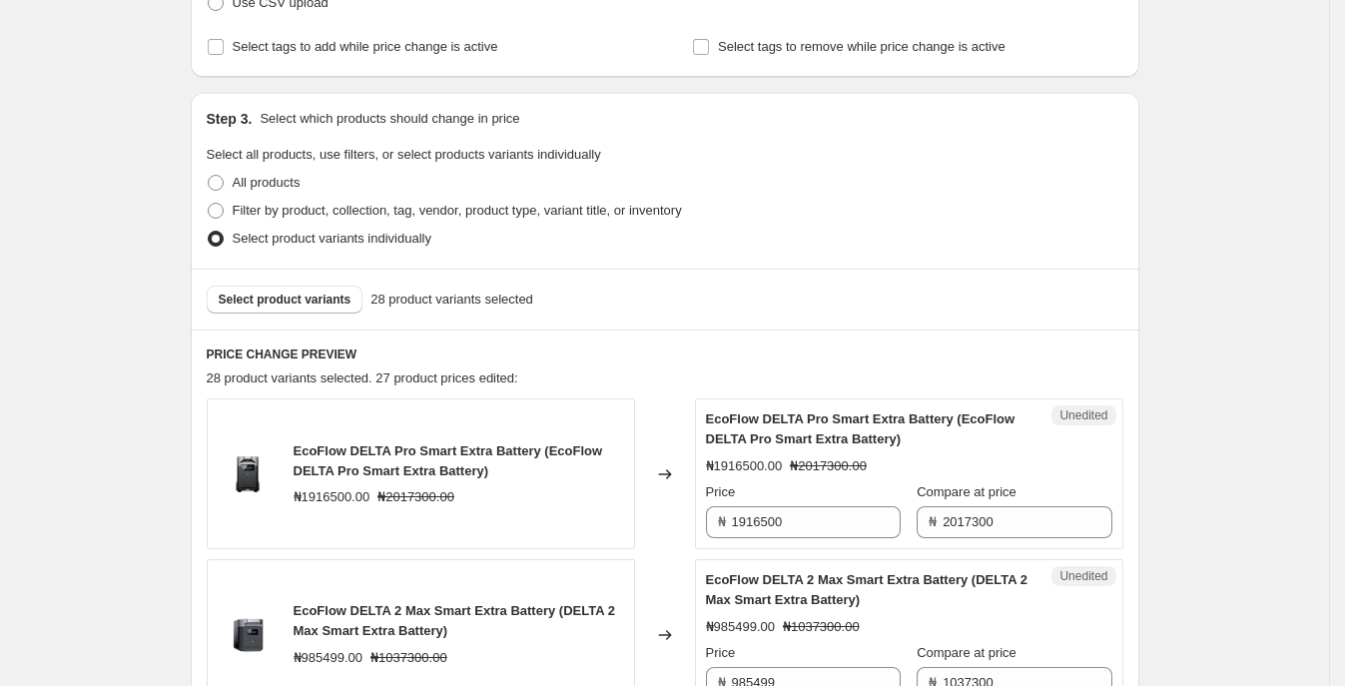
scroll to position [374, 0]
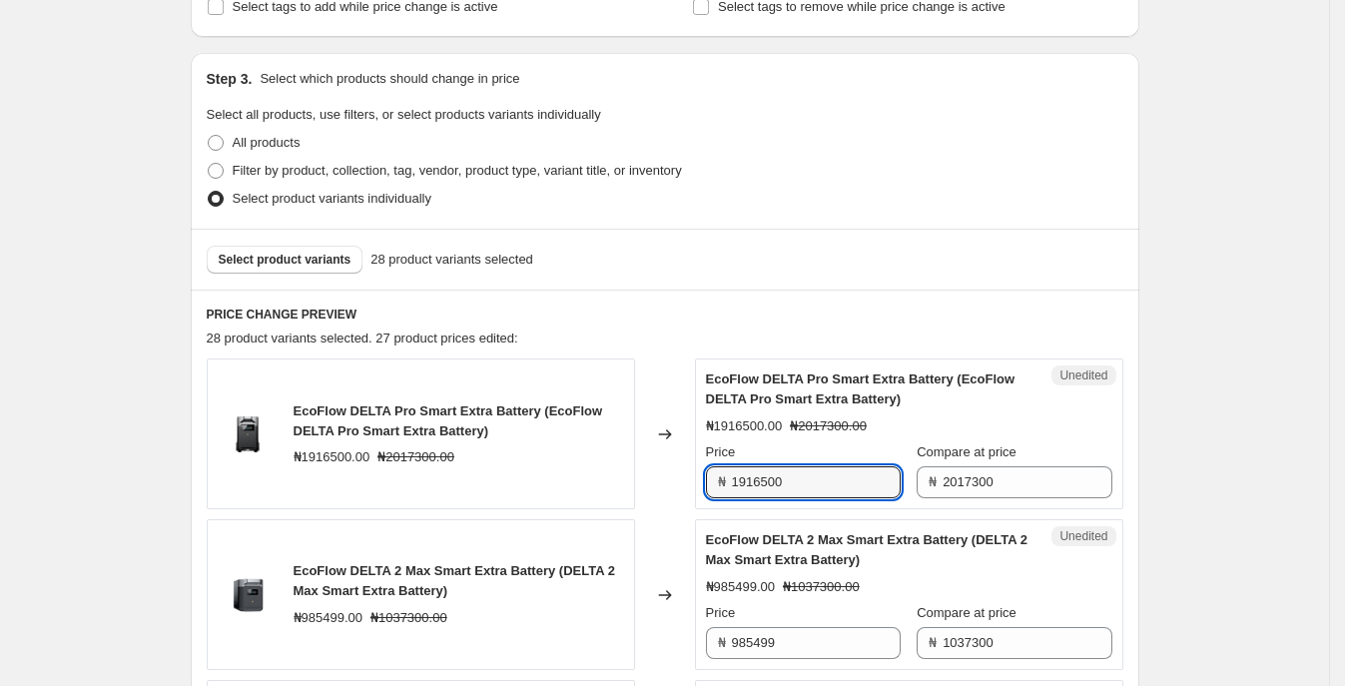
drag, startPoint x: 576, startPoint y: 490, endPoint x: 520, endPoint y: 489, distance: 55.9
click at [519, 490] on div "EcoFlow DELTA Pro Smart Extra Battery (EcoFlow DELTA Pro Smart Extra Battery) ₦…" at bounding box center [665, 433] width 916 height 151
type input "1880111"
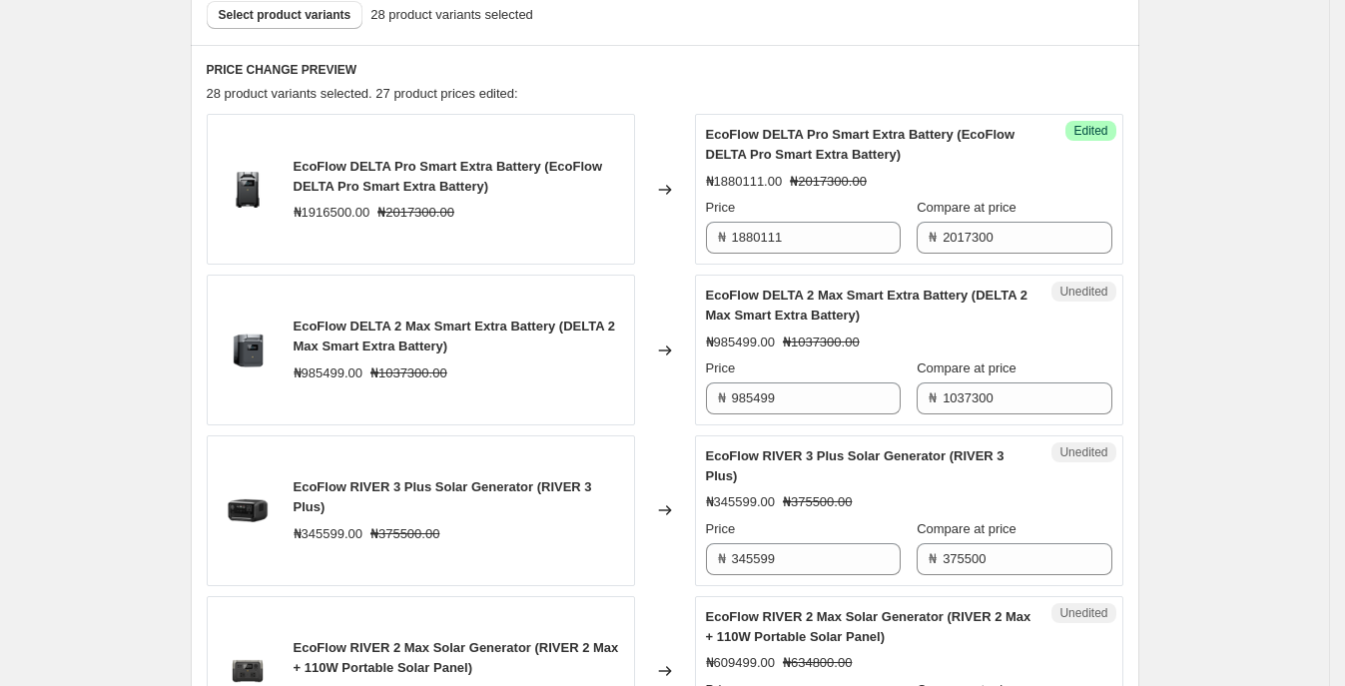
scroll to position [624, 0]
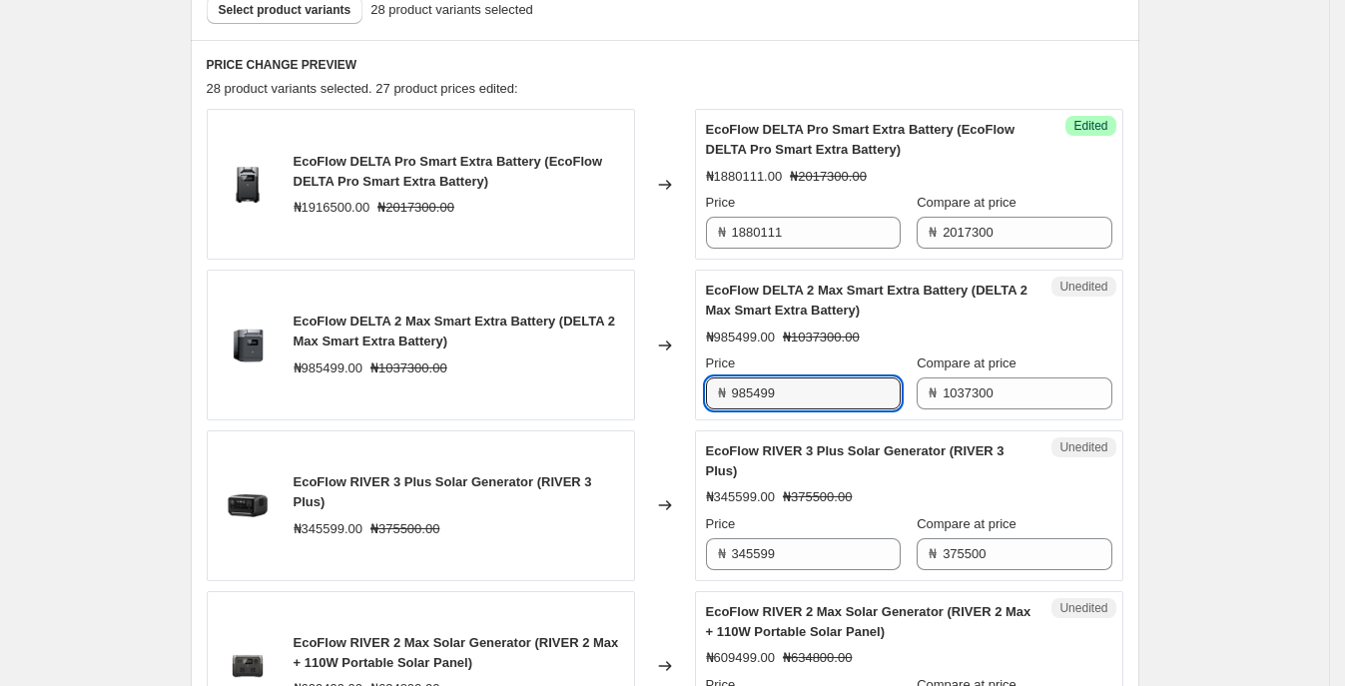
drag, startPoint x: 834, startPoint y: 400, endPoint x: 537, endPoint y: 376, distance: 297.4
click at [534, 378] on div "EcoFlow DELTA 2 Max Smart Extra Battery (DELTA 2 Max Smart Extra Battery) ₦9854…" at bounding box center [665, 345] width 916 height 151
type input "861800"
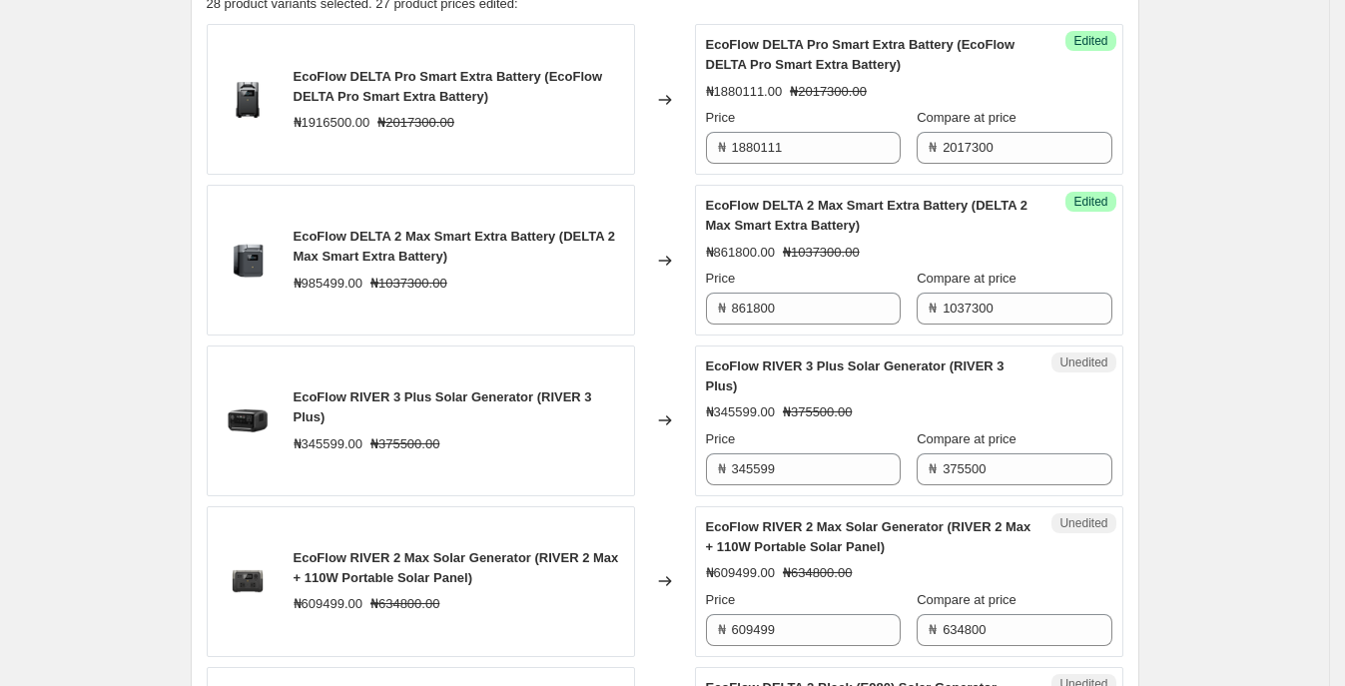
scroll to position [749, 0]
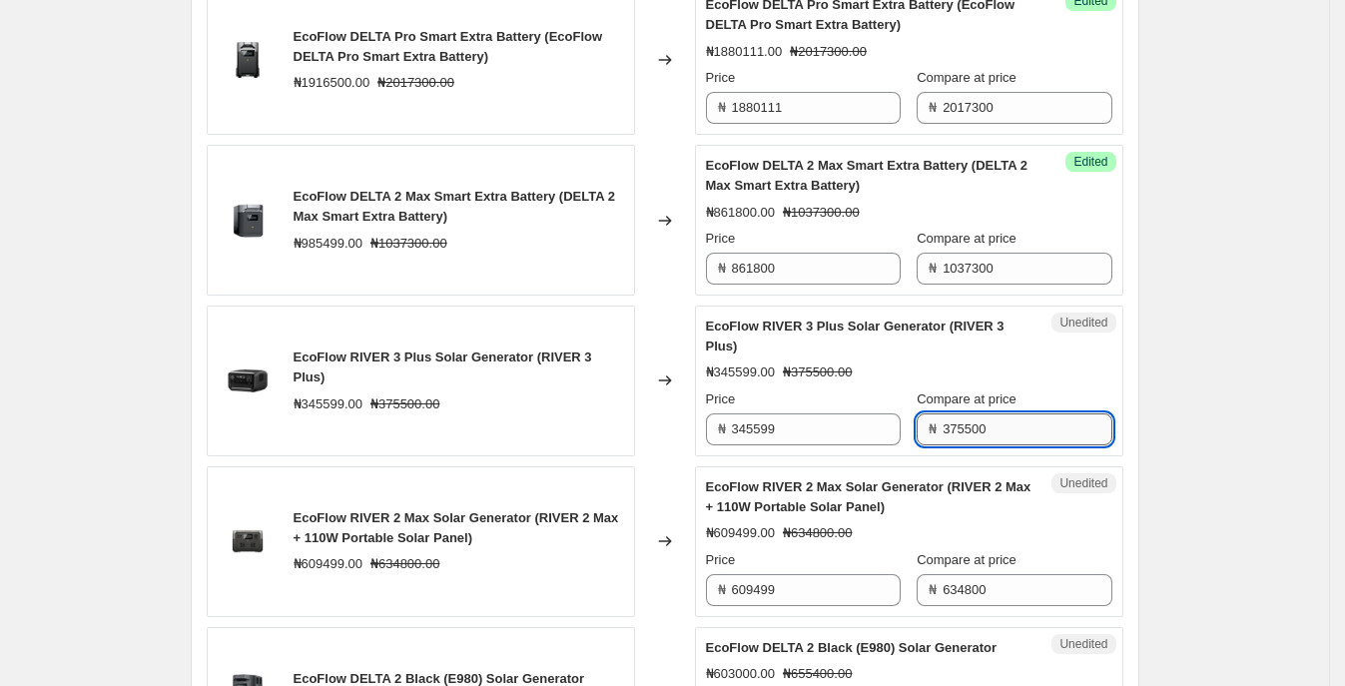
click at [1003, 414] on input "375500" at bounding box center [1026, 429] width 169 height 32
type input "3"
click at [1159, 419] on div "Create new price [MEDICAL_DATA]. This page is ready Create new price [MEDICAL_D…" at bounding box center [665, 429] width 996 height 2357
click at [943, 425] on input "450999" at bounding box center [1026, 429] width 169 height 32
type input "430999"
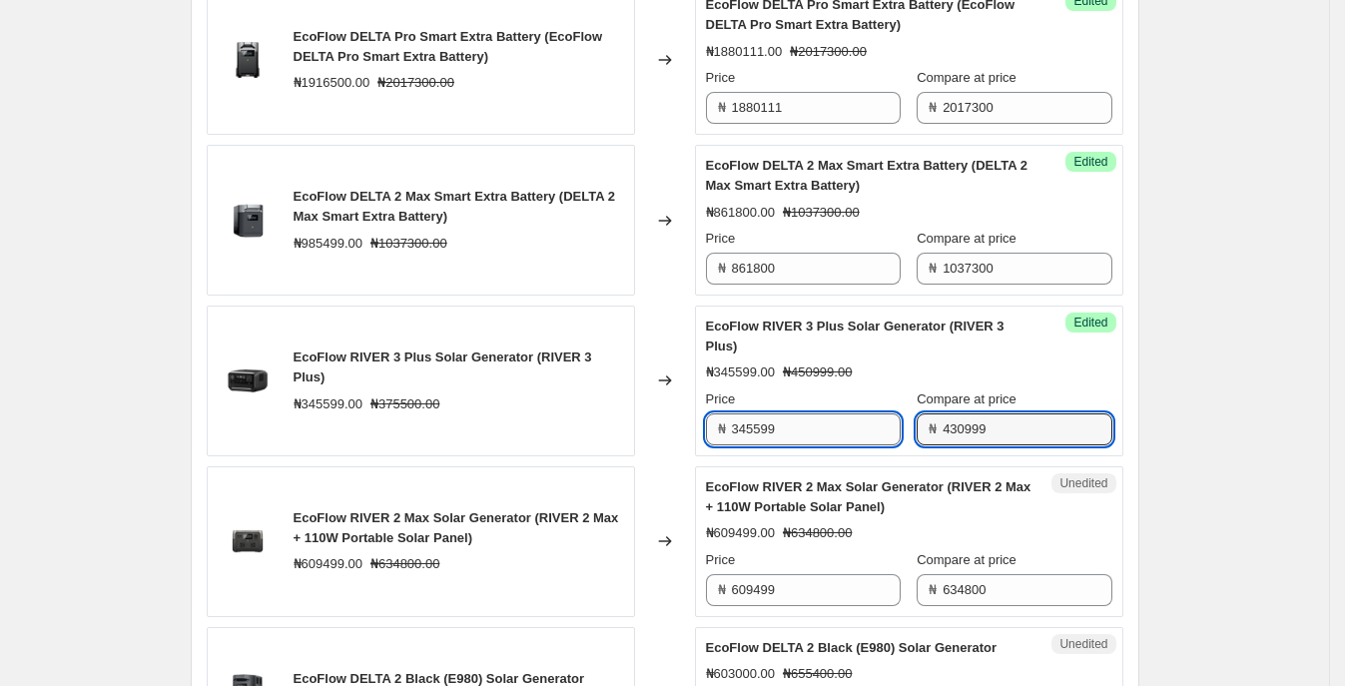
click at [854, 430] on input "345599" at bounding box center [816, 429] width 169 height 32
drag, startPoint x: 839, startPoint y: 429, endPoint x: 539, endPoint y: 424, distance: 299.5
click at [539, 424] on div "EcoFlow RIVER 3 Plus Solar Generator (RIVER 3 Plus) ₦345599.00 ₦375500.00 Chang…" at bounding box center [665, 380] width 916 height 151
type input "362700"
click at [574, 432] on div "EcoFlow RIVER 3 Plus Solar Generator (RIVER 3 Plus) ₦345599.00 ₦375500.00" at bounding box center [421, 380] width 428 height 151
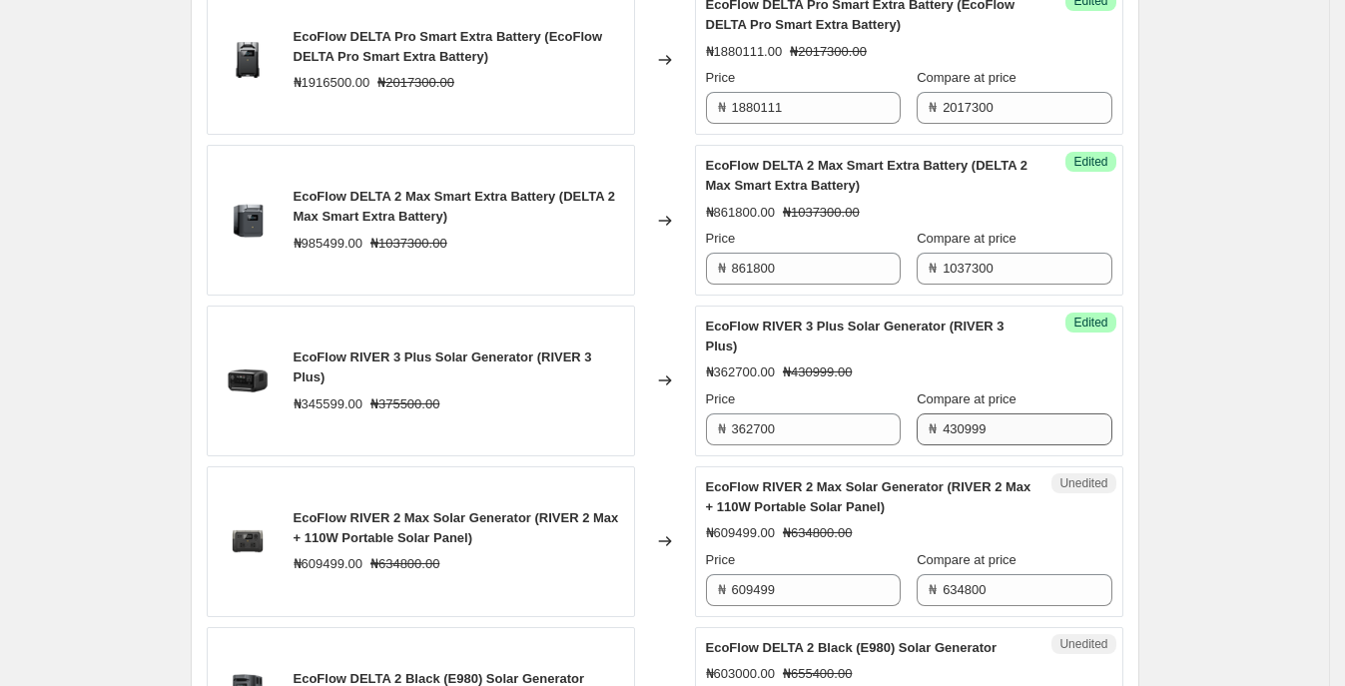
scroll to position [872, 0]
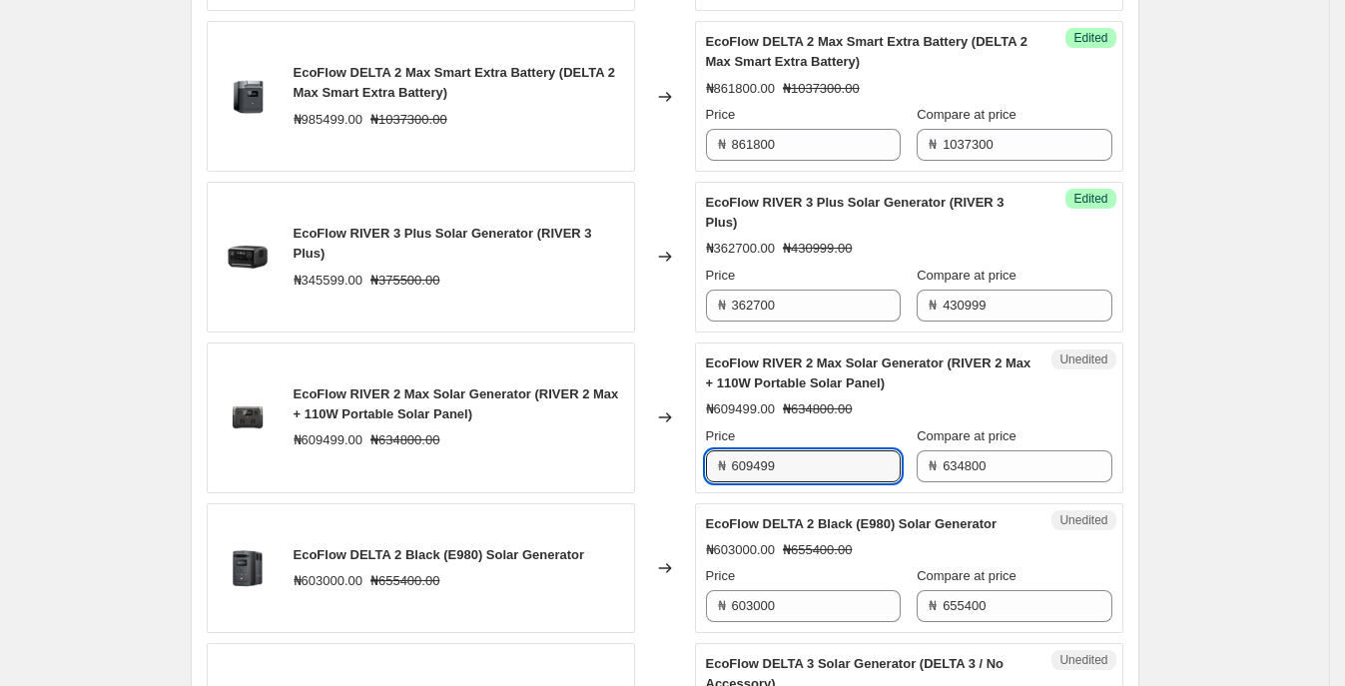
drag, startPoint x: 844, startPoint y: 454, endPoint x: 573, endPoint y: 452, distance: 270.5
click at [573, 452] on div "EcoFlow RIVER 2 Max Solar Generator (RIVER 2 Max + 110W Portable Solar Panel) ₦…" at bounding box center [665, 417] width 916 height 151
type input "587450"
click at [891, 429] on div "Price" at bounding box center [803, 436] width 195 height 20
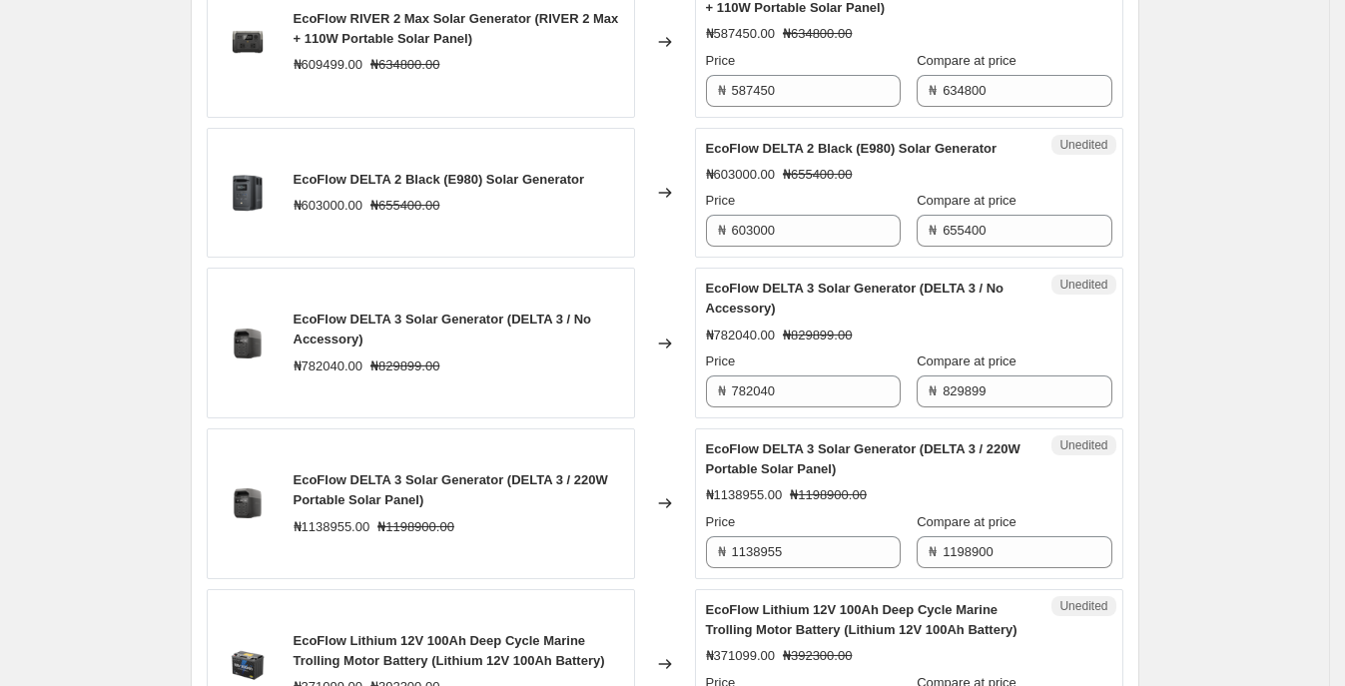
scroll to position [1123, 0]
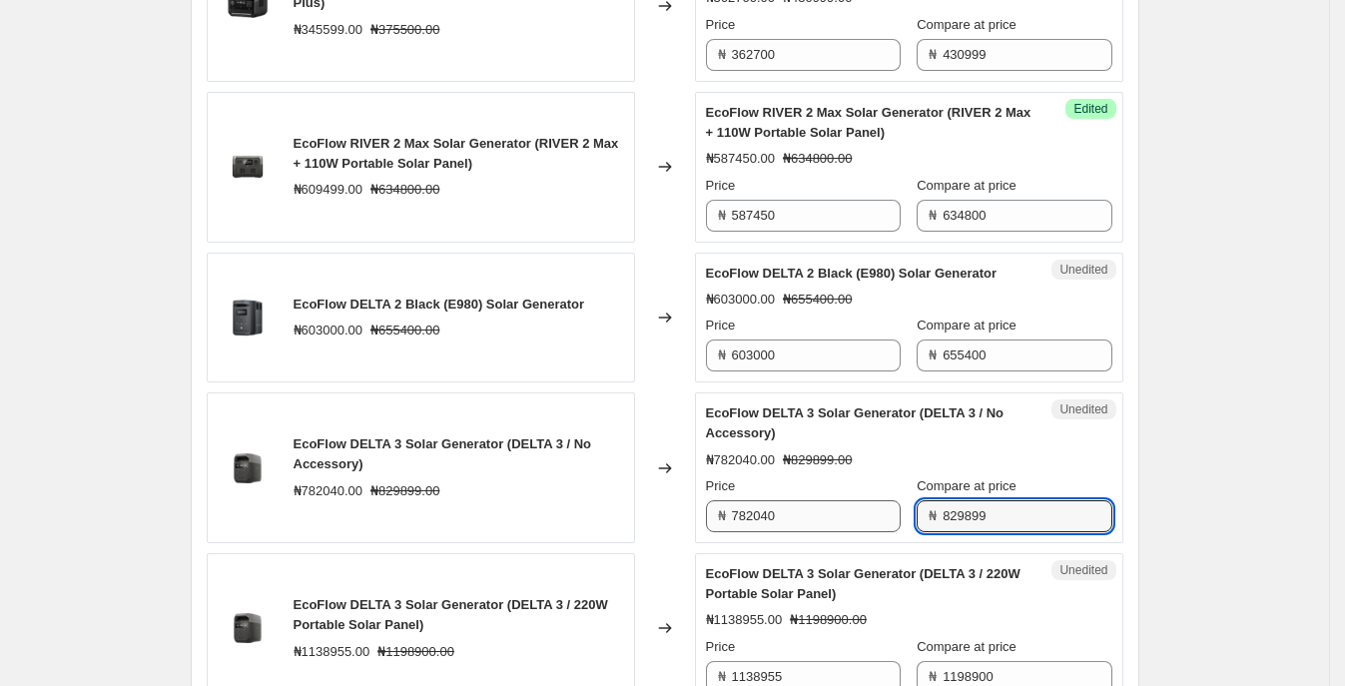
drag, startPoint x: 1029, startPoint y: 516, endPoint x: 829, endPoint y: 509, distance: 200.8
click at [773, 514] on div "Price ₦ 782040 Compare at price ₦ 829899" at bounding box center [909, 504] width 406 height 56
type input "899999"
click at [1132, 458] on div "PRICE CHANGE PREVIEW 28 product variants selected. 27 product prices edited: Ec…" at bounding box center [665, 233] width 948 height 1384
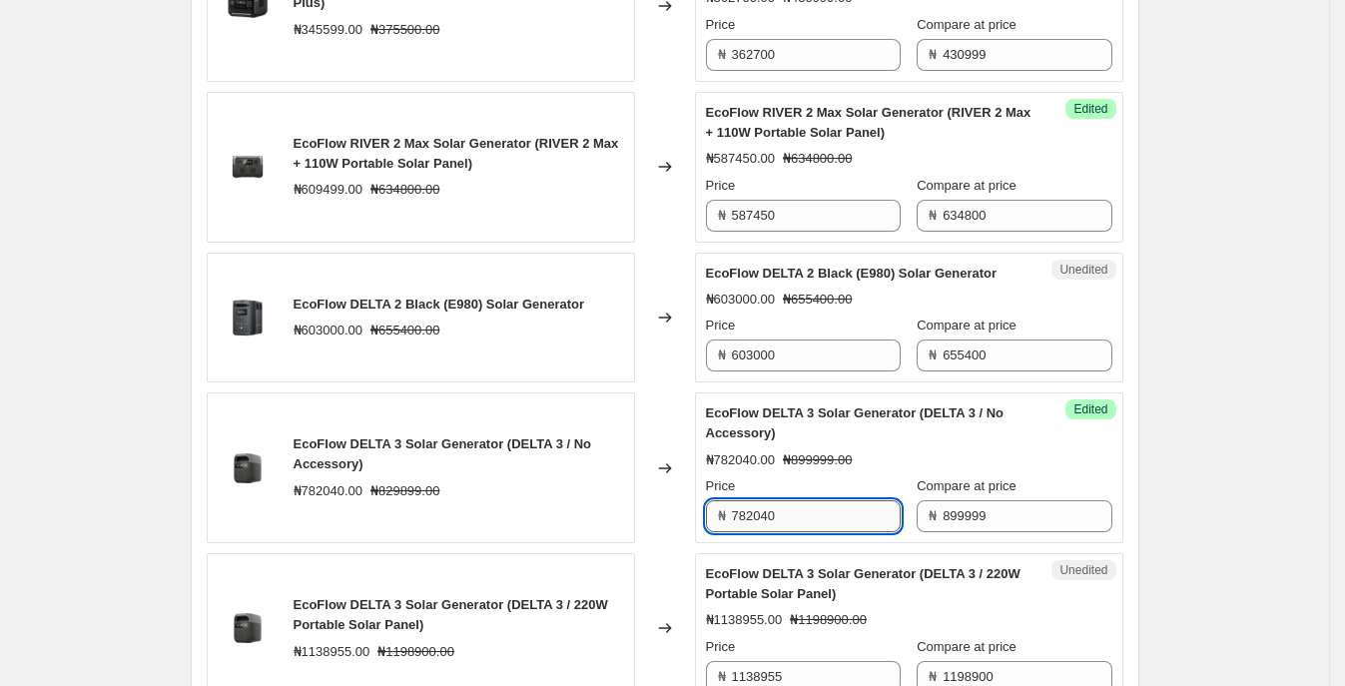
click at [830, 512] on input "782040" at bounding box center [816, 516] width 169 height 32
drag, startPoint x: 810, startPoint y: 515, endPoint x: 677, endPoint y: 510, distance: 132.9
click at [649, 515] on div "EcoFlow DELTA 3 Solar Generator (DELTA 3 / No Accessory) ₦782040.00 ₦829899.00 …" at bounding box center [665, 467] width 916 height 151
type input "814141"
drag, startPoint x: 1181, startPoint y: 478, endPoint x: 988, endPoint y: 558, distance: 208.6
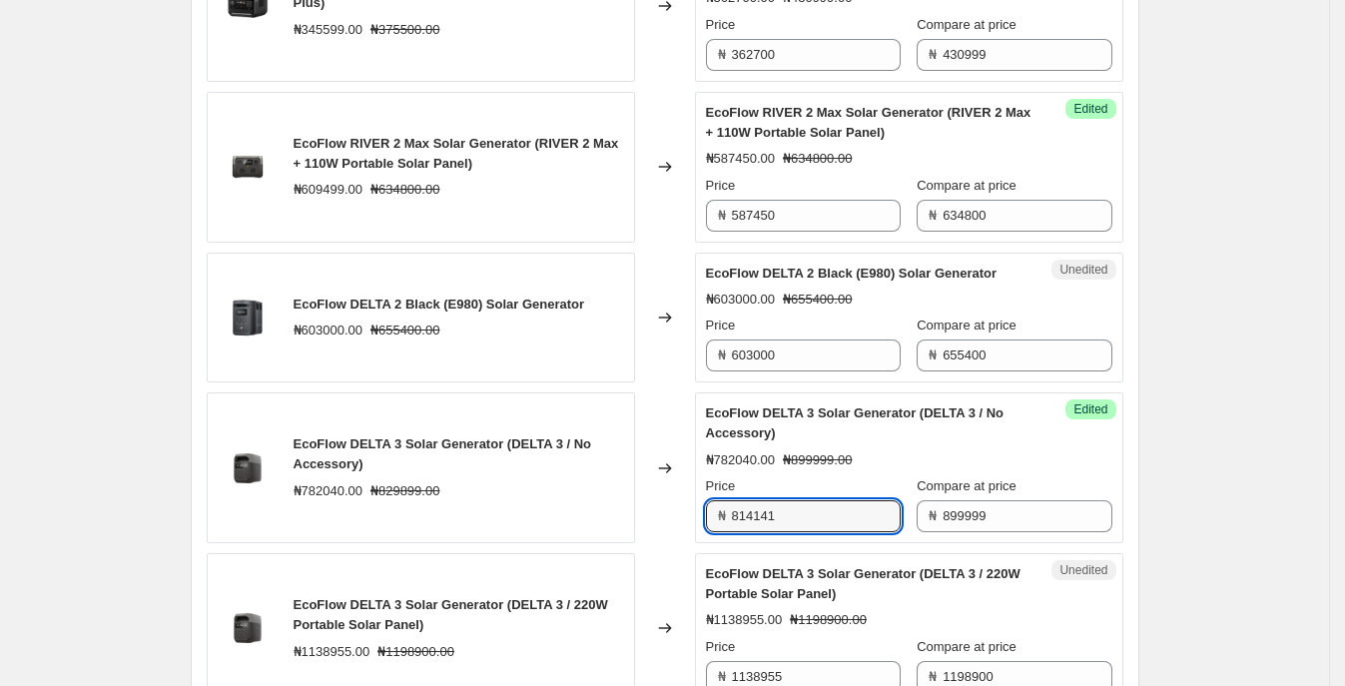
click at [1179, 478] on div "Create new price [MEDICAL_DATA]. This page is ready Create new price [MEDICAL_D…" at bounding box center [664, 55] width 1329 height 2357
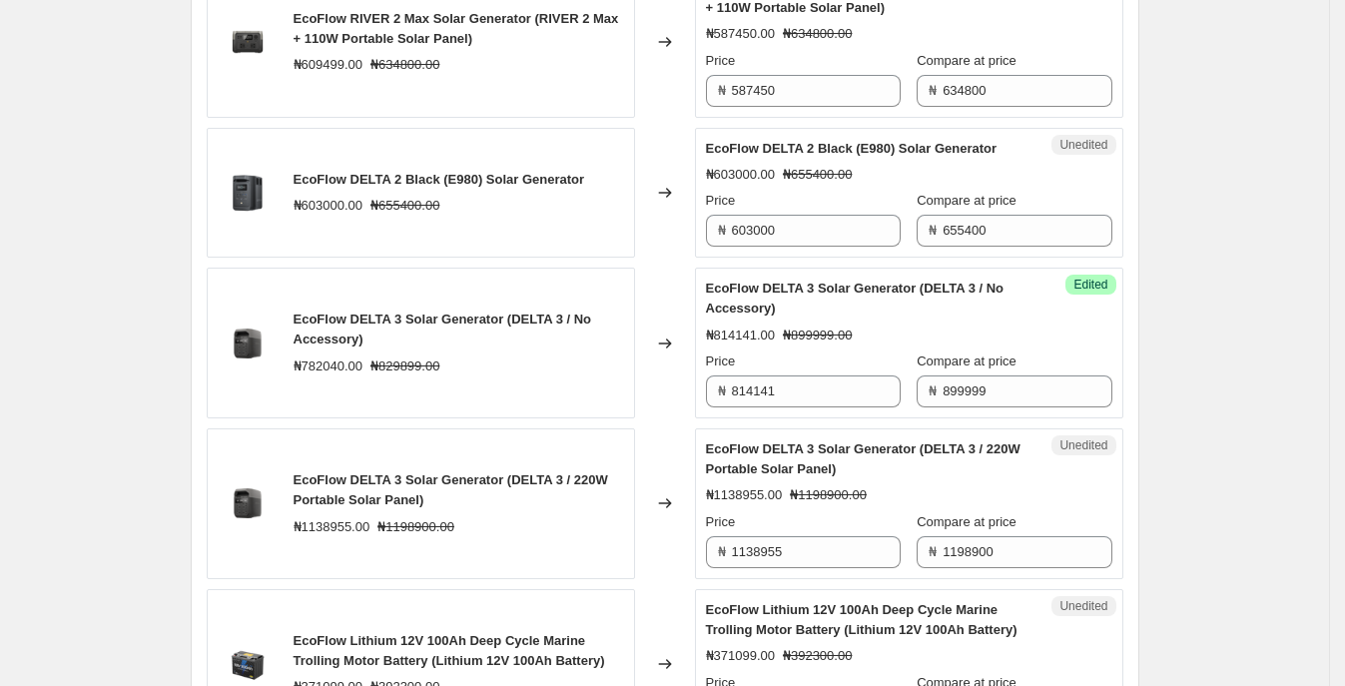
scroll to position [1373, 0]
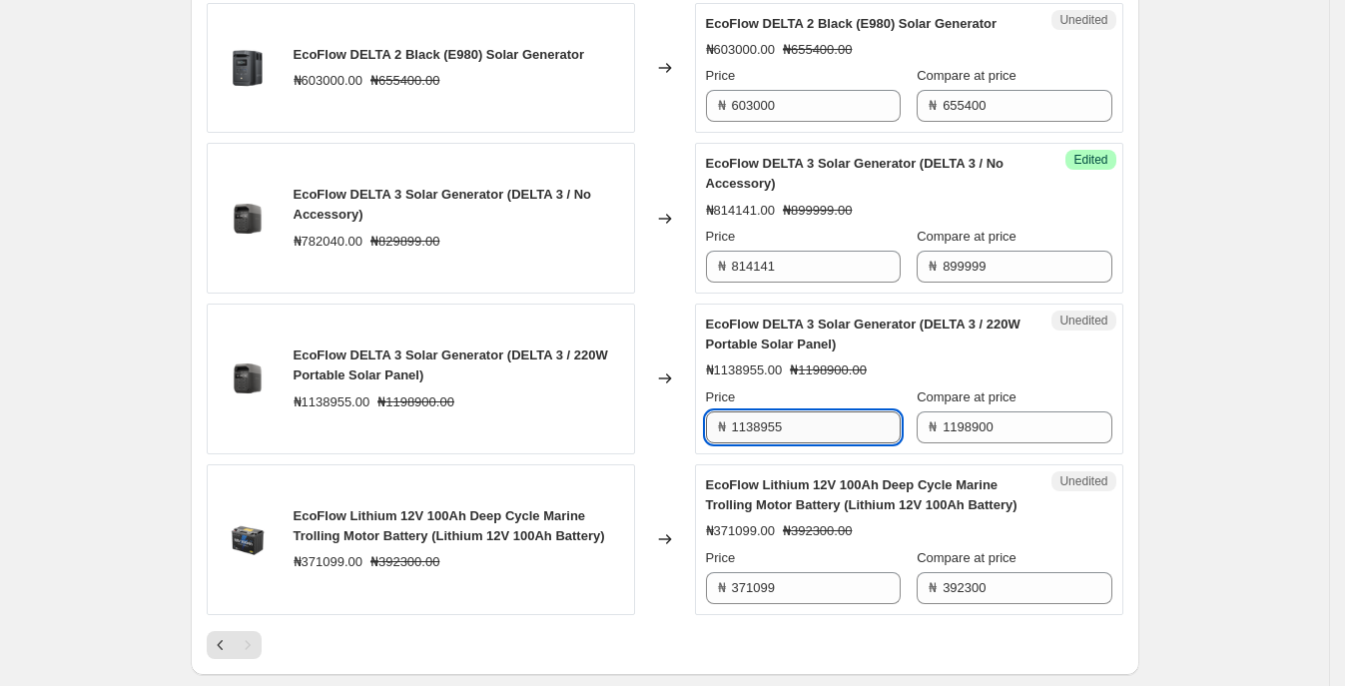
click at [831, 420] on input "1138955" at bounding box center [816, 427] width 169 height 32
paste input ",111,176"
drag, startPoint x: 808, startPoint y: 426, endPoint x: 748, endPoint y: 416, distance: 60.7
click at [604, 425] on div "EcoFlow DELTA 3 Solar Generator (DELTA 3 / 220W Portable Solar Panel) ₦1138955.…" at bounding box center [665, 378] width 916 height 151
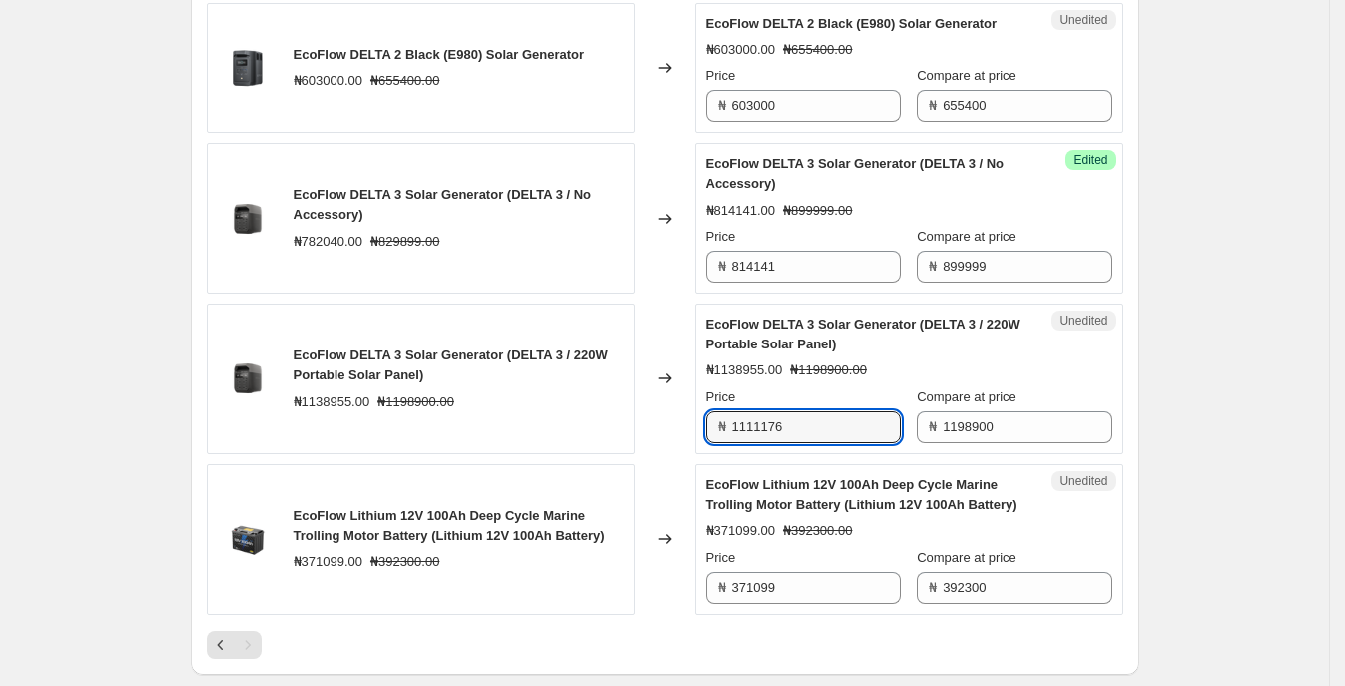
type input "1111176"
click at [854, 447] on div "Unedited EcoFlow DELTA 3 Solar Generator (DELTA 3 / 220W Portable Solar Panel) …" at bounding box center [909, 378] width 428 height 151
click at [761, 422] on input "1111176" at bounding box center [816, 427] width 169 height 32
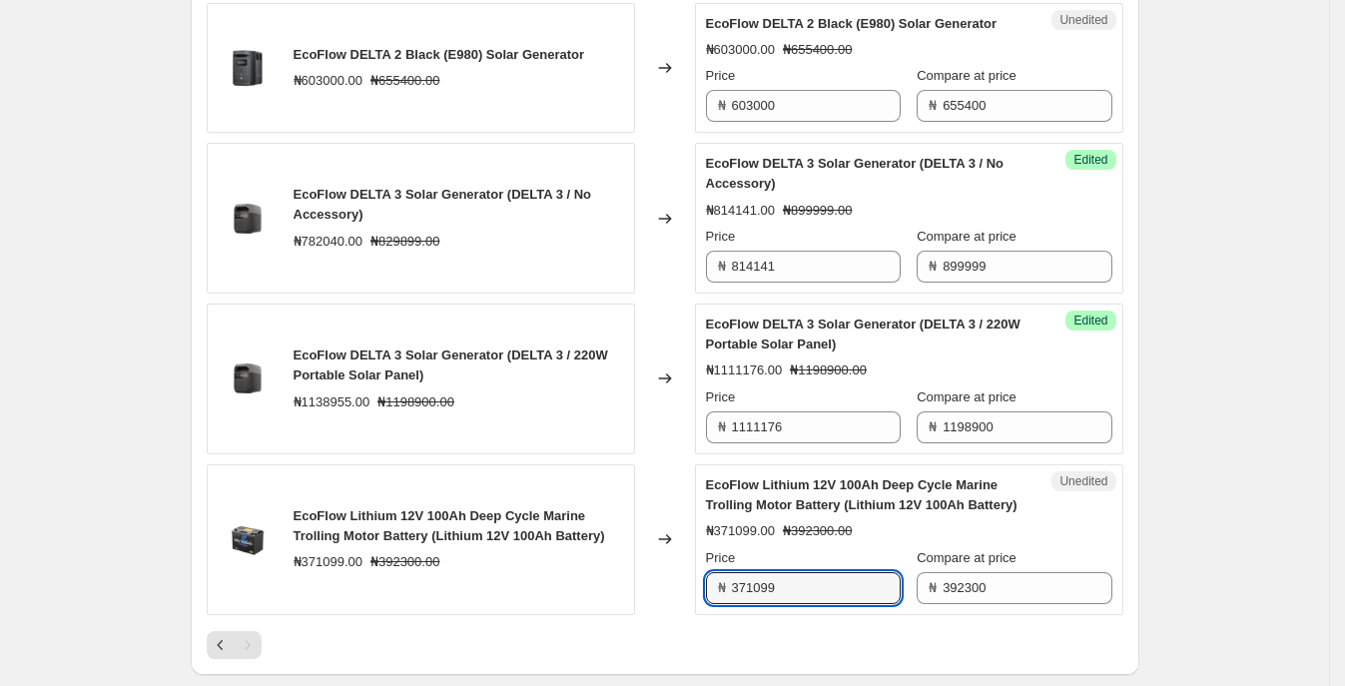
drag, startPoint x: 844, startPoint y: 589, endPoint x: 613, endPoint y: 587, distance: 230.6
click at [613, 587] on div "EcoFlow Lithium 12V 100Ah Deep Cycle Marine Trolling Motor Battery (Lithium 12V…" at bounding box center [665, 539] width 916 height 151
type input "364053"
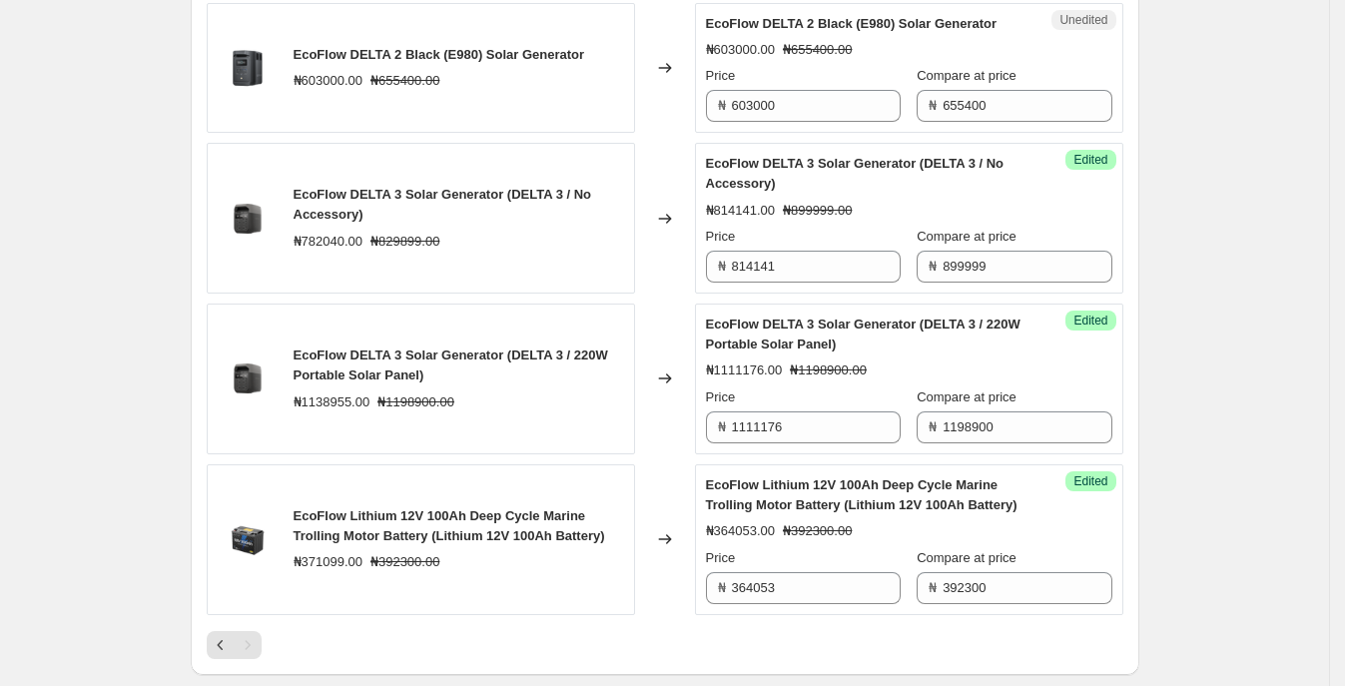
click at [619, 590] on div "EcoFlow Lithium 12V 100Ah Deep Cycle Marine Trolling Motor Battery (Lithium 12V…" at bounding box center [421, 539] width 428 height 151
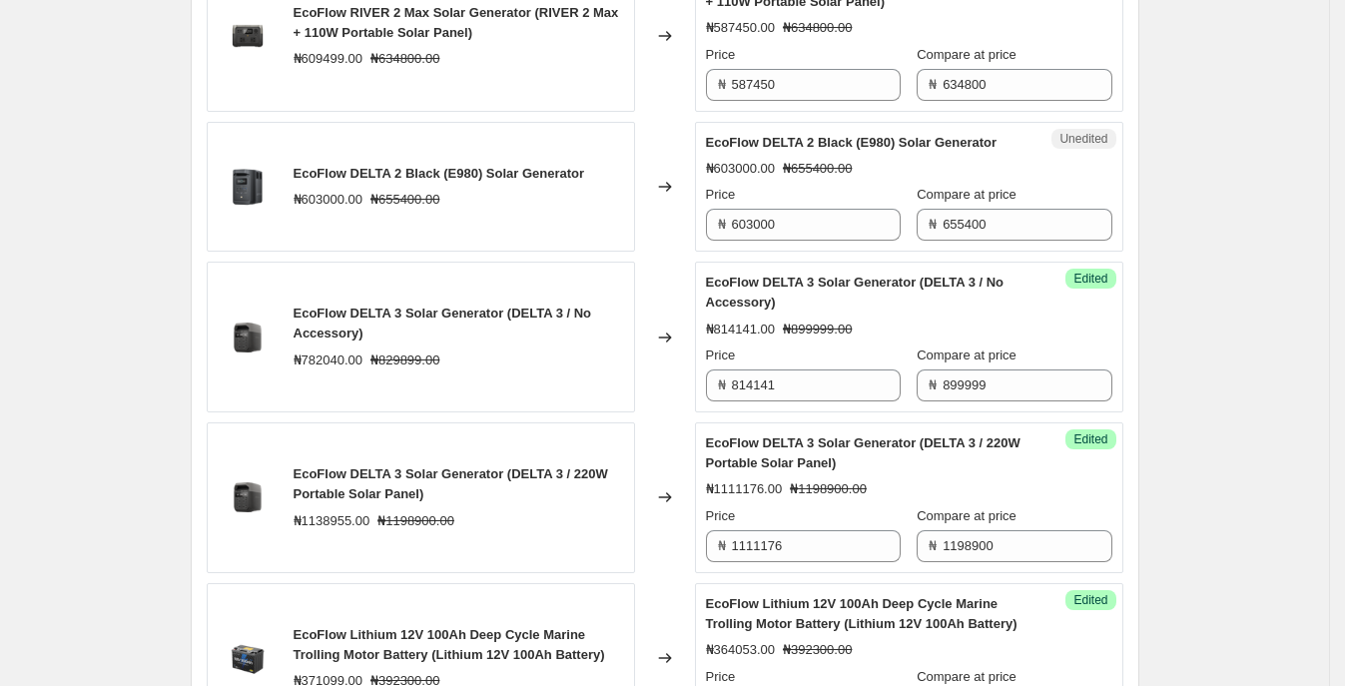
scroll to position [1666, 0]
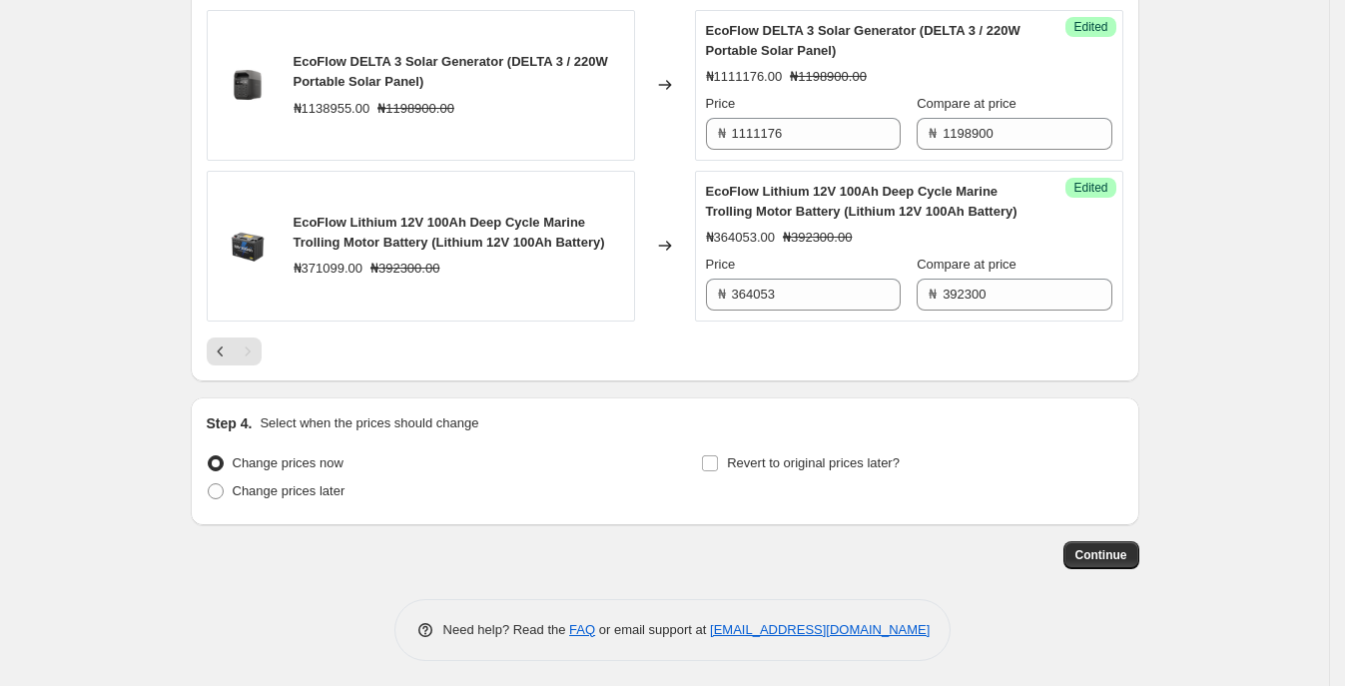
click at [246, 352] on div "Pagination" at bounding box center [248, 351] width 28 height 28
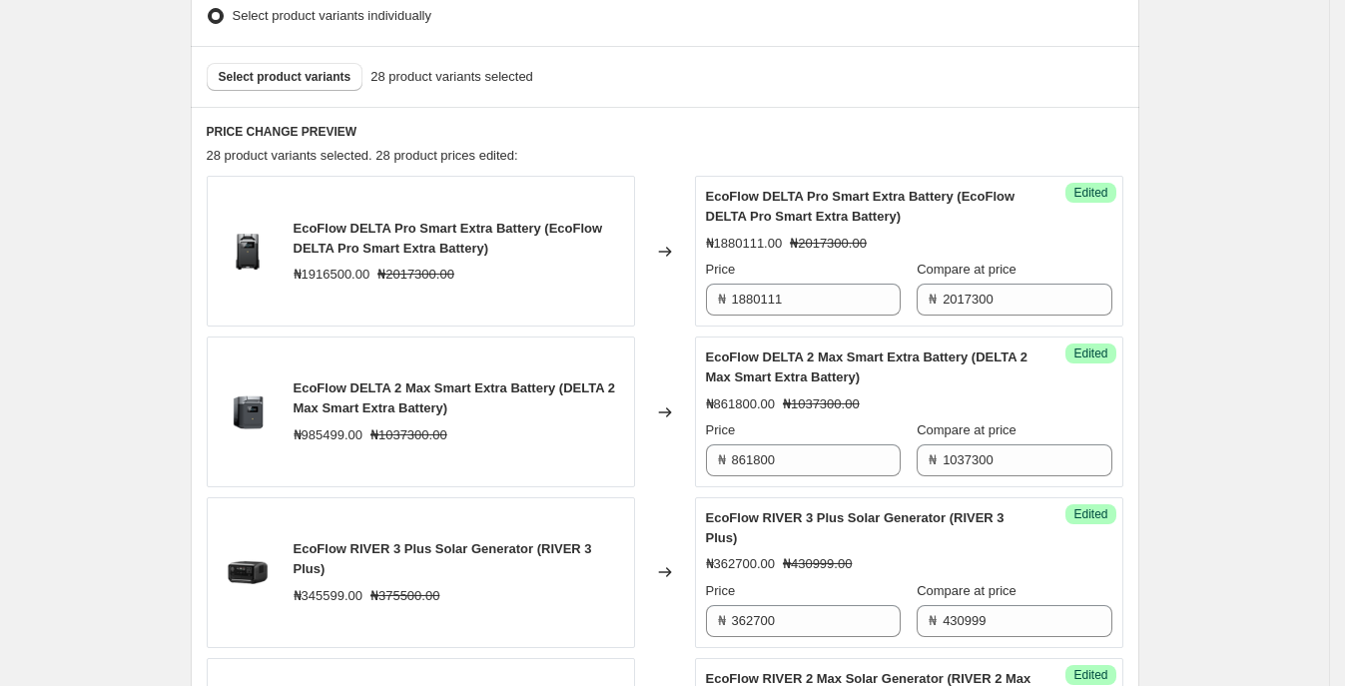
scroll to position [170, 0]
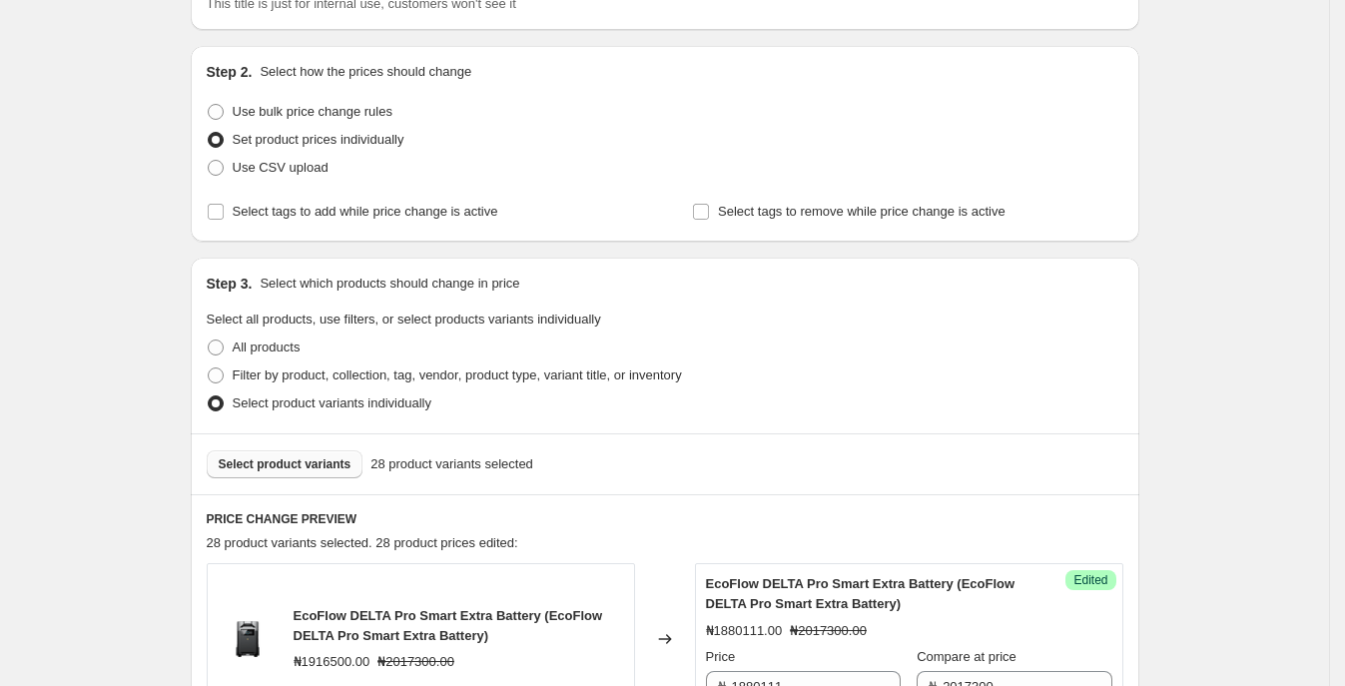
click at [278, 475] on button "Select product variants" at bounding box center [285, 464] width 157 height 28
click at [327, 464] on span "Select product variants" at bounding box center [285, 464] width 133 height 16
click at [331, 470] on span "Select product variants" at bounding box center [285, 464] width 133 height 16
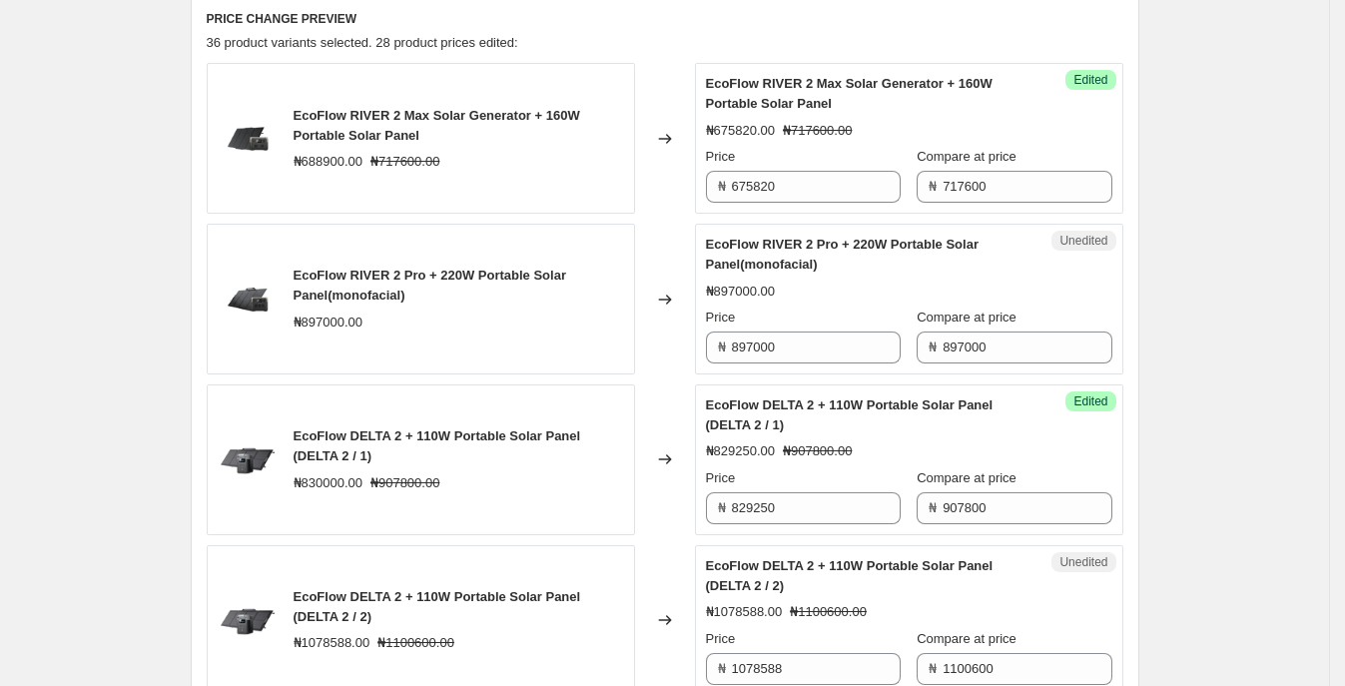
scroll to position [669, 0]
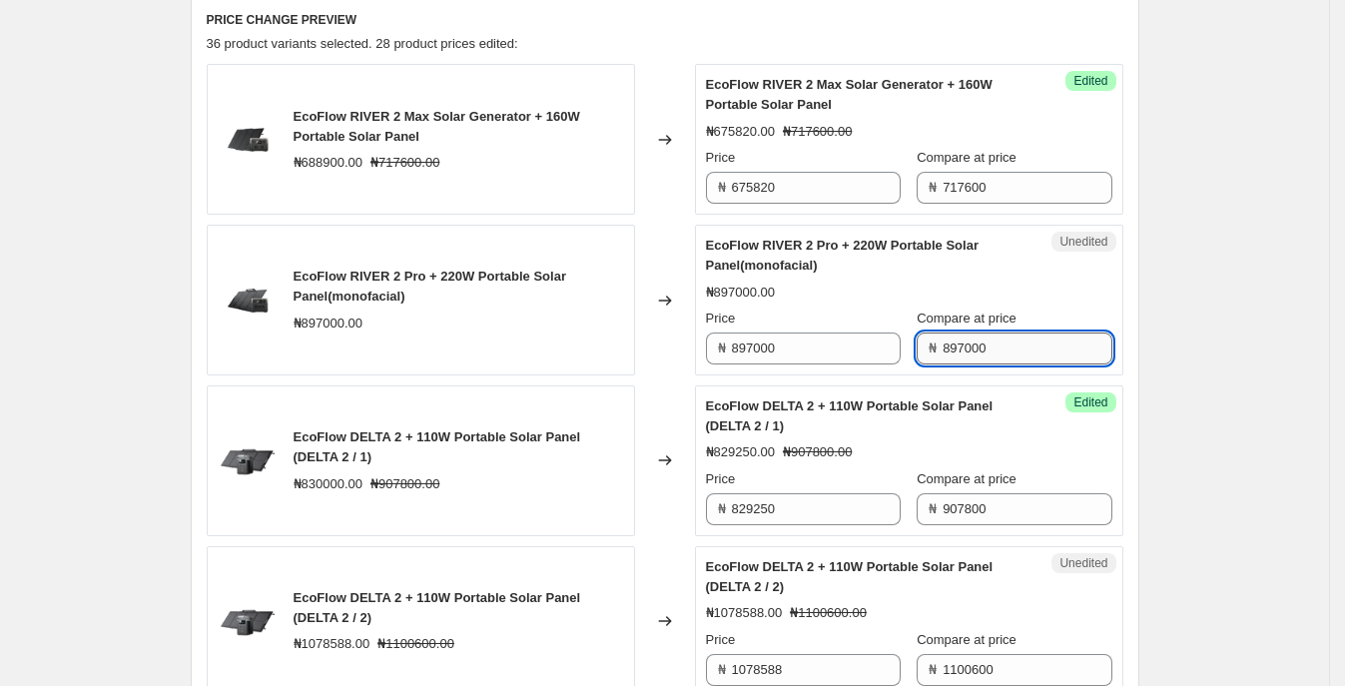
click at [1058, 343] on input "897000" at bounding box center [1026, 348] width 169 height 32
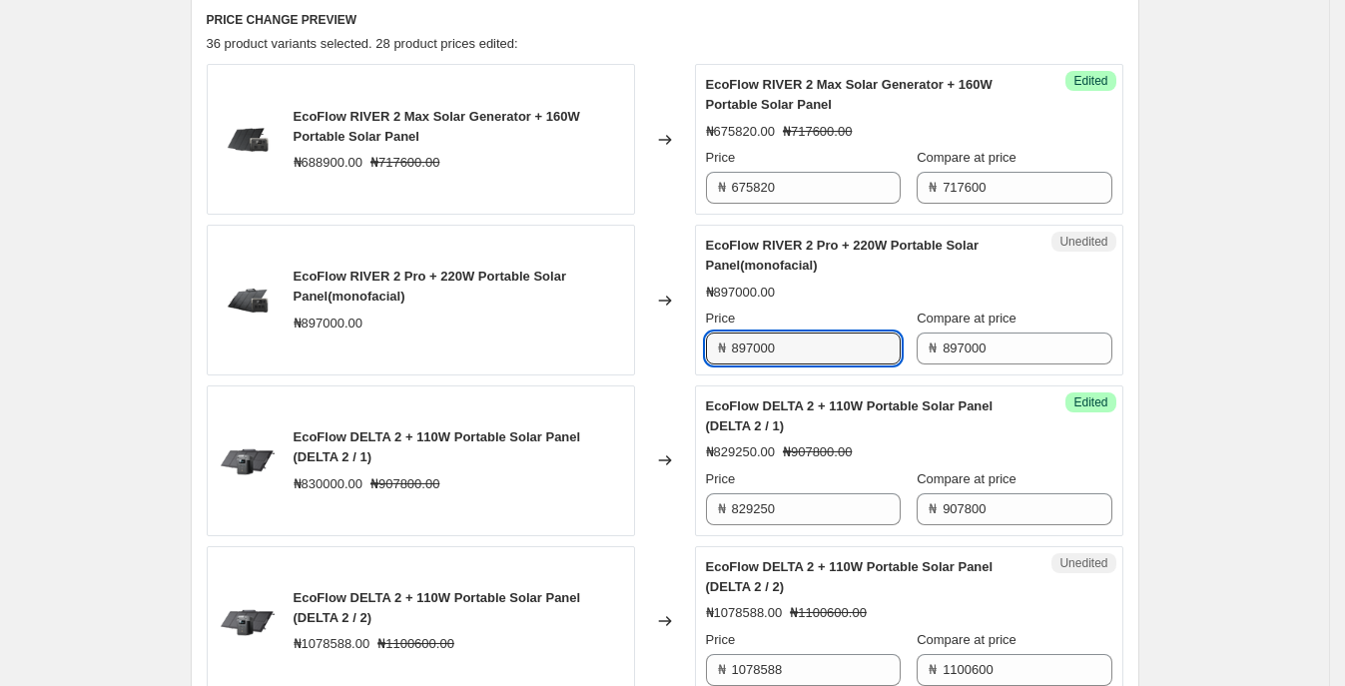
drag, startPoint x: 819, startPoint y: 339, endPoint x: 538, endPoint y: 338, distance: 280.5
click at [538, 338] on div "EcoFlow RIVER 2 Pro + 220W Portable Solar Panel(monofacial) ₦897000.00 Changed …" at bounding box center [665, 300] width 916 height 151
type input "841930"
click at [1001, 350] on input "897000" at bounding box center [1026, 348] width 169 height 32
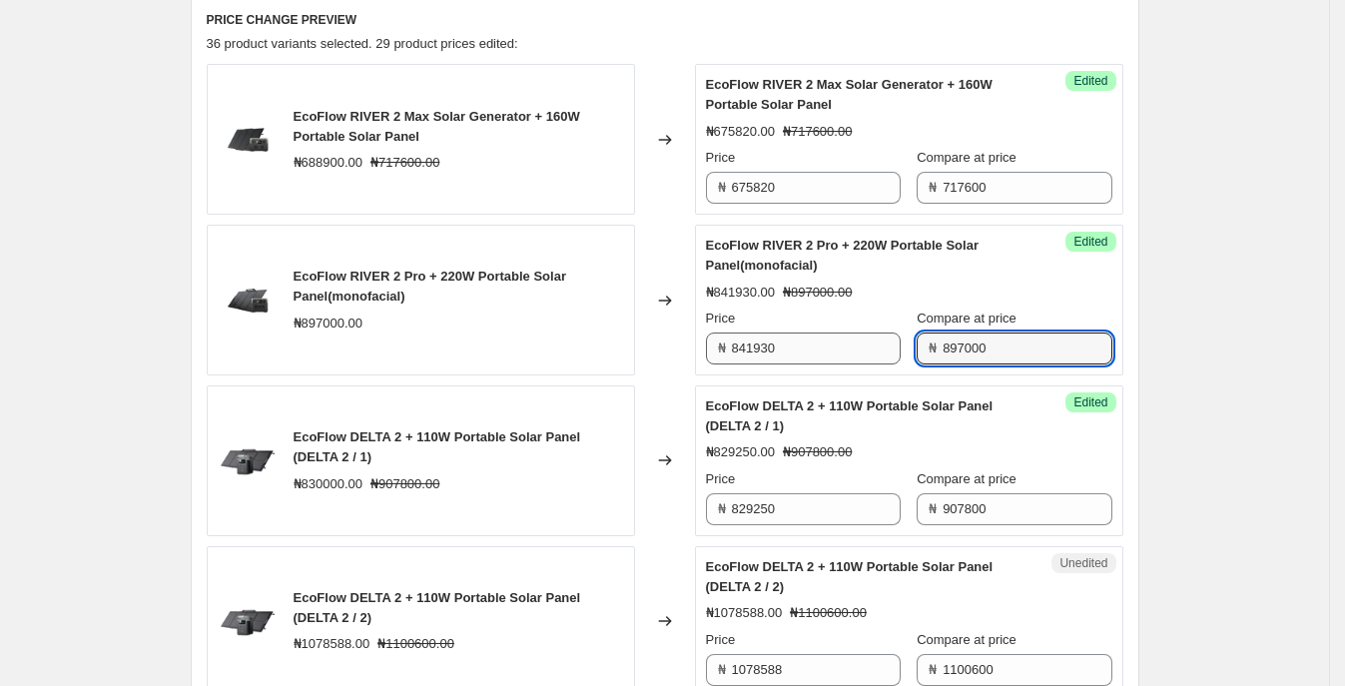
drag, startPoint x: 1018, startPoint y: 350, endPoint x: 864, endPoint y: 349, distance: 153.7
click at [858, 351] on div "Price ₦ 841930 Compare at price ₦ 897000" at bounding box center [909, 336] width 406 height 56
type input "950999"
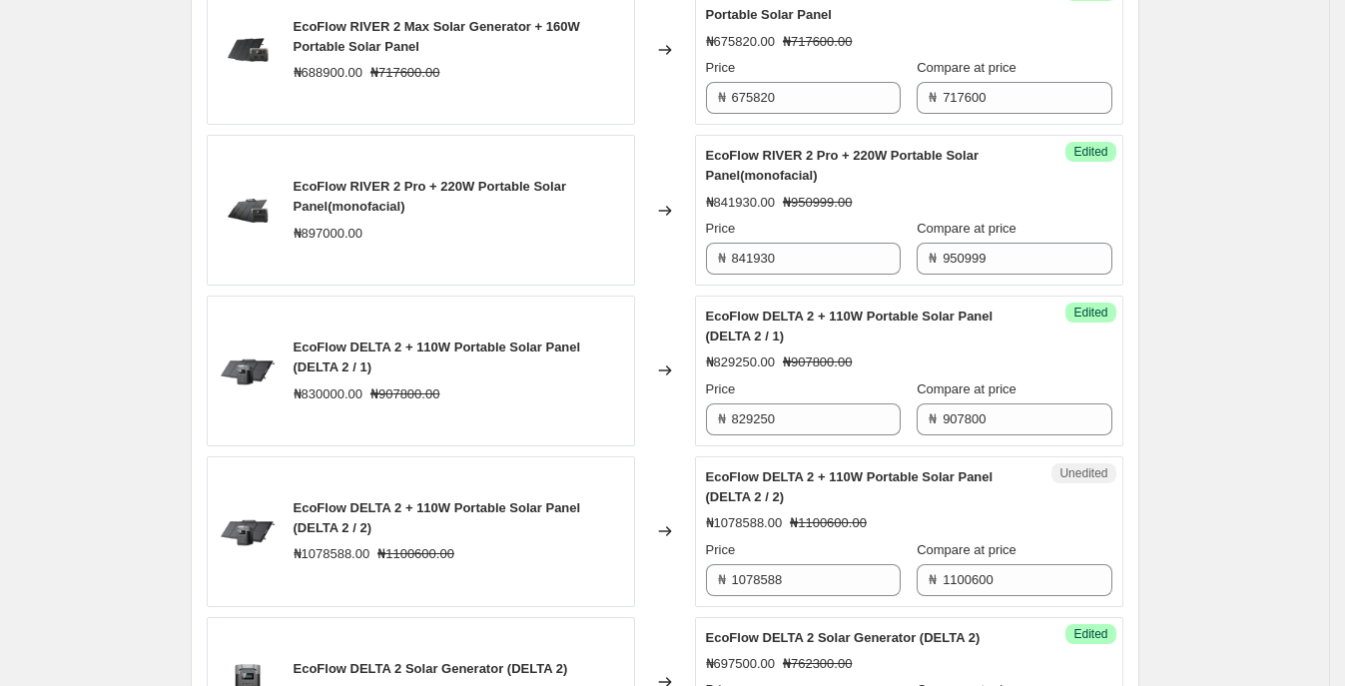
scroll to position [793, 0]
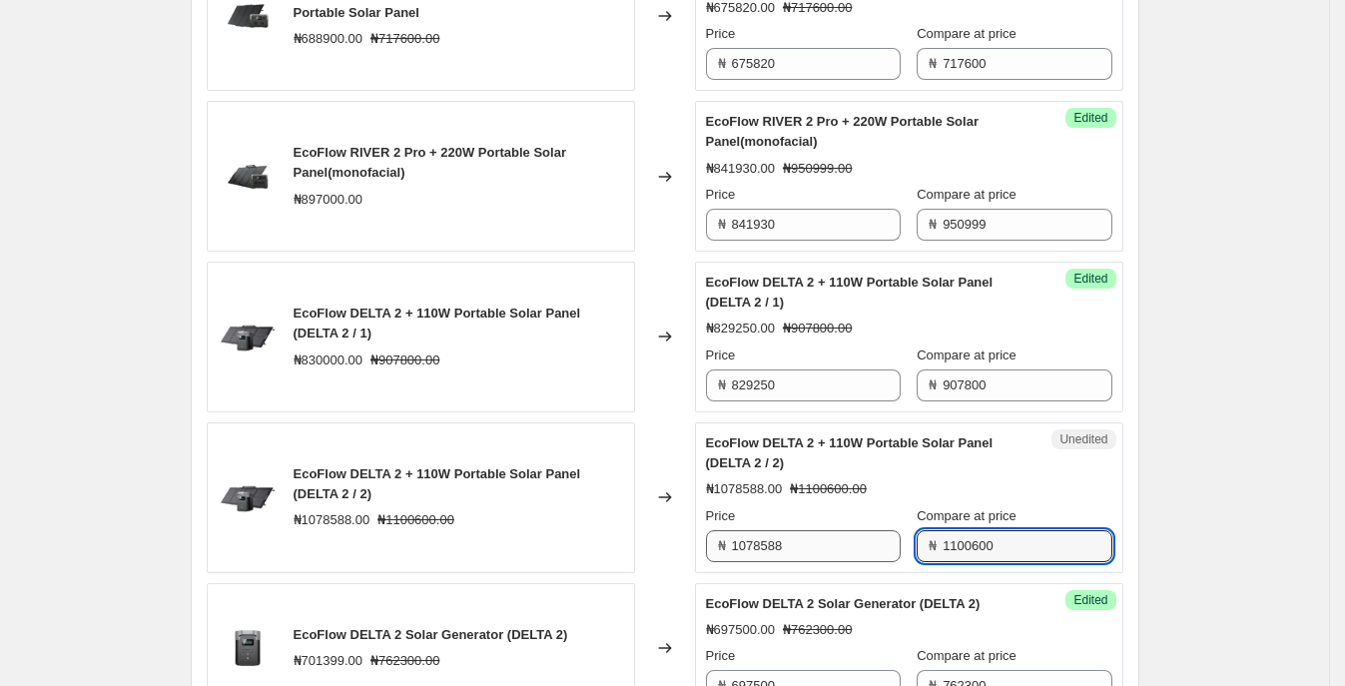
drag, startPoint x: 1033, startPoint y: 549, endPoint x: 941, endPoint y: 544, distance: 92.0
click at [828, 545] on div "Price ₦ 1078588 Compare at price ₦ 1100600" at bounding box center [909, 534] width 406 height 56
type input "1300999"
click at [1054, 516] on div "Compare at price" at bounding box center [1013, 516] width 195 height 20
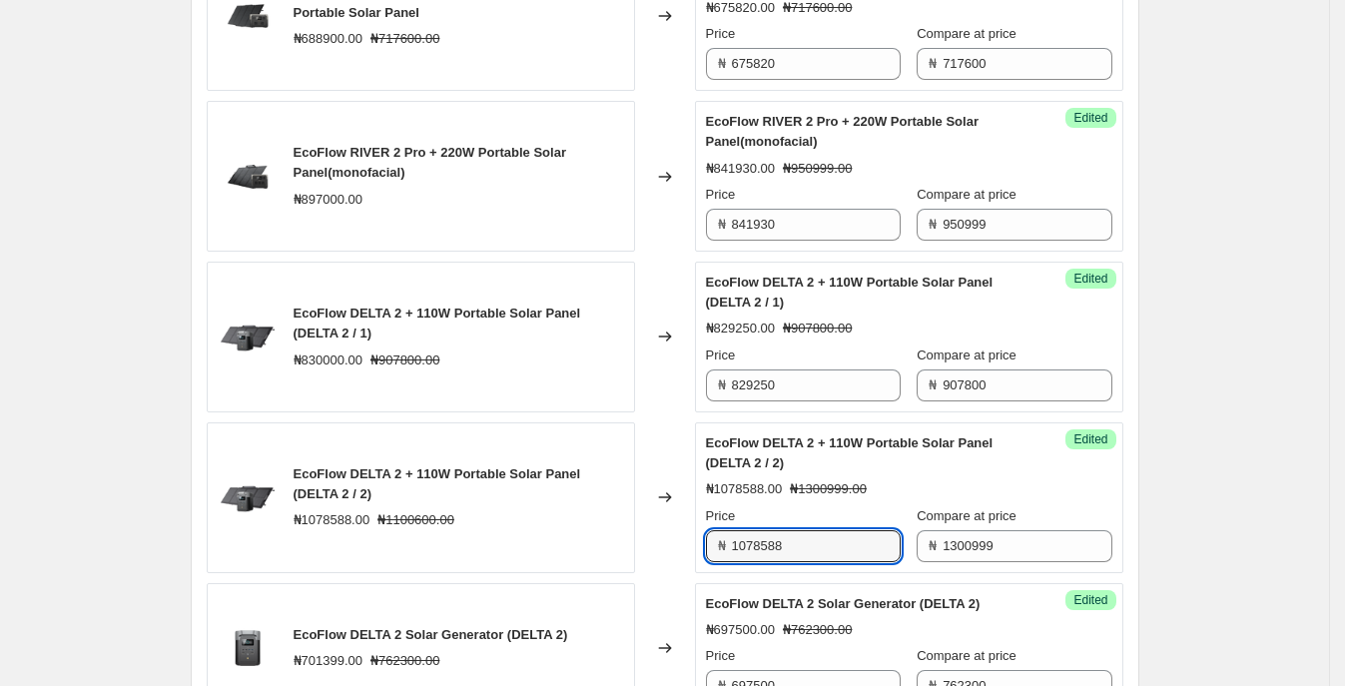
drag, startPoint x: 850, startPoint y: 549, endPoint x: 513, endPoint y: 556, distance: 336.5
click at [513, 556] on div "EcoFlow DELTA 2 + 110W Portable Solar Panel (DELTA 2 / 2) ₦1078588.00 ₦1100600.…" at bounding box center [665, 497] width 916 height 151
type input "1026844"
click at [953, 438] on span "EcoFlow DELTA 2 + 110W Portable Solar Panel (DELTA 2 / 2)" at bounding box center [849, 452] width 287 height 35
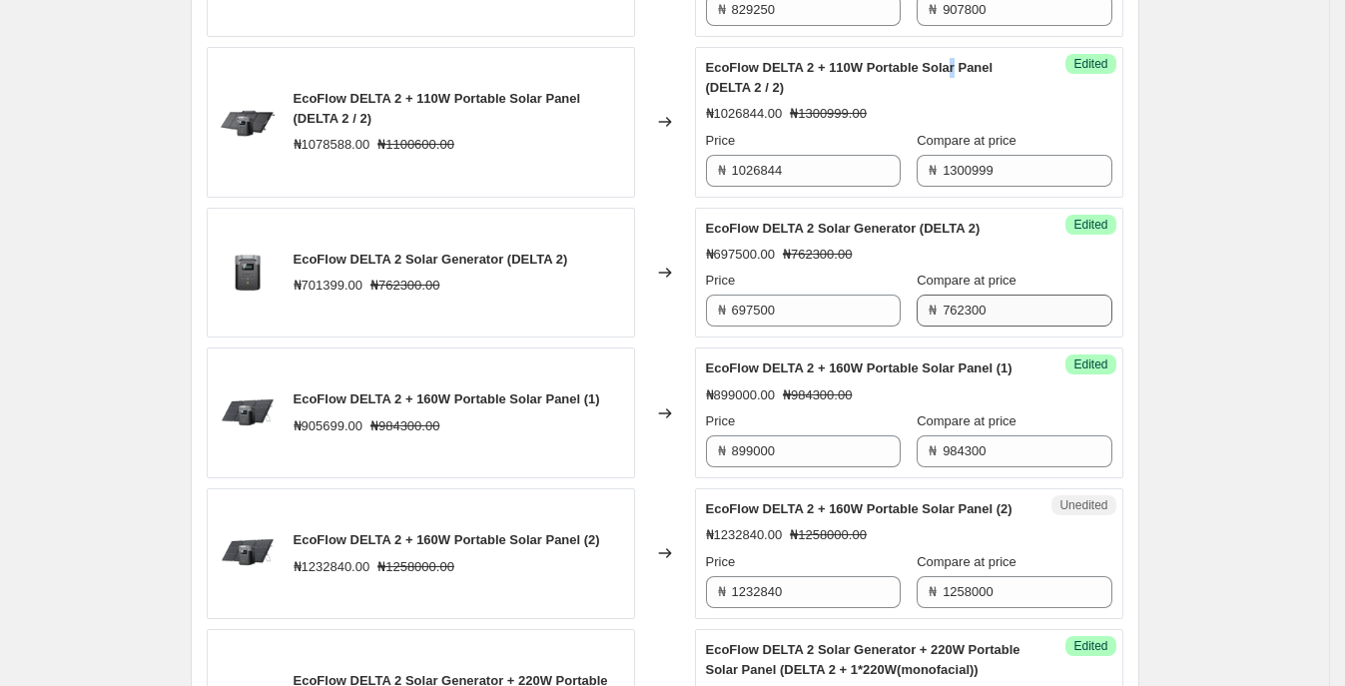
scroll to position [1418, 0]
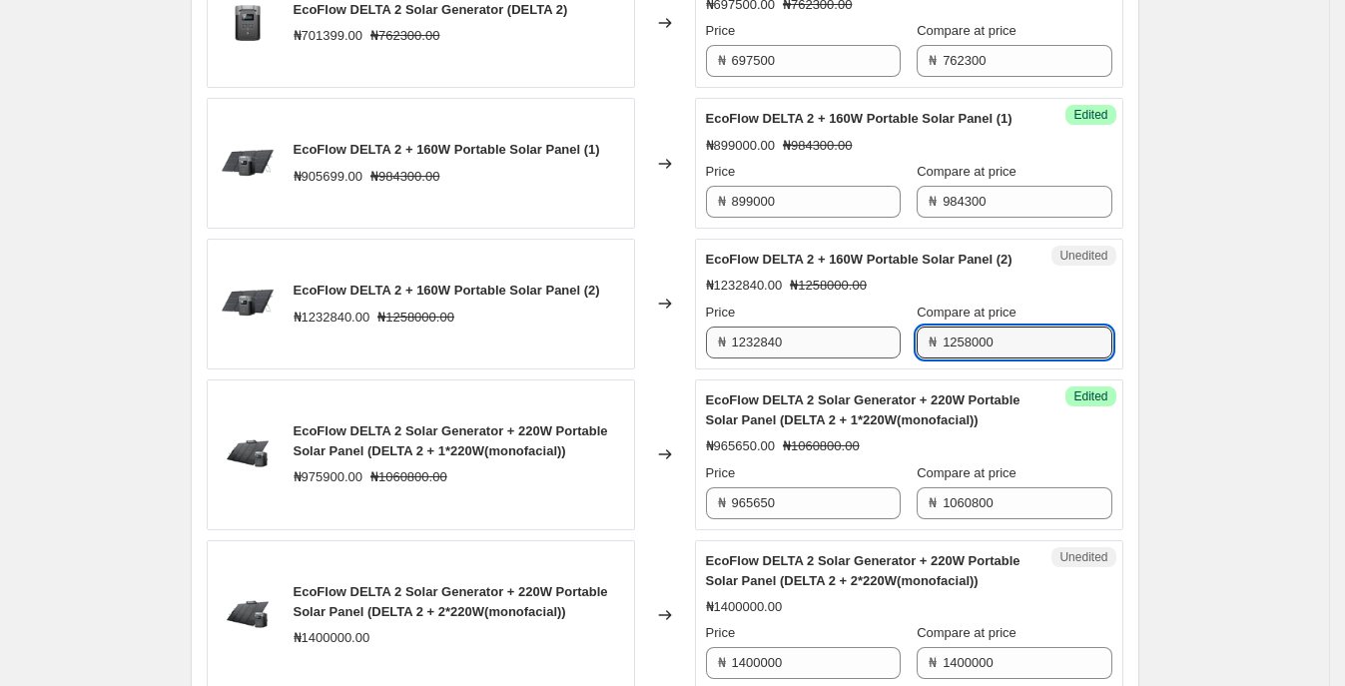
drag, startPoint x: 1040, startPoint y: 384, endPoint x: 759, endPoint y: 383, distance: 281.5
click at [759, 358] on div "Price ₦ 1232840 Compare at price ₦ 1258000" at bounding box center [909, 330] width 406 height 56
type input "1400999"
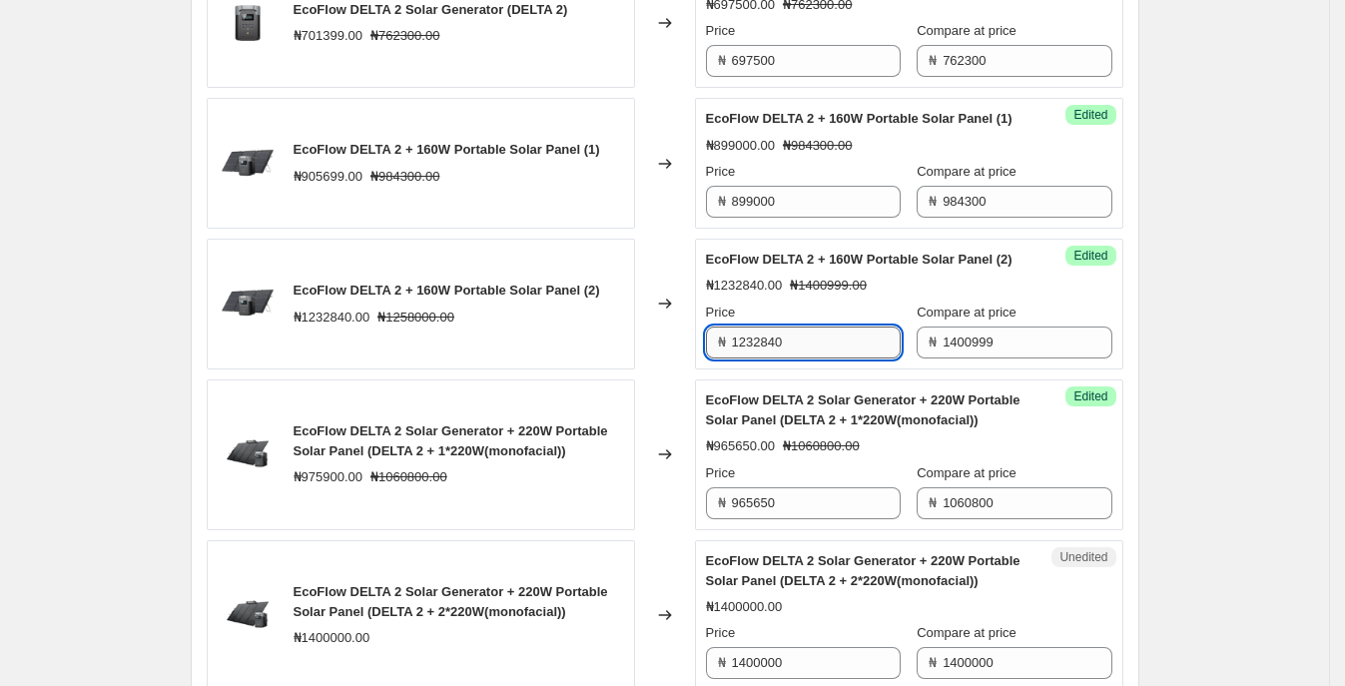
click at [874, 358] on input "1232840" at bounding box center [816, 342] width 169 height 32
drag, startPoint x: 862, startPoint y: 386, endPoint x: 634, endPoint y: 378, distance: 228.7
click at [634, 369] on div "EcoFlow DELTA 2 + 160W Portable Solar Panel (2) ₦1232840.00 ₦1258000.00 Changed…" at bounding box center [665, 304] width 916 height 131
type input "1172668"
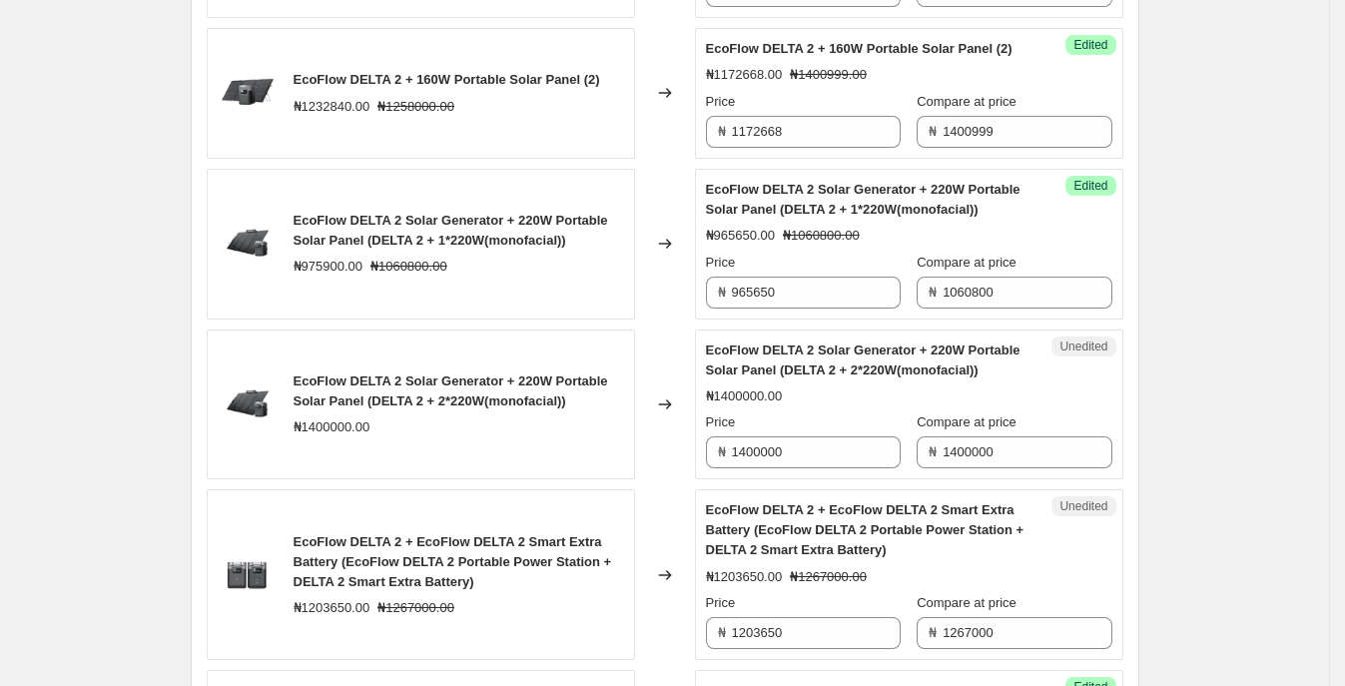
scroll to position [1666, 0]
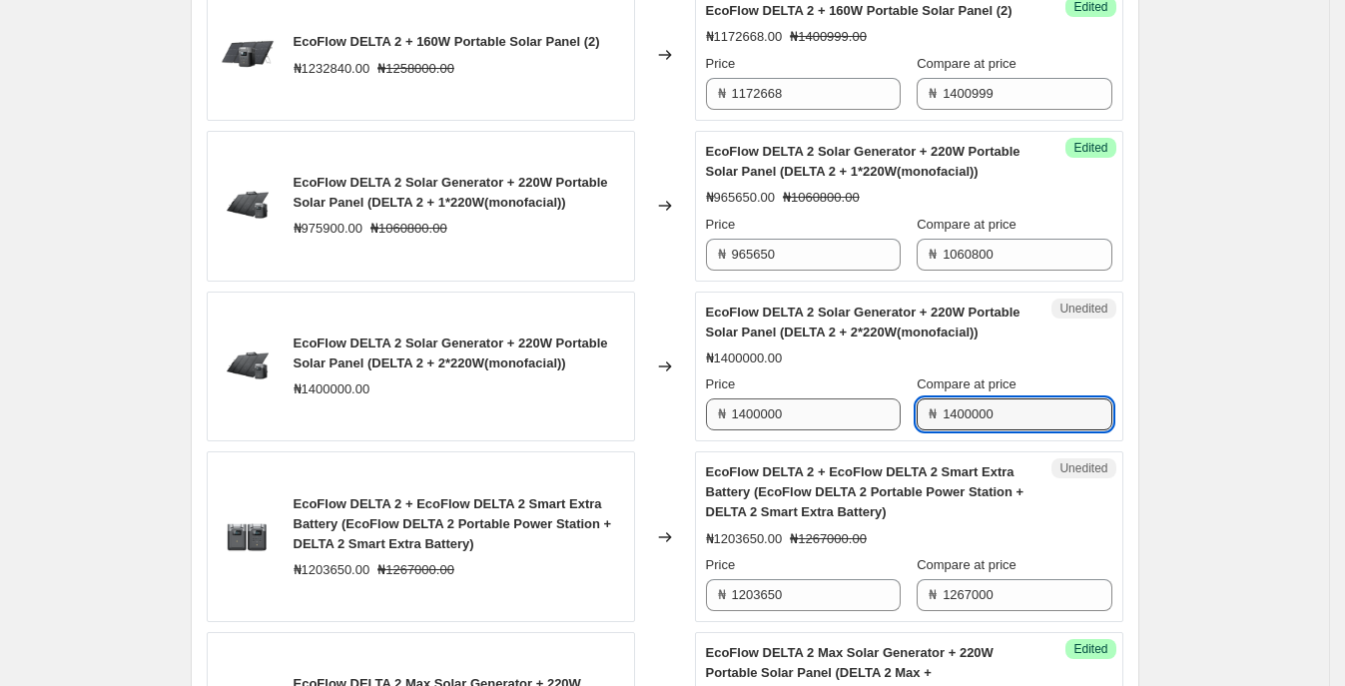
drag, startPoint x: 1030, startPoint y: 451, endPoint x: 862, endPoint y: 448, distance: 167.7
click at [853, 430] on div "Price ₦ 1400000 Compare at price ₦ 1400000" at bounding box center [909, 402] width 406 height 56
type input "1500999"
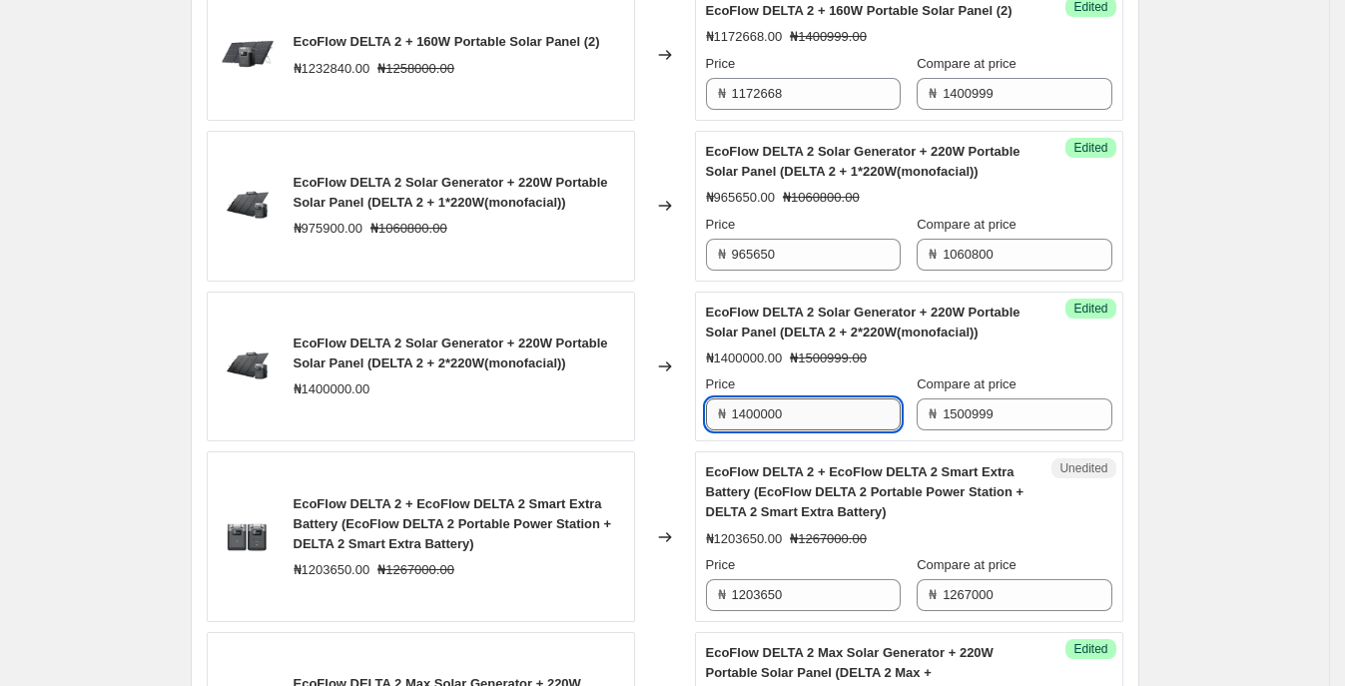
click at [883, 430] on input "1400000" at bounding box center [816, 414] width 169 height 32
drag, startPoint x: 853, startPoint y: 461, endPoint x: 619, endPoint y: 449, distance: 233.9
click at [567, 442] on div "EcoFlow DELTA 2 Solar Generator + 220W Portable Solar Panel (DELTA 2 + 2*220W(m…" at bounding box center [665, 366] width 916 height 151
type input "1310186"
click at [535, 533] on span "EcoFlow DELTA 2 + EcoFlow DELTA 2 Smart Extra Battery (EcoFlow DELTA 2 Portable…" at bounding box center [452, 523] width 318 height 55
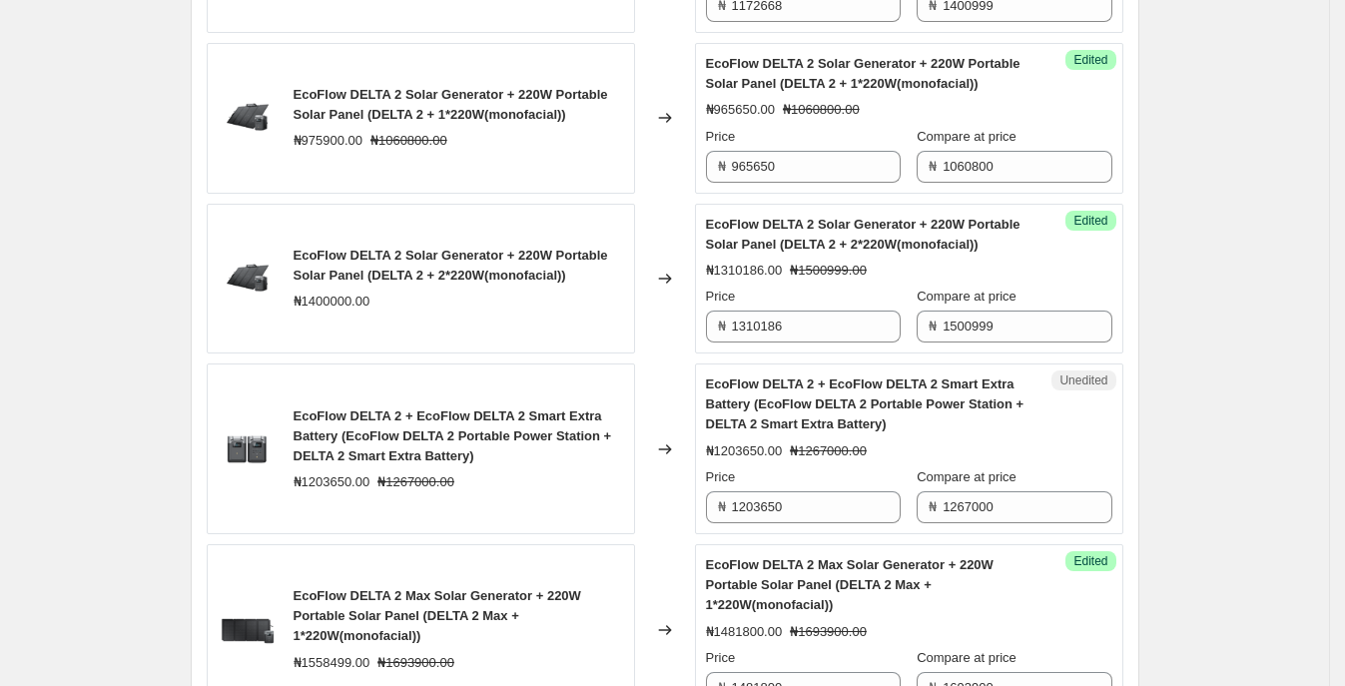
scroll to position [1791, 0]
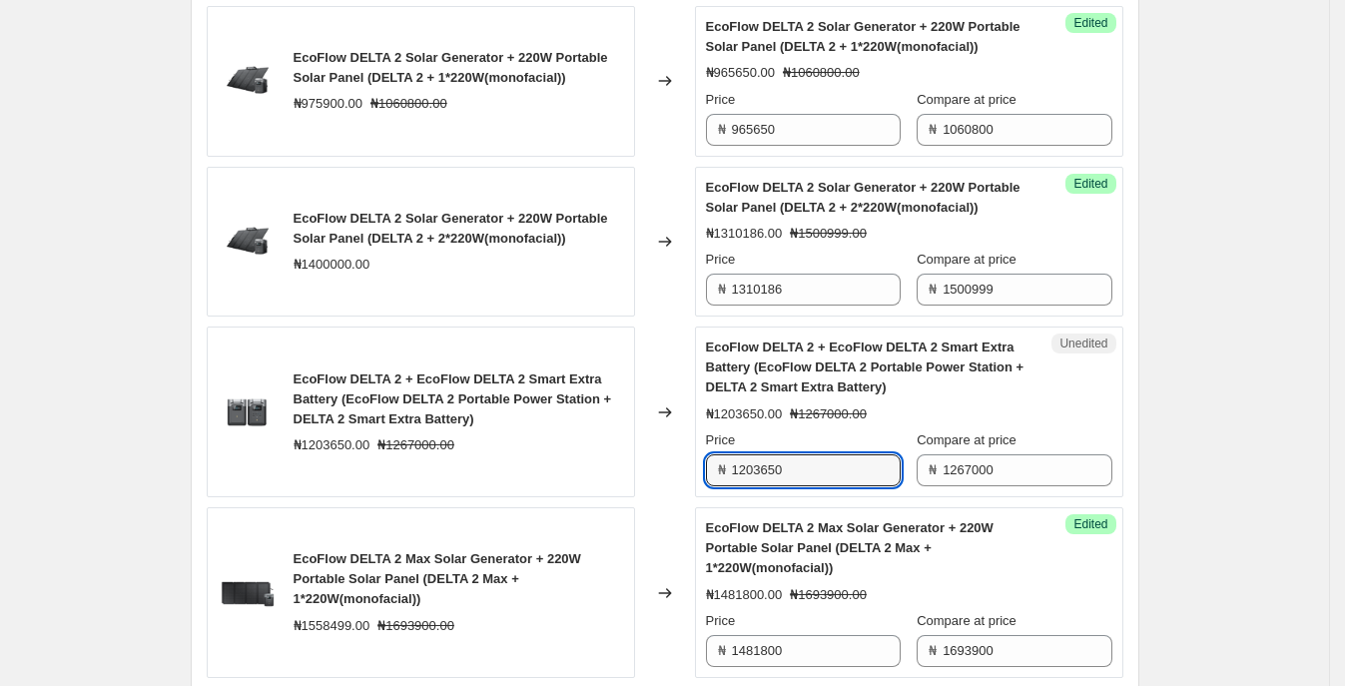
drag, startPoint x: 677, startPoint y: 503, endPoint x: 605, endPoint y: 500, distance: 71.9
click at [605, 497] on div "EcoFlow DELTA 2 + EcoFlow DELTA 2 Smart Extra Battery (EcoFlow DELTA 2 Portable…" at bounding box center [665, 411] width 916 height 171
click at [768, 486] on input "1108870" at bounding box center [816, 470] width 169 height 32
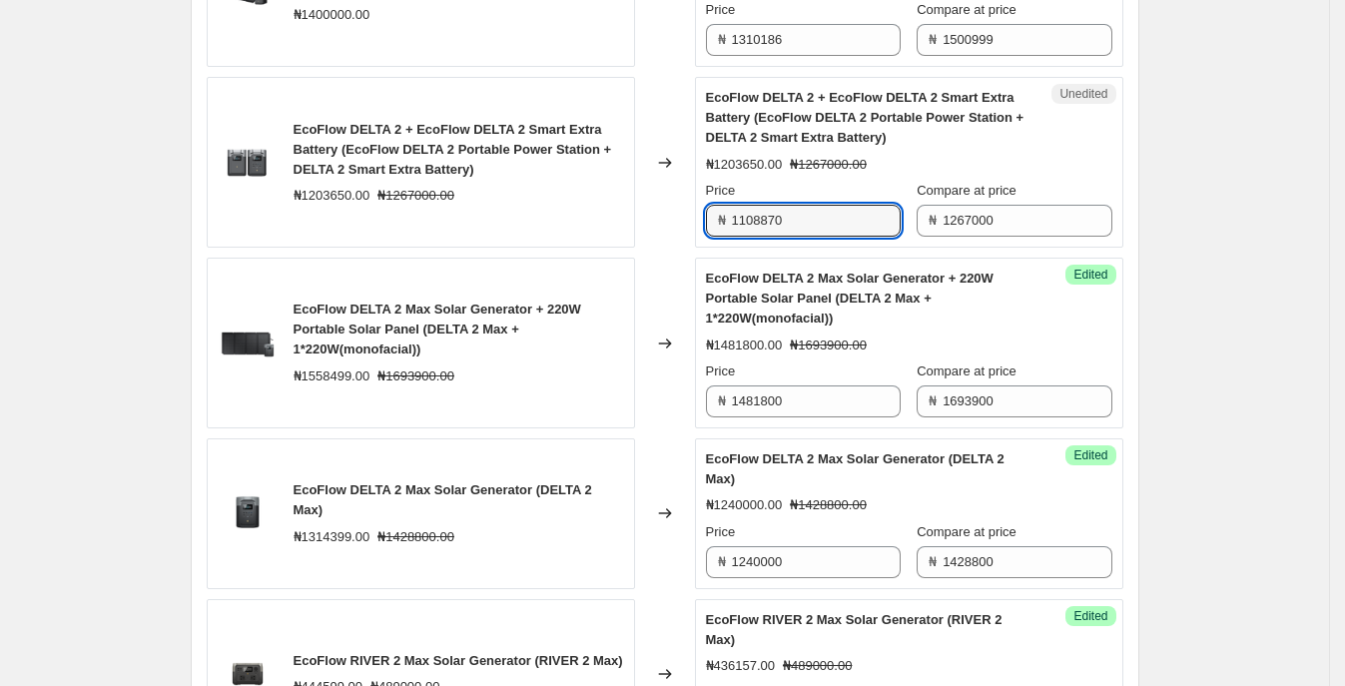
type input "1108870"
click at [977, 328] on div "EcoFlow DELTA 2 Max Solar Generator + 220W Portable Solar Panel (DELTA 2 Max + …" at bounding box center [869, 299] width 326 height 60
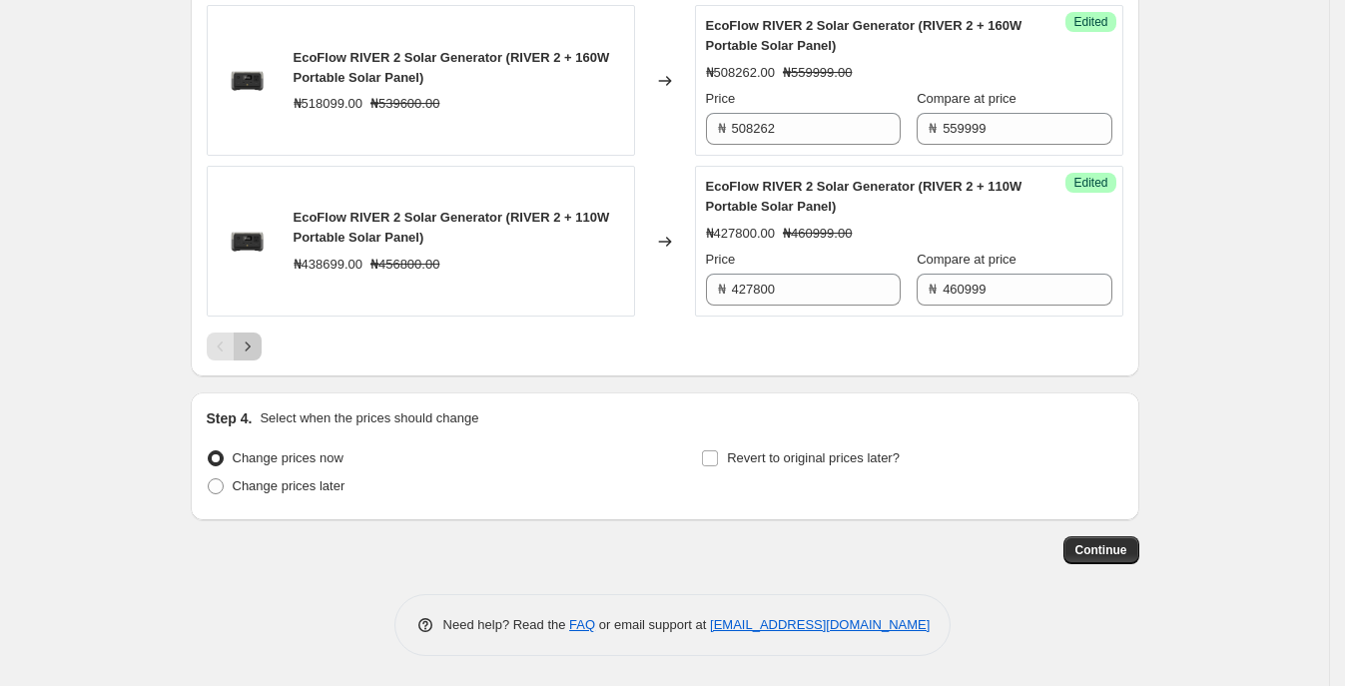
click at [244, 349] on icon "Next" at bounding box center [248, 346] width 20 height 20
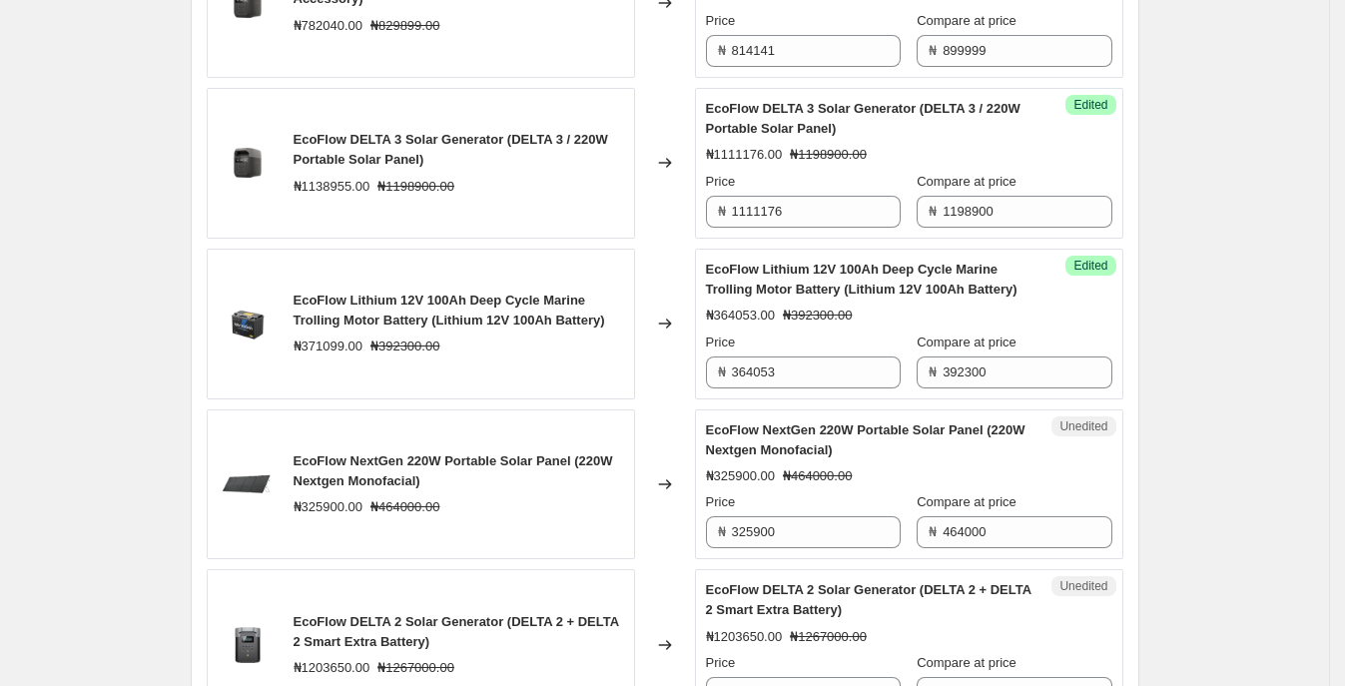
scroll to position [2620, 0]
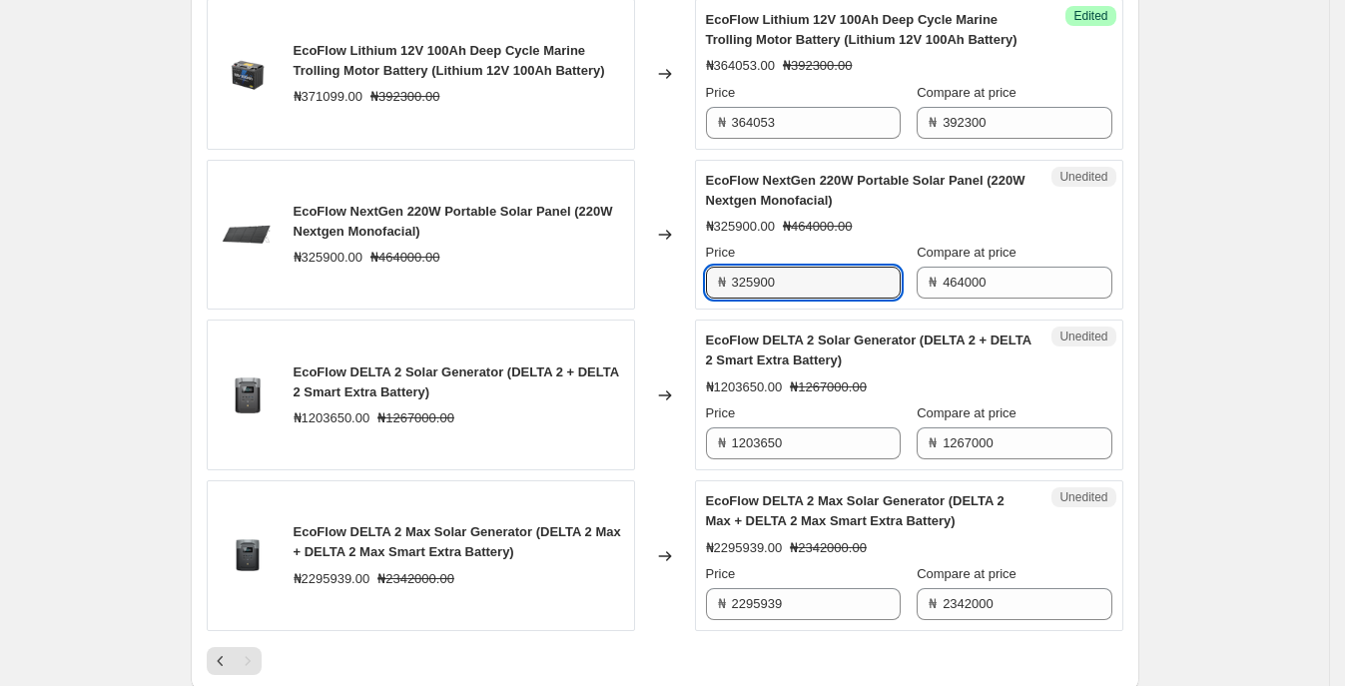
drag, startPoint x: 828, startPoint y: 294, endPoint x: 588, endPoint y: 294, distance: 239.6
click at [588, 294] on div "EcoFlow NextGen 220W Portable Solar Panel (220W Nextgen Monofacial) ₦325900.00 …" at bounding box center [665, 235] width 916 height 151
type input "319712"
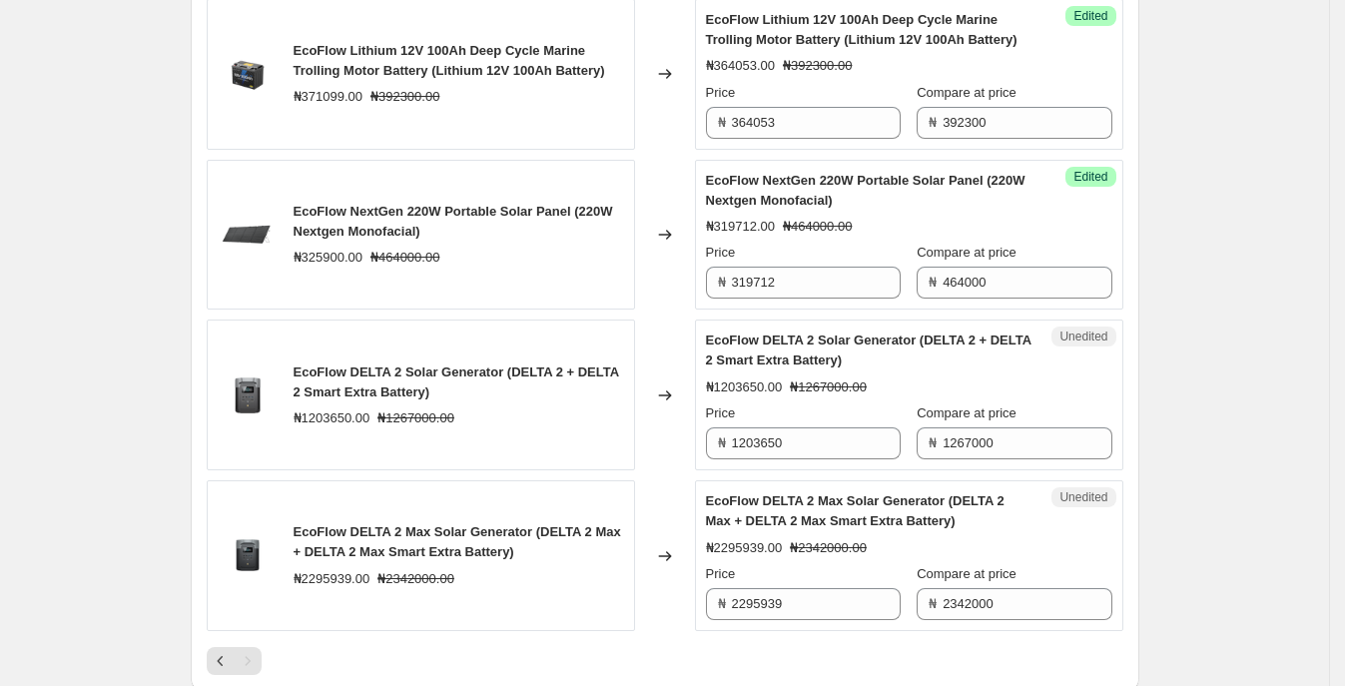
click at [798, 346] on span "EcoFlow DELTA 2 Solar Generator (DELTA 2 + DELTA 2 Smart Extra Battery)" at bounding box center [868, 349] width 325 height 35
drag, startPoint x: 802, startPoint y: 460, endPoint x: 578, endPoint y: 459, distance: 223.6
click at [578, 460] on div "EcoFlow DELTA 2 Solar Generator (DELTA 2 + DELTA 2 Smart Extra Battery) ₦120365…" at bounding box center [665, 394] width 916 height 151
type input "1108870"
click at [621, 470] on div "EcoFlow DELTA 2 Solar Generator (DELTA 2 + DELTA 2 Smart Extra Battery) ₦120365…" at bounding box center [421, 394] width 428 height 151
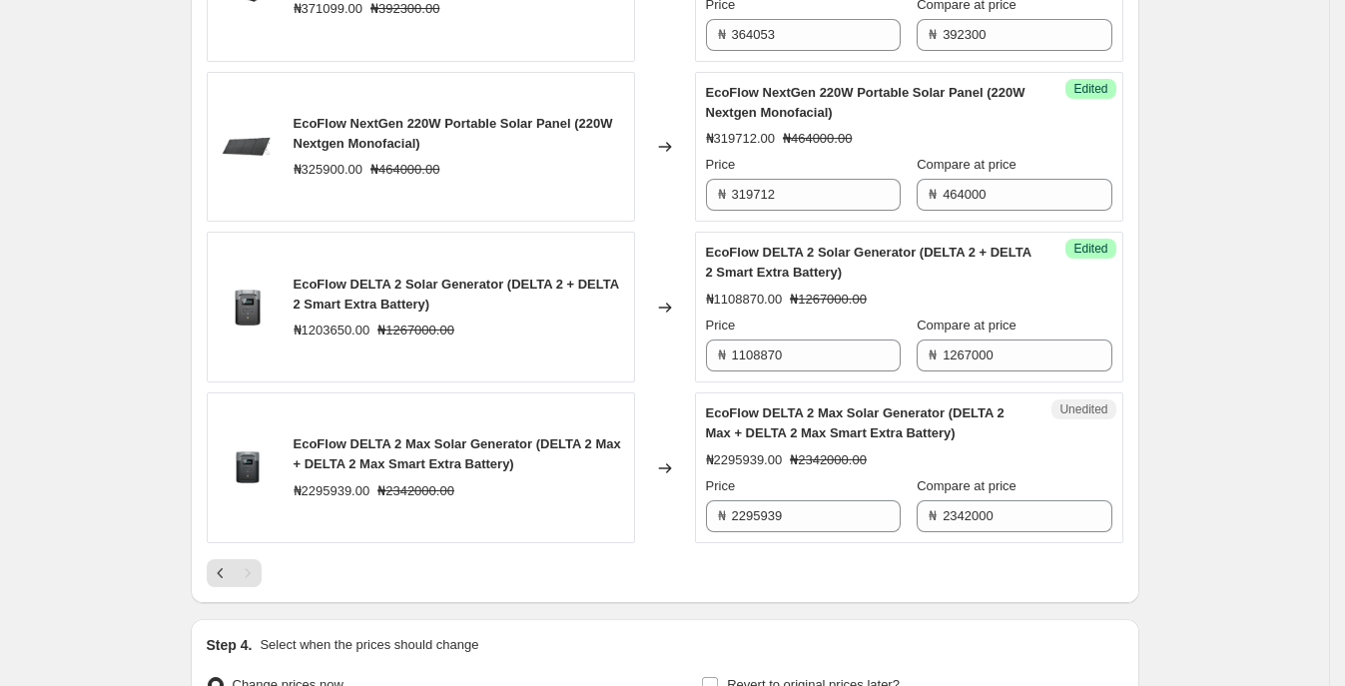
scroll to position [2745, 0]
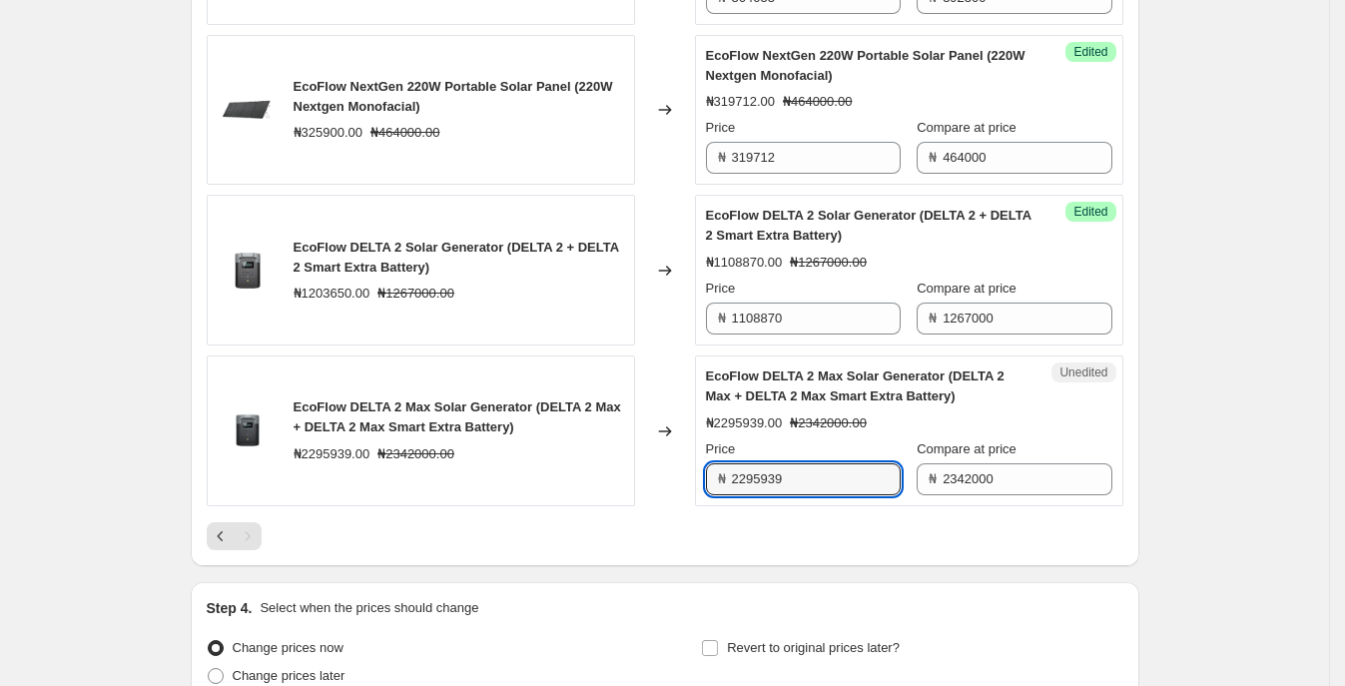
drag, startPoint x: 830, startPoint y: 487, endPoint x: 603, endPoint y: 452, distance: 229.3
click at [594, 451] on div "EcoFlow DELTA 2 Max Solar Generator (DELTA 2 Max + DELTA 2 Max Smart Extra Batt…" at bounding box center [665, 430] width 916 height 151
type input "2059764"
click at [649, 457] on div "Changed to" at bounding box center [665, 430] width 60 height 151
click at [255, 550] on div "Pagination" at bounding box center [248, 536] width 28 height 28
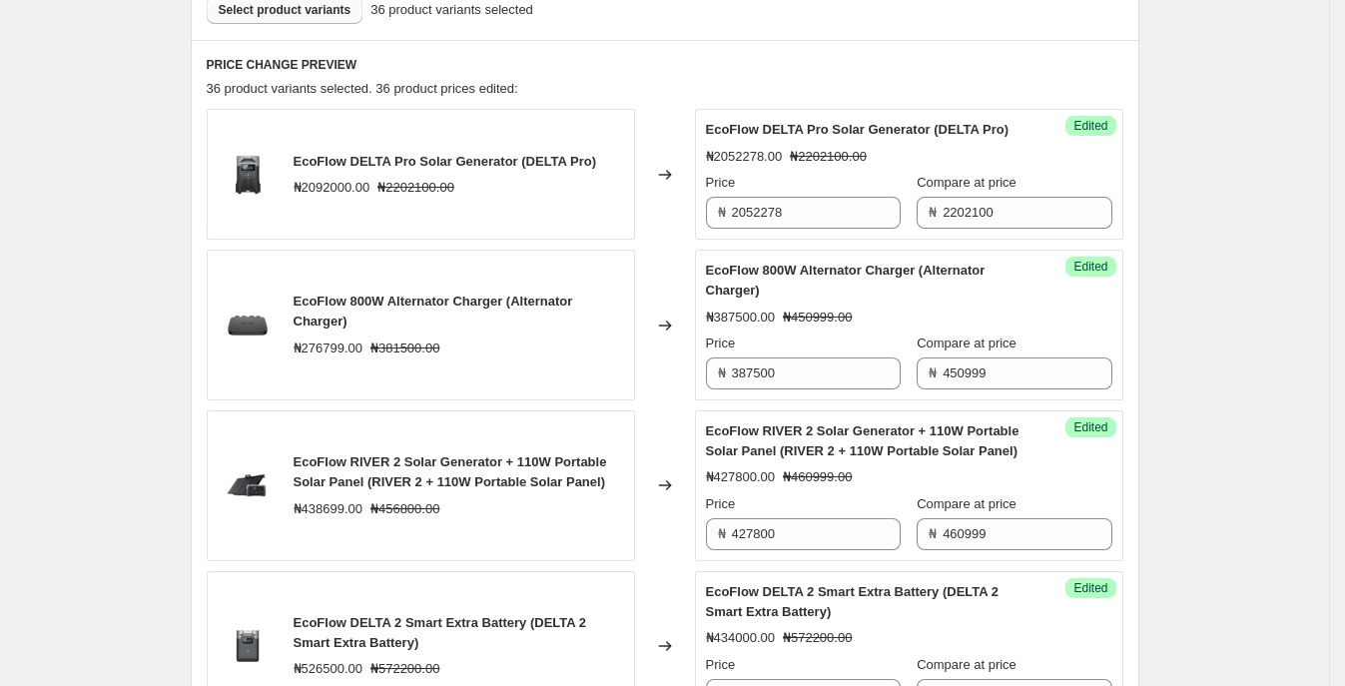
scroll to position [249, 0]
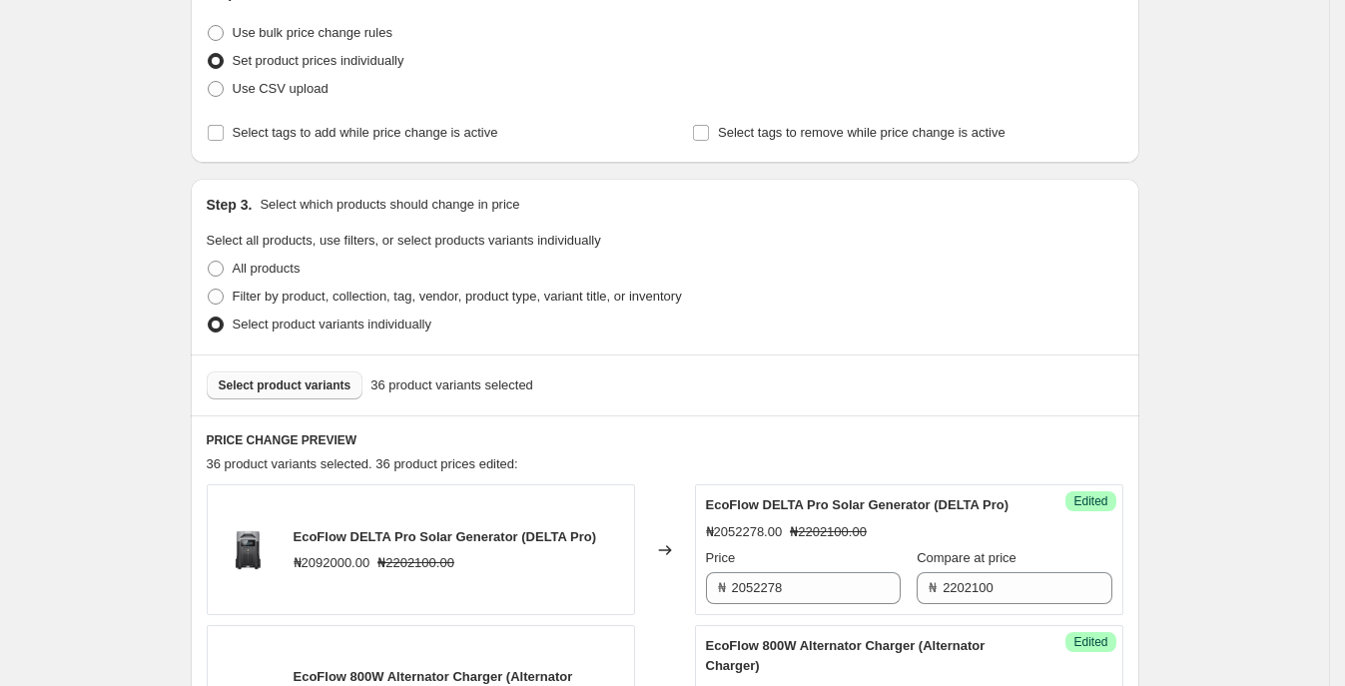
click at [314, 374] on button "Select product variants" at bounding box center [285, 385] width 157 height 28
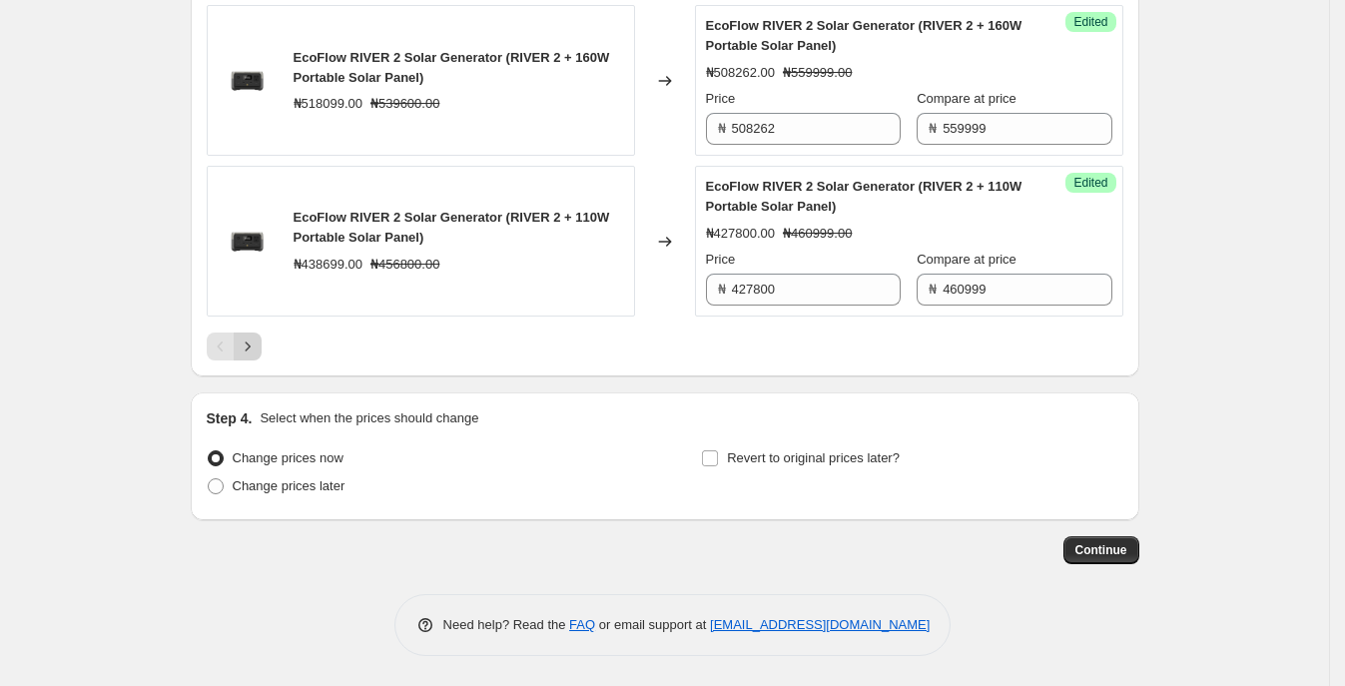
click at [250, 347] on icon "Next" at bounding box center [247, 345] width 5 height 9
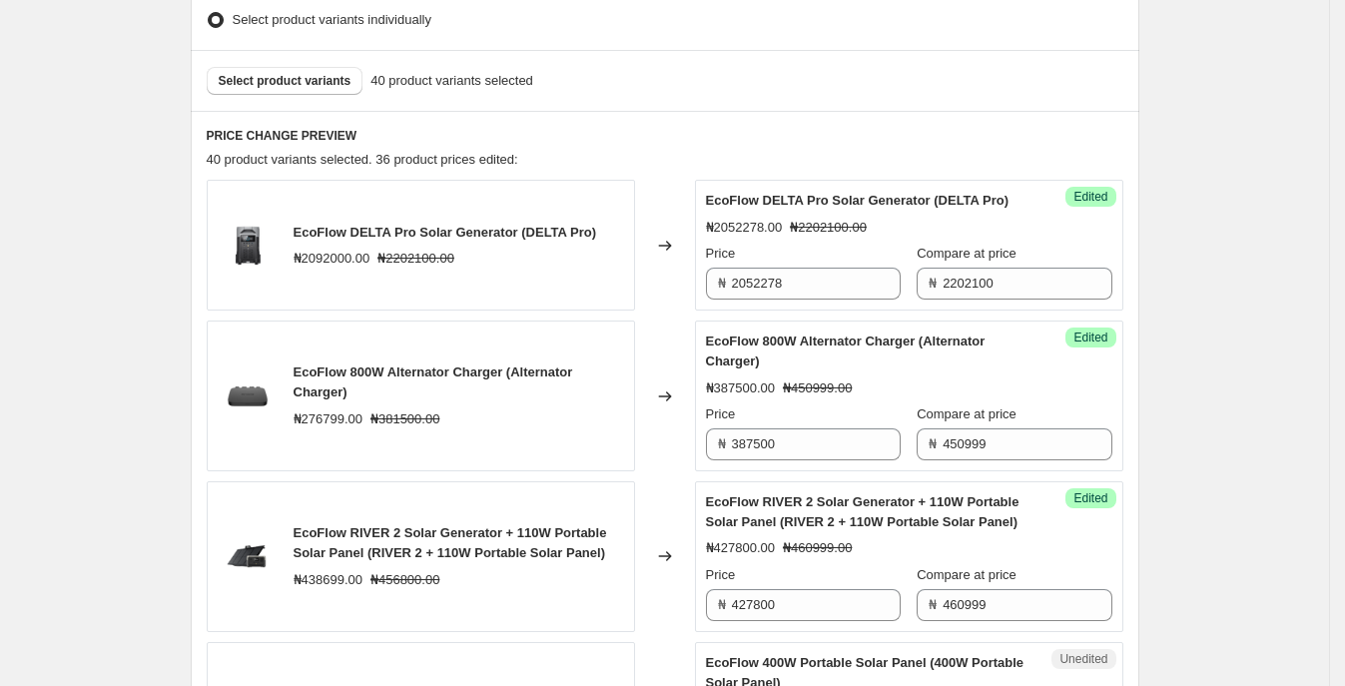
scroll to position [844, 0]
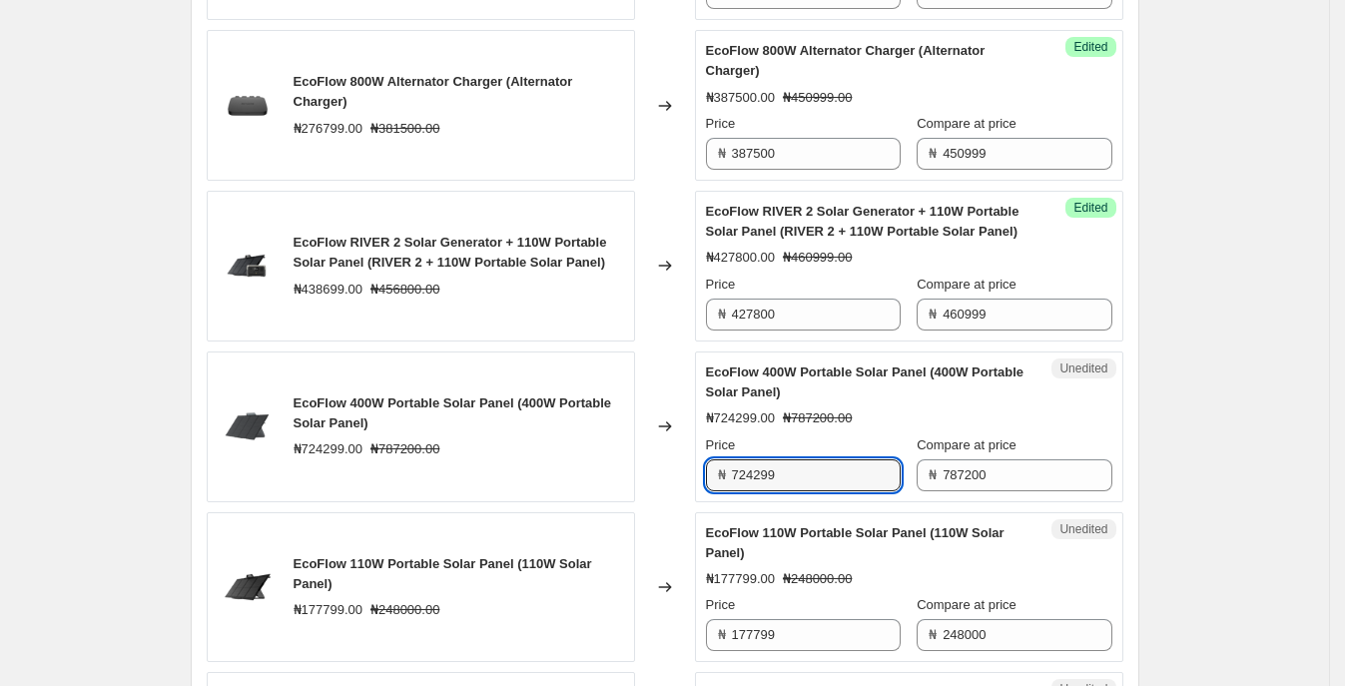
drag, startPoint x: 819, startPoint y: 490, endPoint x: 669, endPoint y: 484, distance: 149.9
click at [669, 485] on div "EcoFlow 400W Portable Solar Panel (400W Portable Solar Panel) ₦724299.00 ₦78720…" at bounding box center [665, 426] width 916 height 151
type input "637050"
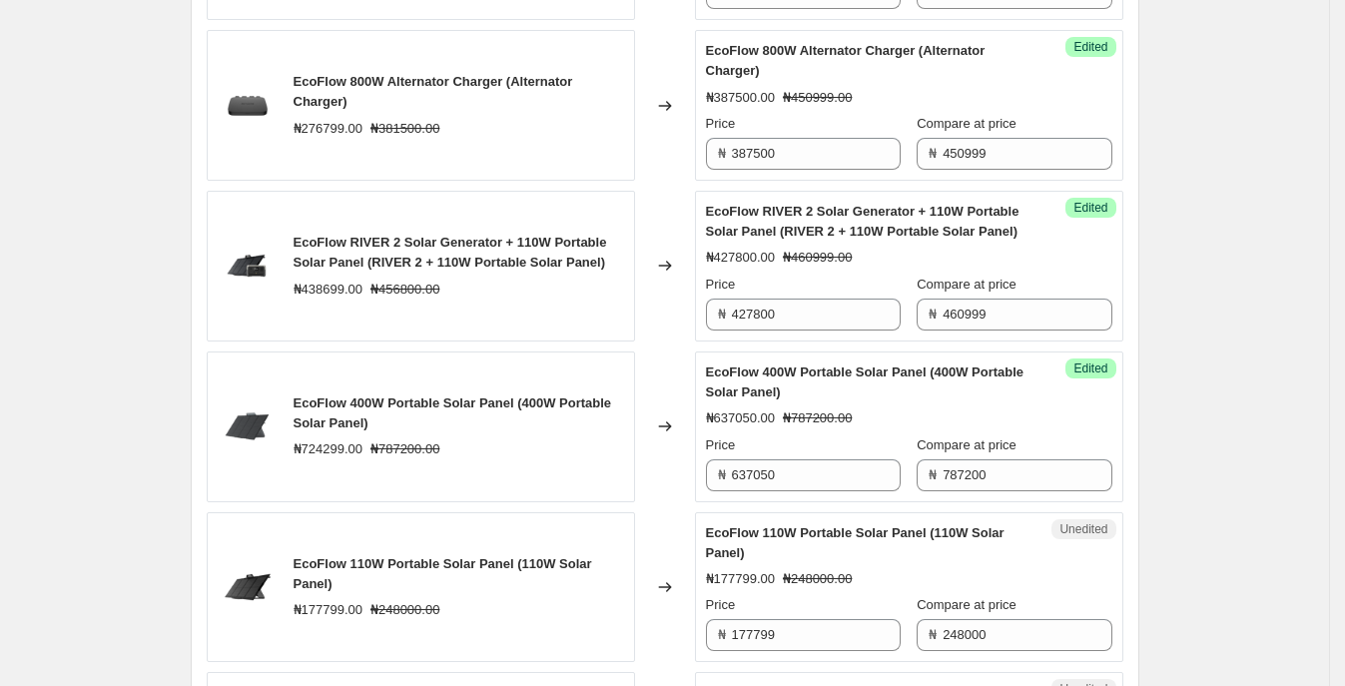
click at [675, 496] on div "Changed to" at bounding box center [665, 426] width 60 height 151
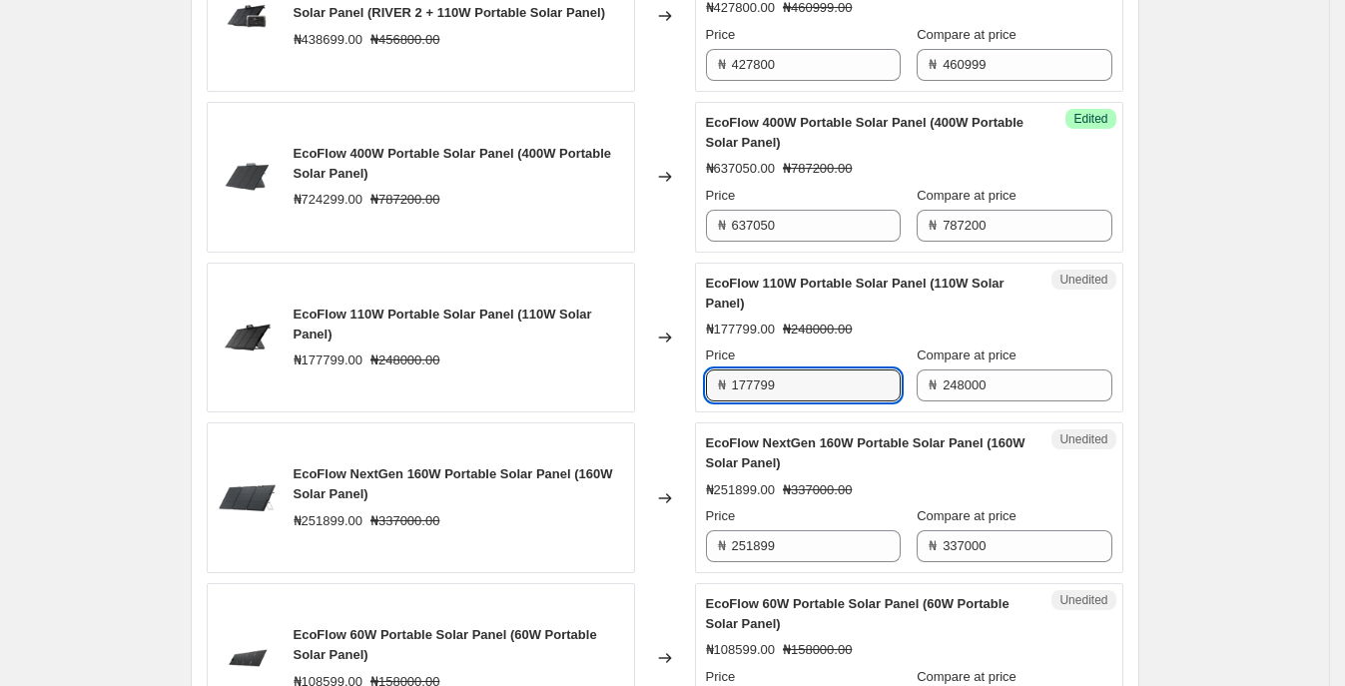
drag, startPoint x: 757, startPoint y: 404, endPoint x: 631, endPoint y: 400, distance: 125.8
click at [629, 401] on div "EcoFlow 110W Portable Solar Panel (110W Solar Panel) ₦177799.00 ₦248000.00 Chan…" at bounding box center [665, 338] width 916 height 151
type input "175150"
click at [653, 399] on div "Changed to" at bounding box center [665, 338] width 60 height 151
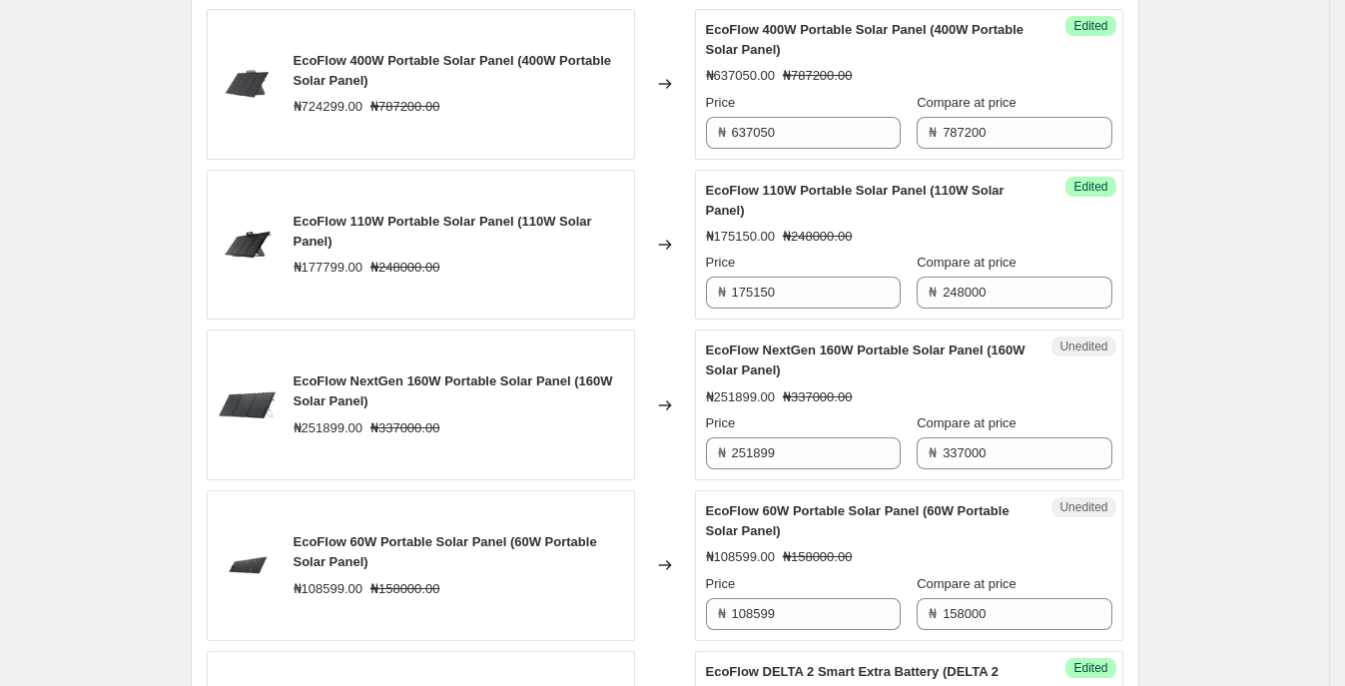
scroll to position [1218, 0]
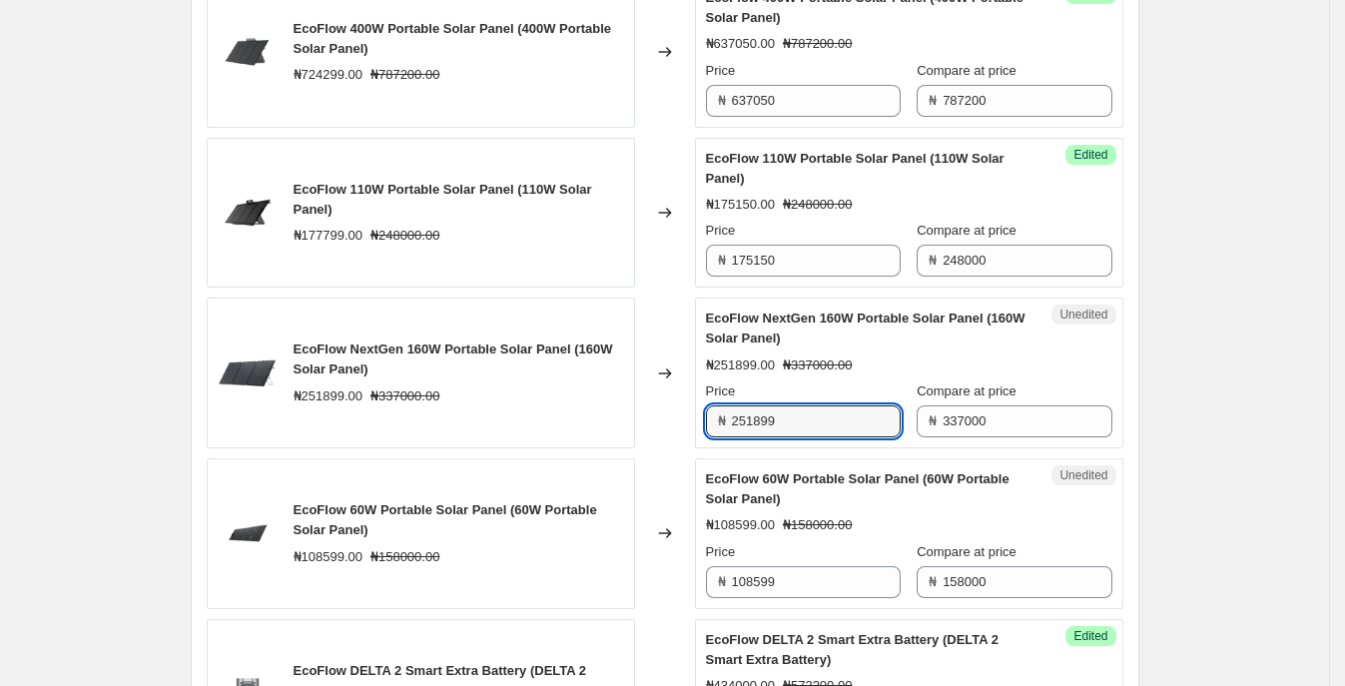
drag, startPoint x: 641, startPoint y: 436, endPoint x: 574, endPoint y: 436, distance: 66.9
click at [571, 436] on div "EcoFlow NextGen 160W Portable Solar Panel (160W Solar Panel) ₦251899.00 ₦337000…" at bounding box center [665, 372] width 916 height 151
type input "249550"
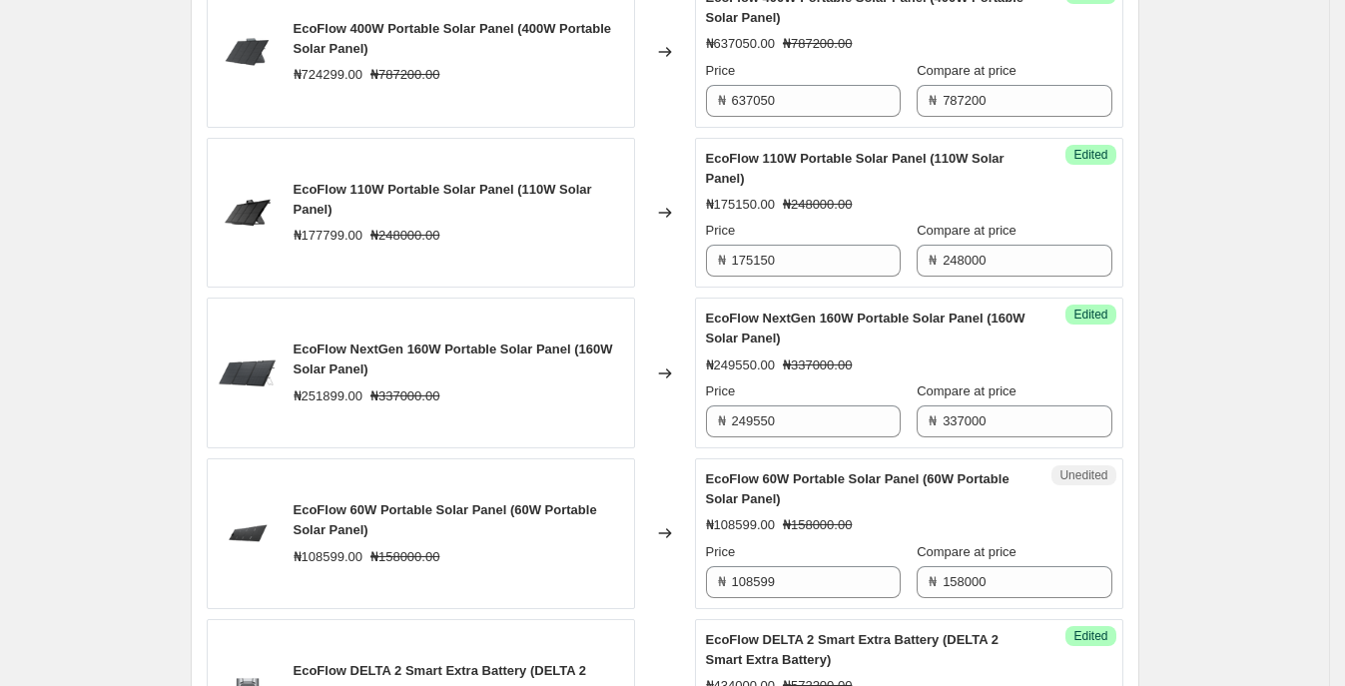
click at [580, 435] on div "EcoFlow NextGen 160W Portable Solar Panel (160W Solar Panel) ₦251899.00 ₦337000…" at bounding box center [421, 372] width 428 height 151
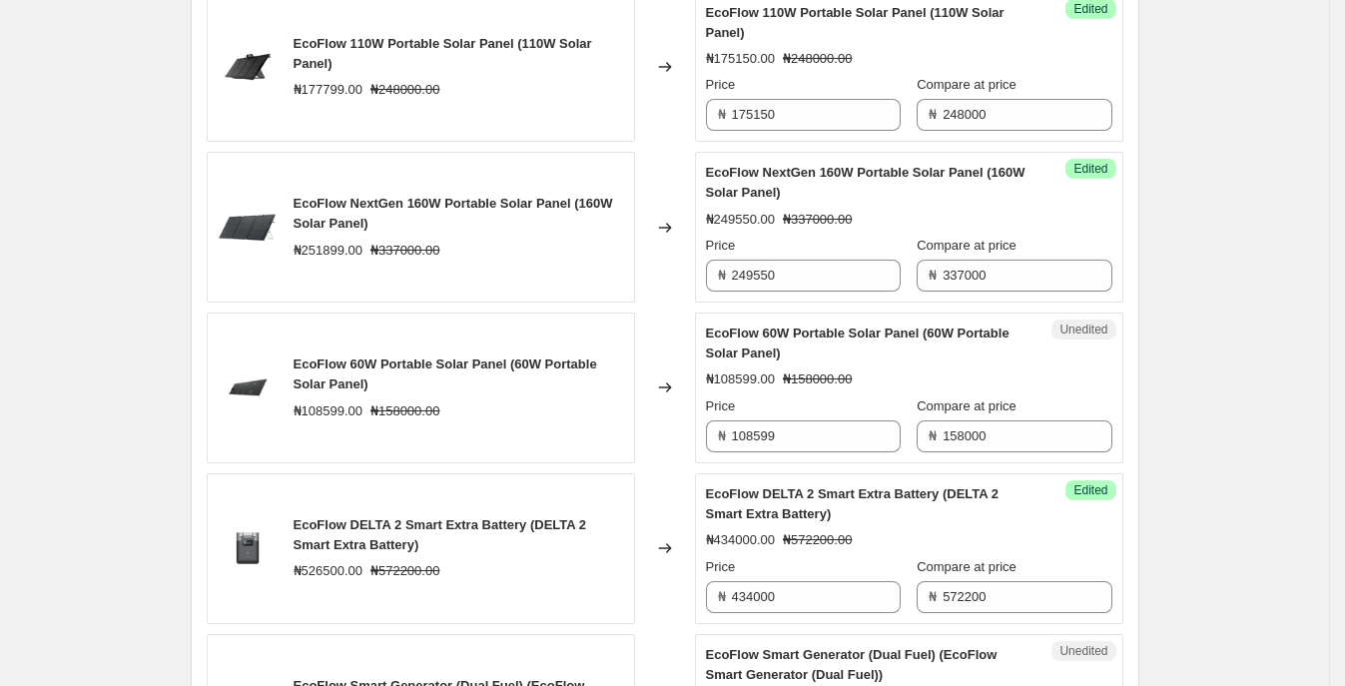
scroll to position [1467, 0]
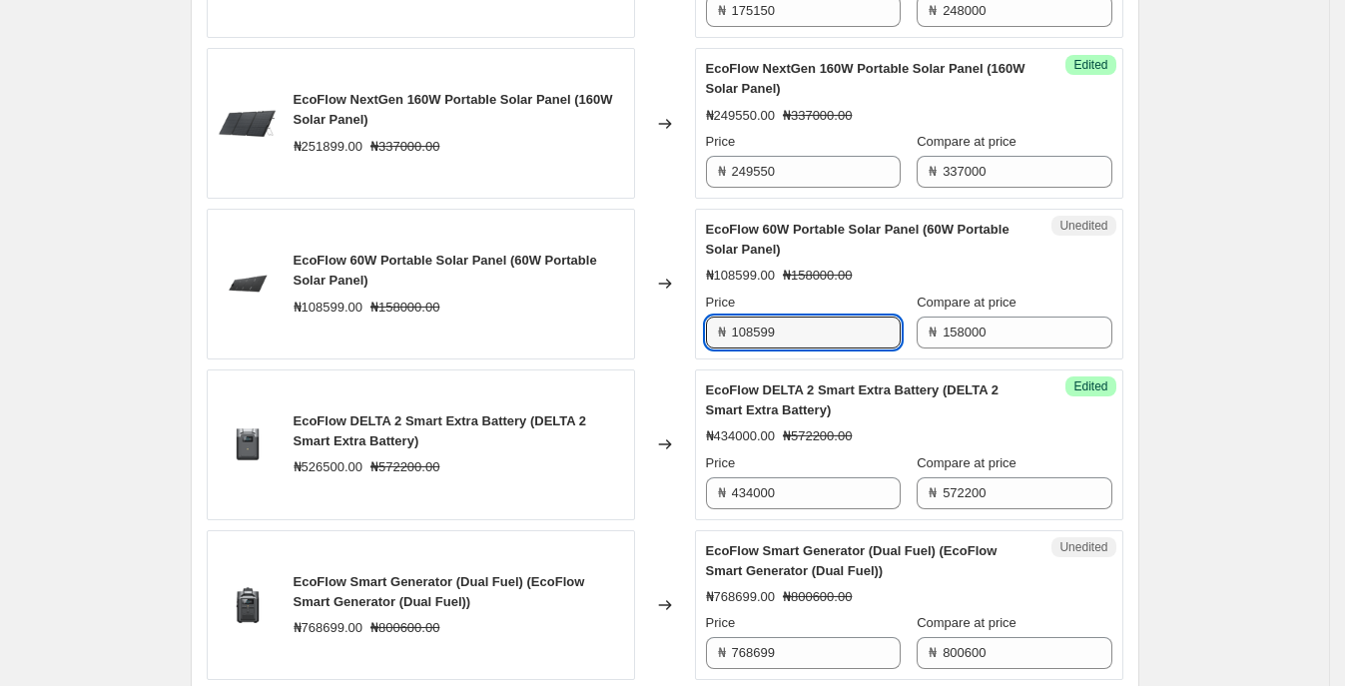
drag, startPoint x: 814, startPoint y: 348, endPoint x: 579, endPoint y: 358, distance: 234.8
click at [579, 358] on div "EcoFlow 60W Portable Solar Panel (60W Portable Solar Panel) ₦108599.00 ₦158000.…" at bounding box center [665, 284] width 916 height 151
type input "106537"
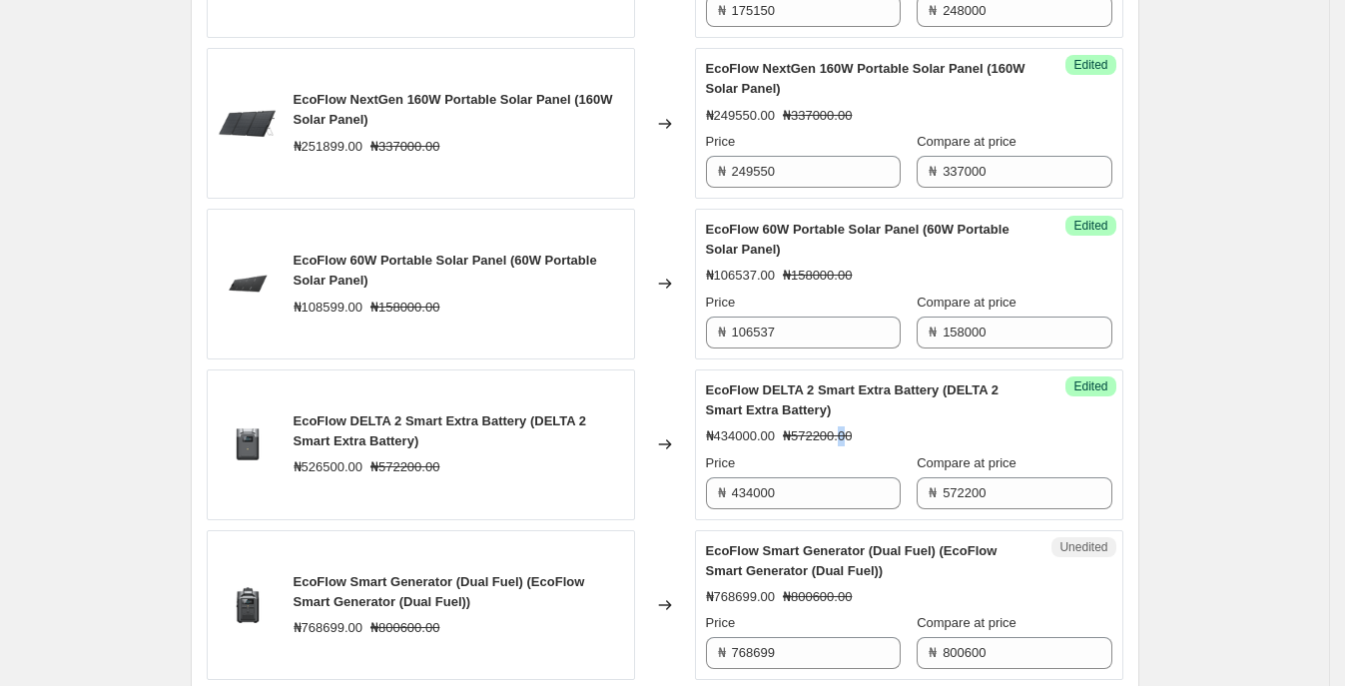
click at [844, 437] on div "EcoFlow DELTA 2 Smart Extra Battery (DELTA 2 Smart Extra Battery) ₦434000.00 ₦5…" at bounding box center [909, 444] width 406 height 129
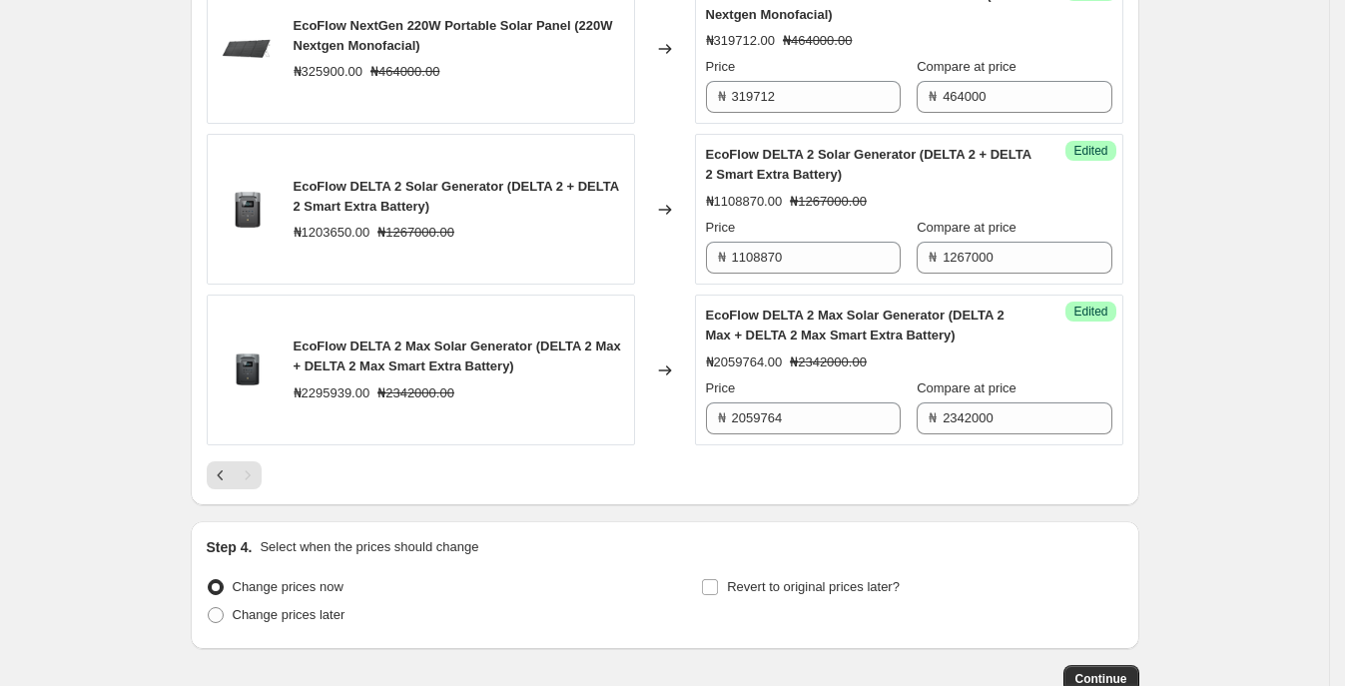
scroll to position [3589, 0]
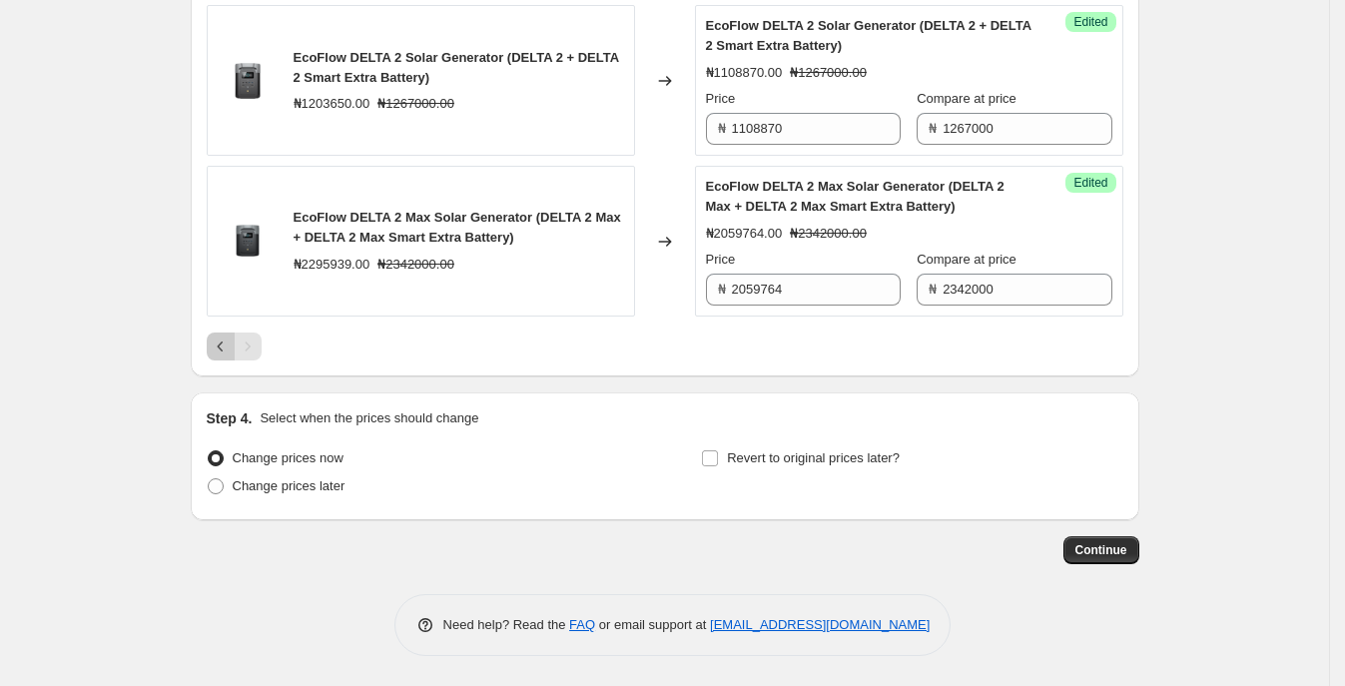
click at [228, 344] on icon "Previous" at bounding box center [221, 346] width 20 height 20
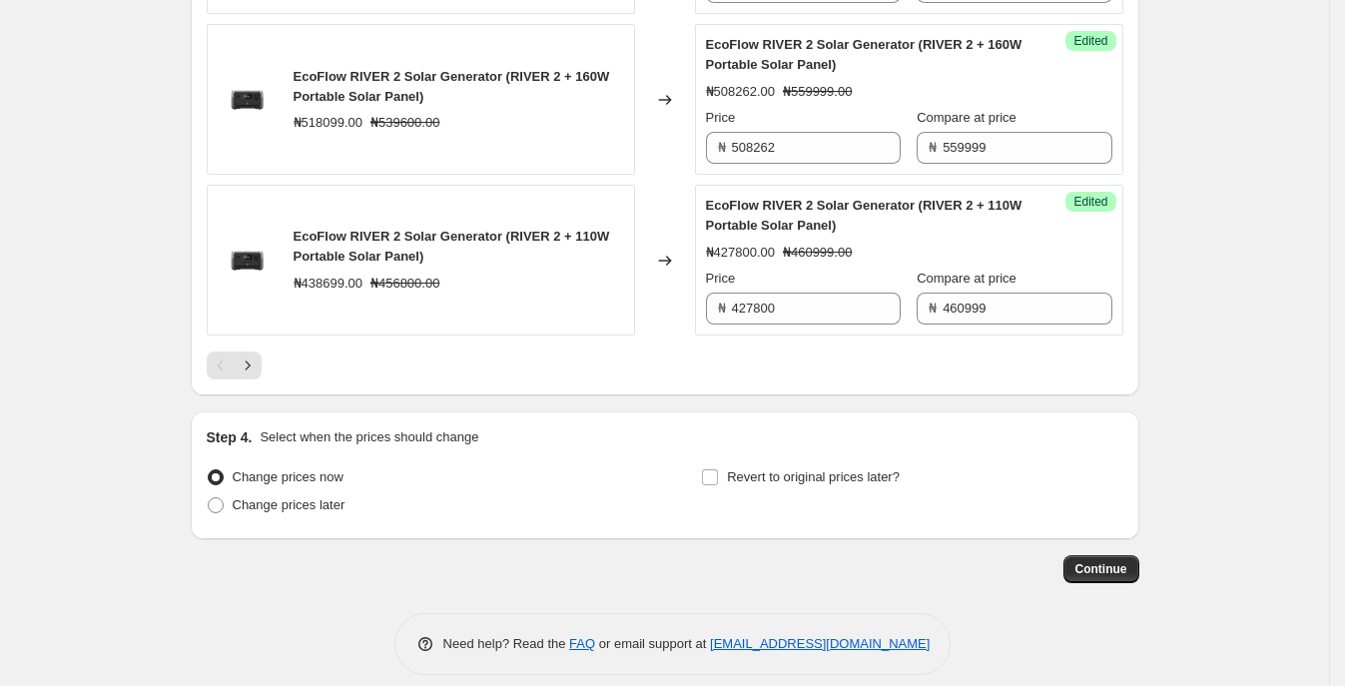
scroll to position [3629, 0]
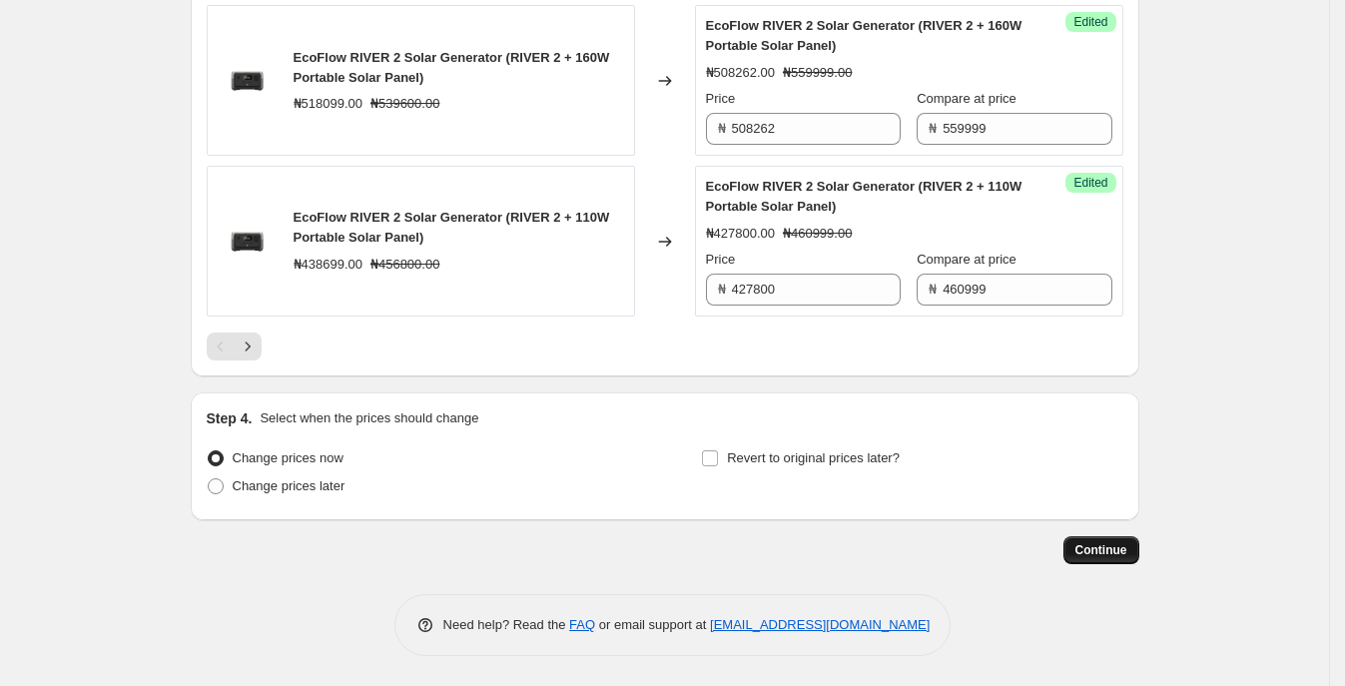
click at [1098, 540] on button "Continue" at bounding box center [1101, 550] width 76 height 28
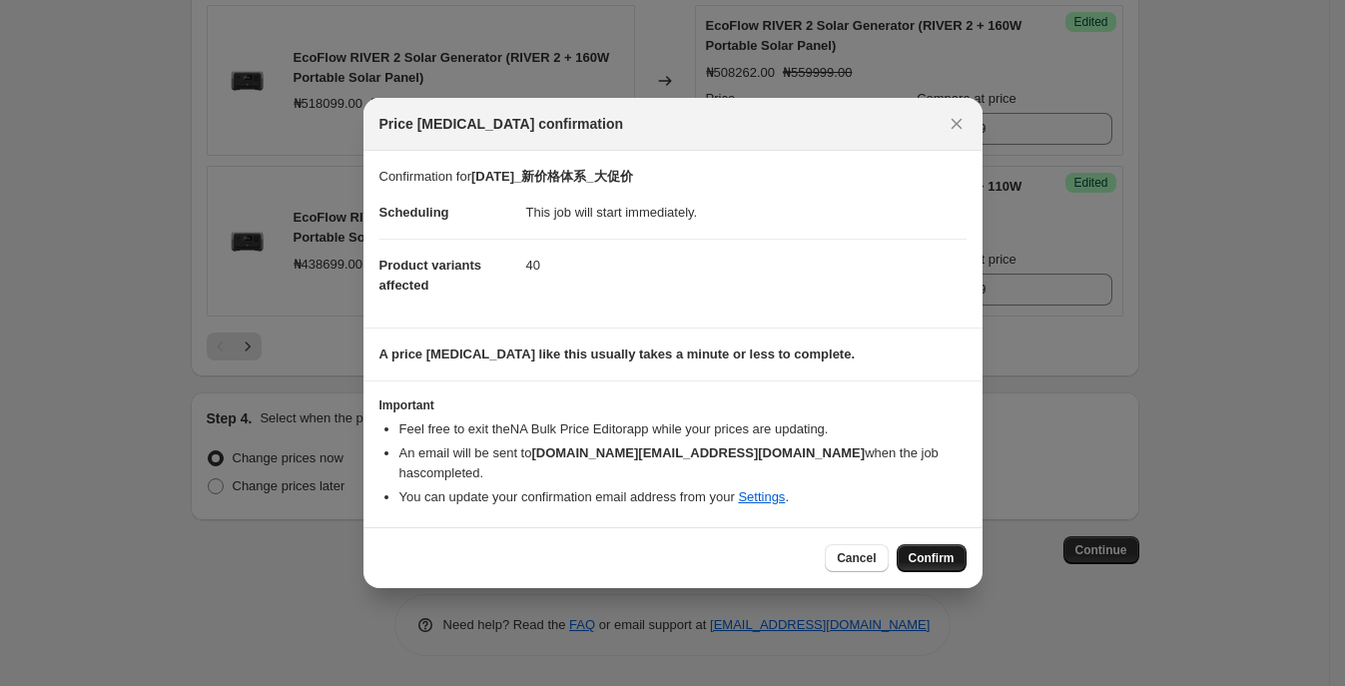
click at [939, 544] on button "Confirm" at bounding box center [931, 558] width 70 height 28
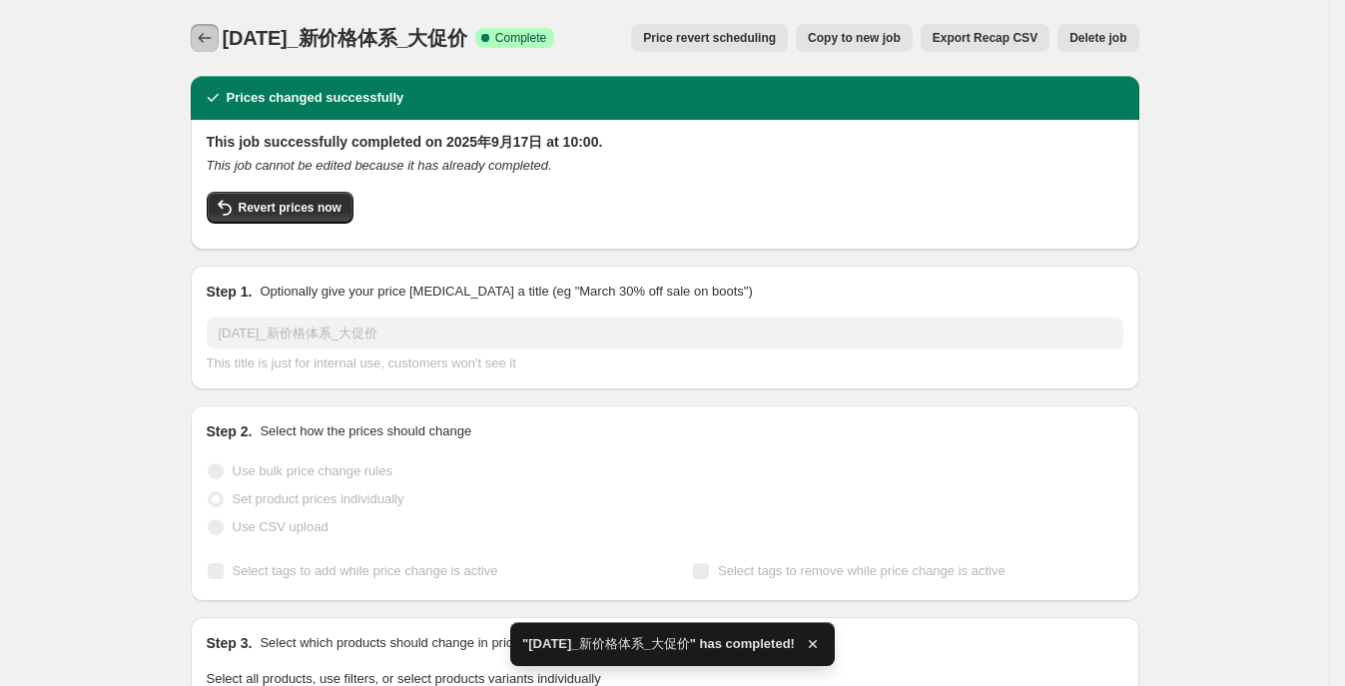
click at [198, 34] on button "Price change jobs" at bounding box center [205, 38] width 28 height 28
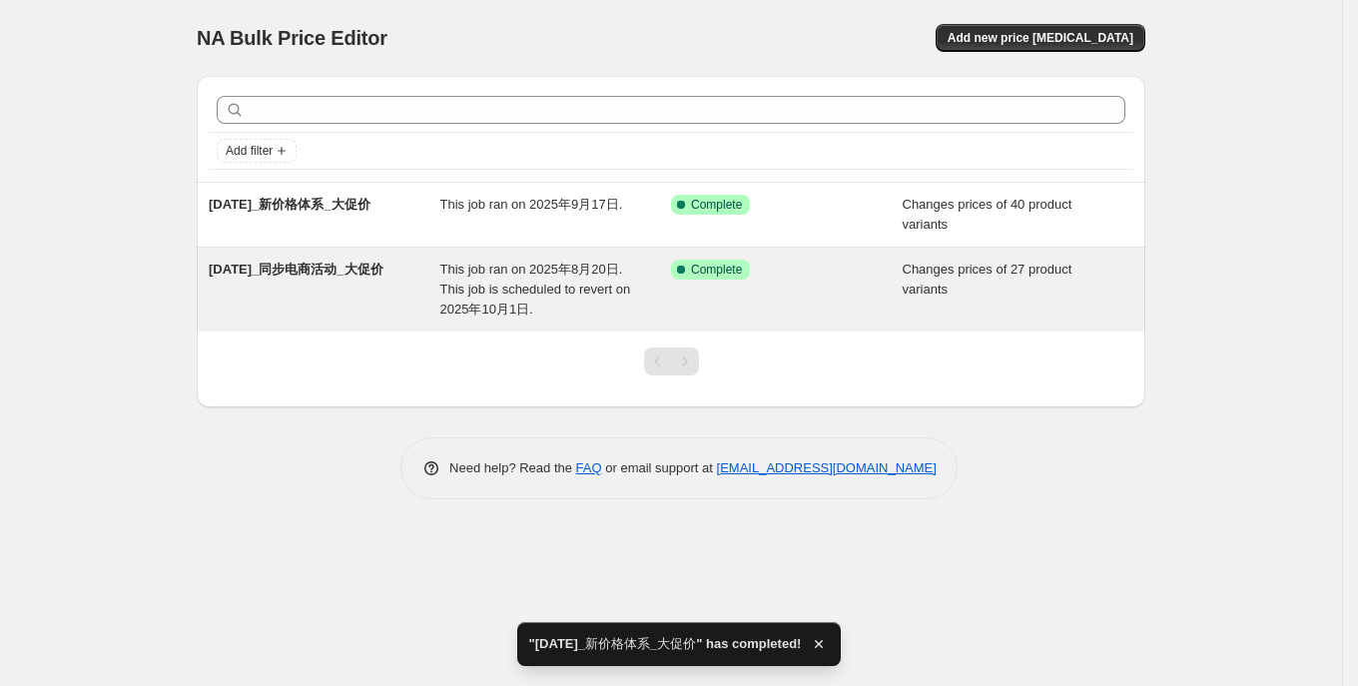
click at [373, 275] on span "[DATE]_同步电商活动_大促价" at bounding box center [296, 269] width 175 height 15
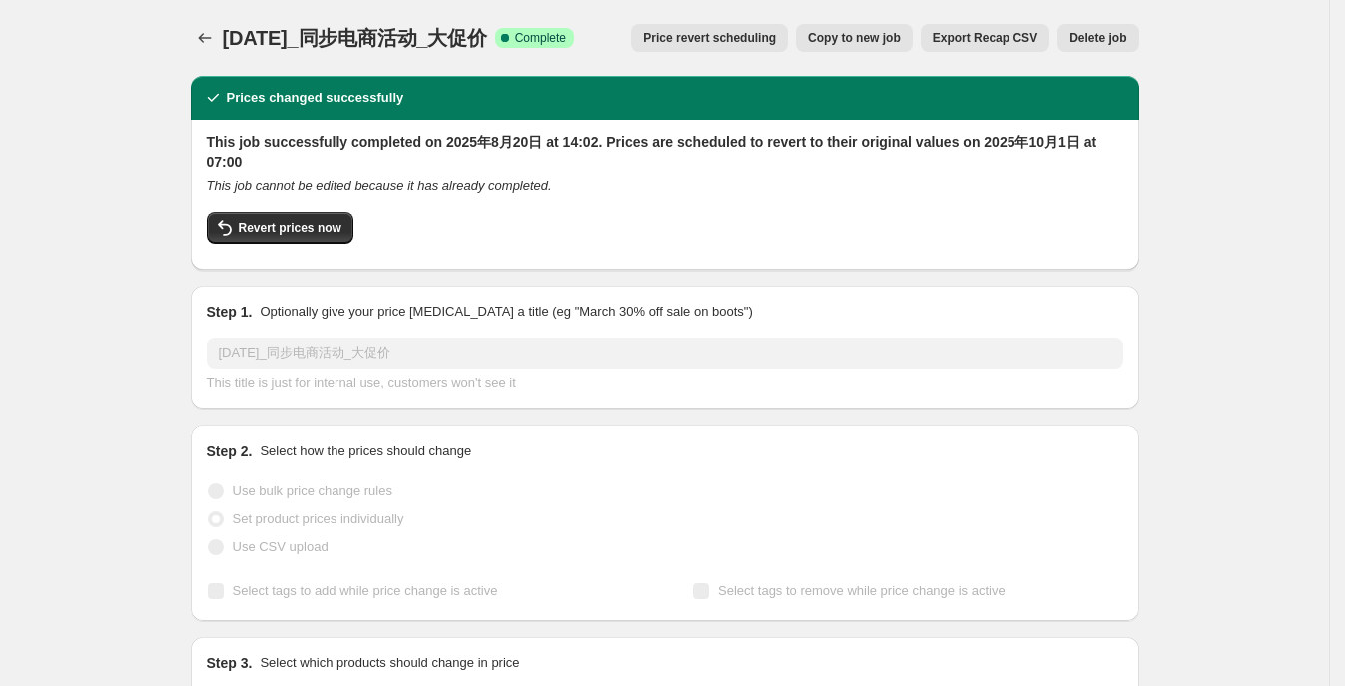
click at [743, 40] on span "Price revert scheduling" at bounding box center [709, 38] width 133 height 16
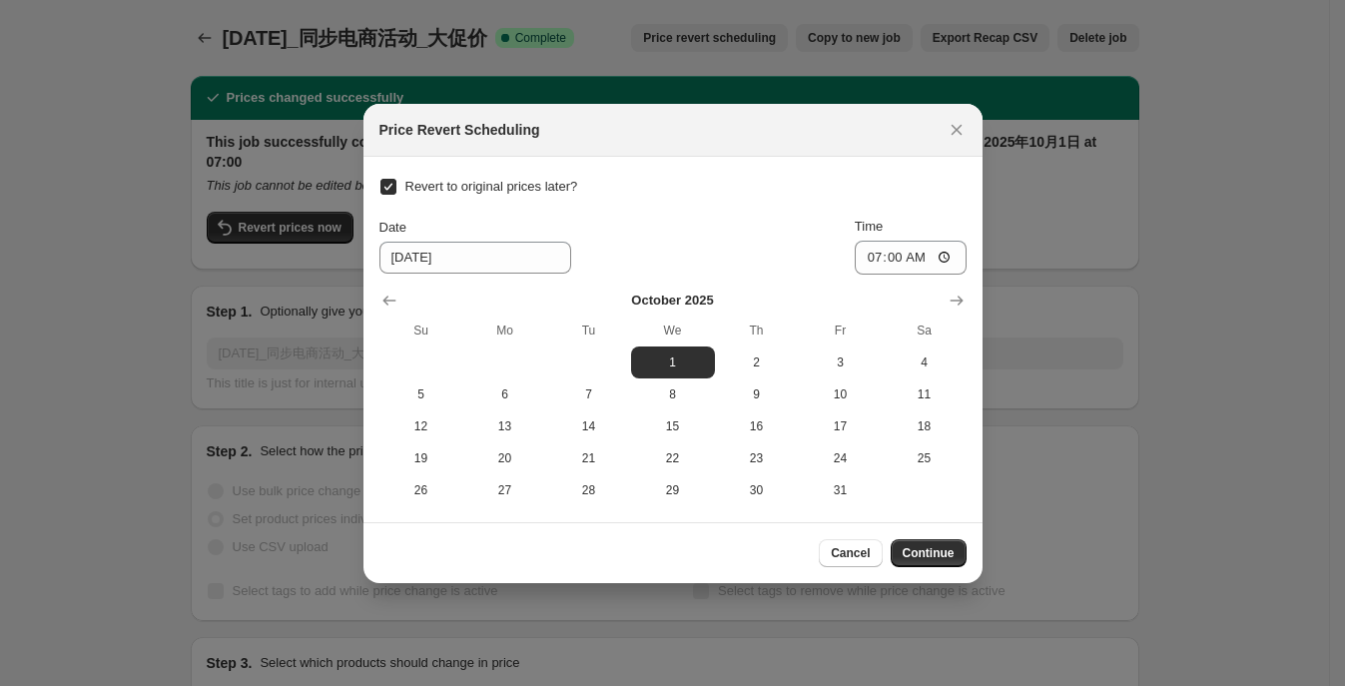
click at [474, 190] on span "Revert to original prices later?" at bounding box center [491, 186] width 173 height 15
click at [396, 190] on input "Revert to original prices later?" at bounding box center [388, 187] width 16 height 16
checkbox input "false"
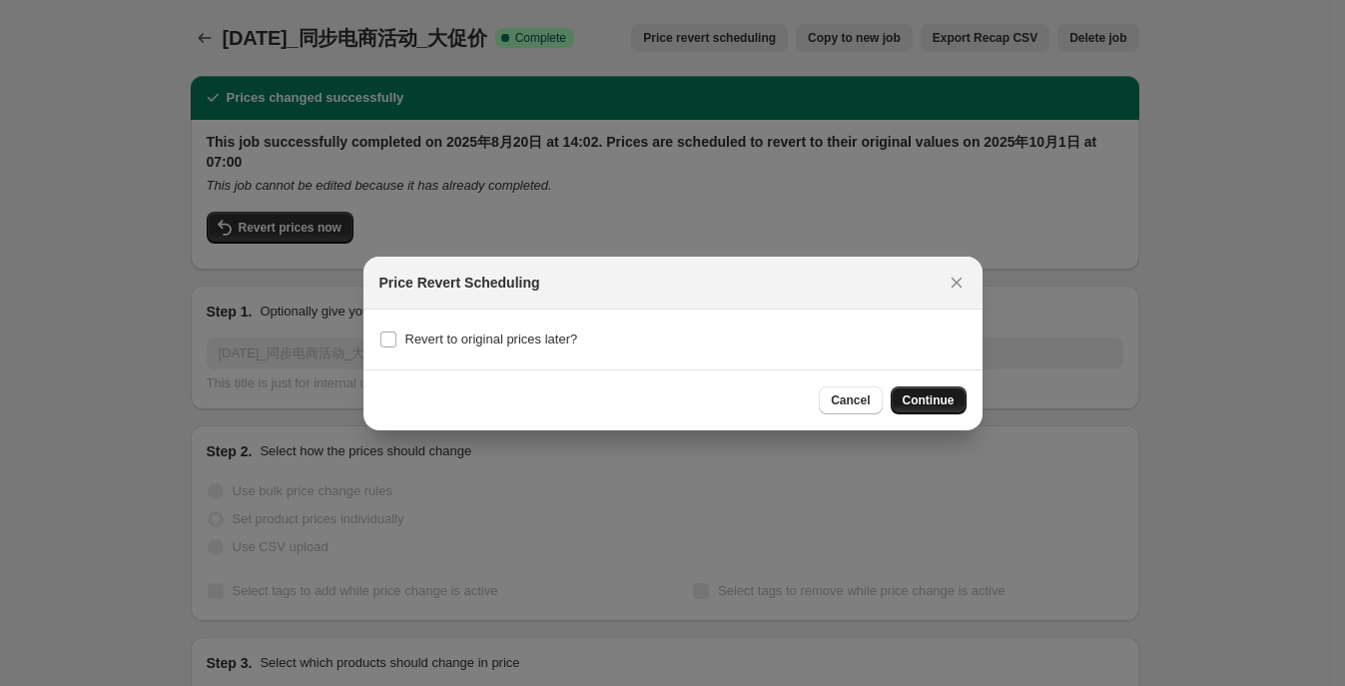
click at [942, 394] on span "Continue" at bounding box center [928, 400] width 52 height 16
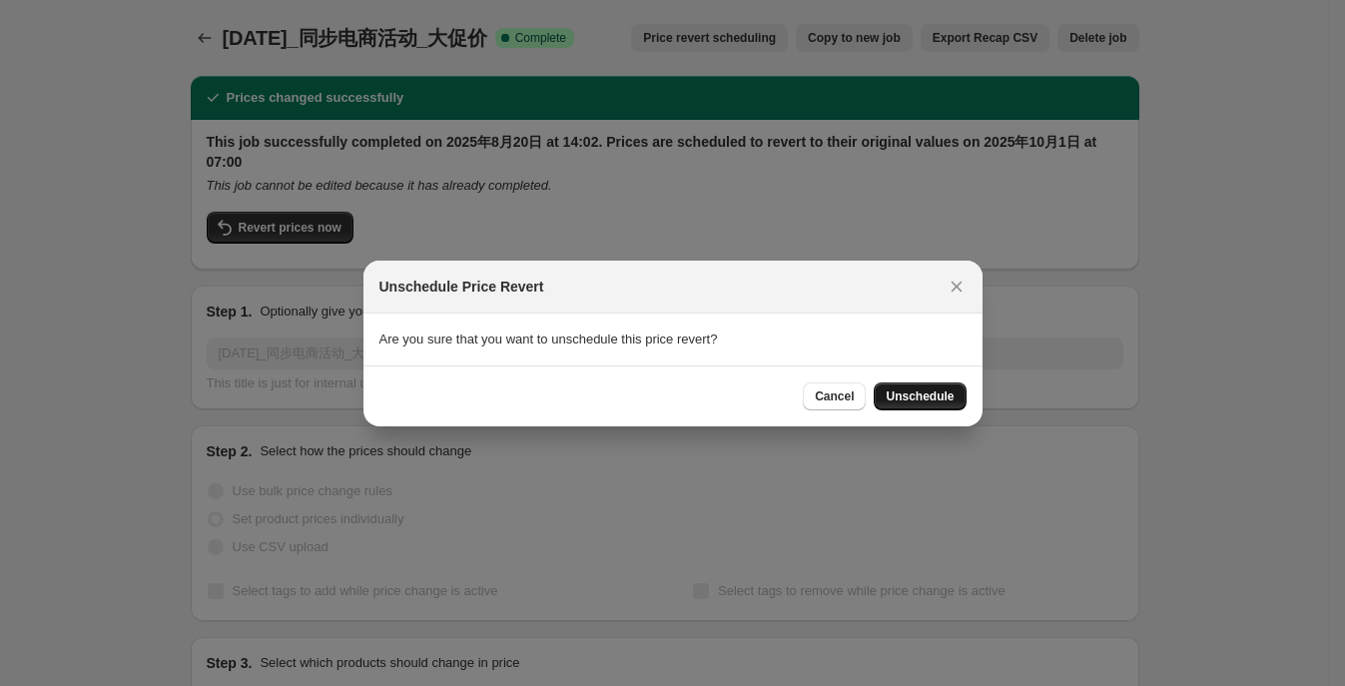
click at [947, 406] on button "Unschedule" at bounding box center [919, 396] width 92 height 28
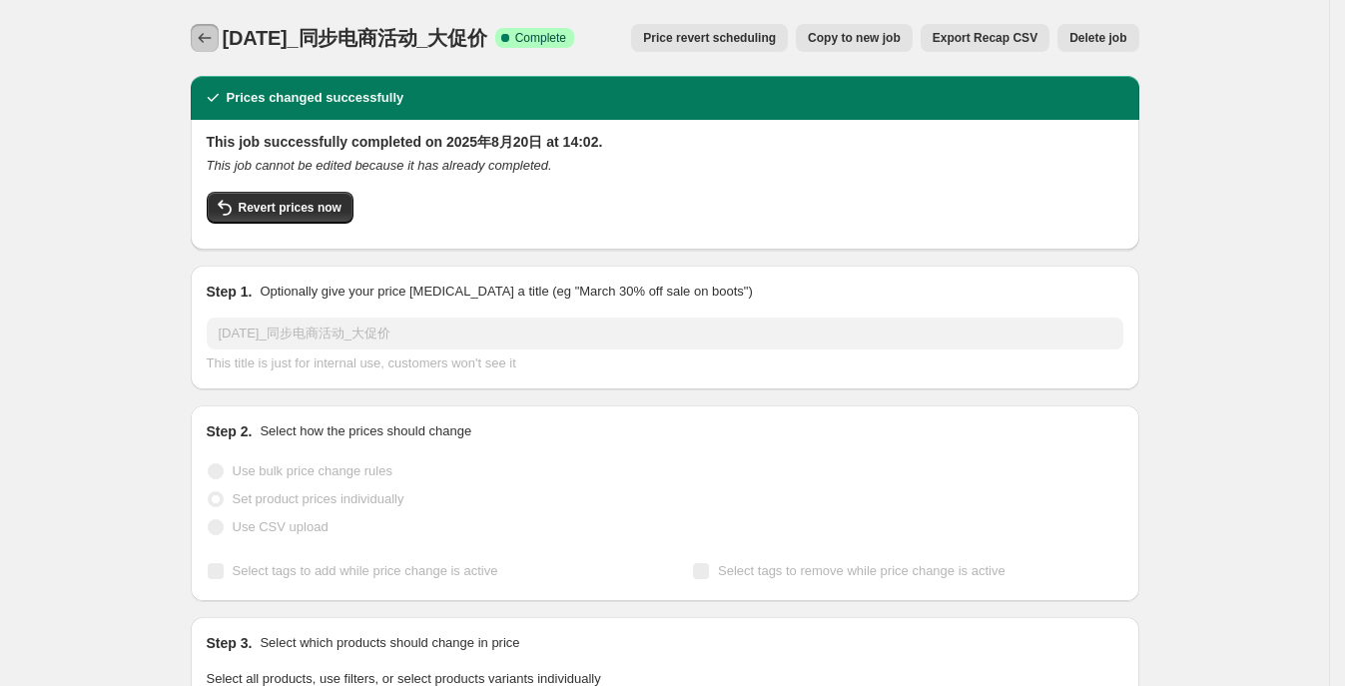
click at [211, 27] on button "Price change jobs" at bounding box center [205, 38] width 28 height 28
